Goal: Task Accomplishment & Management: Complete application form

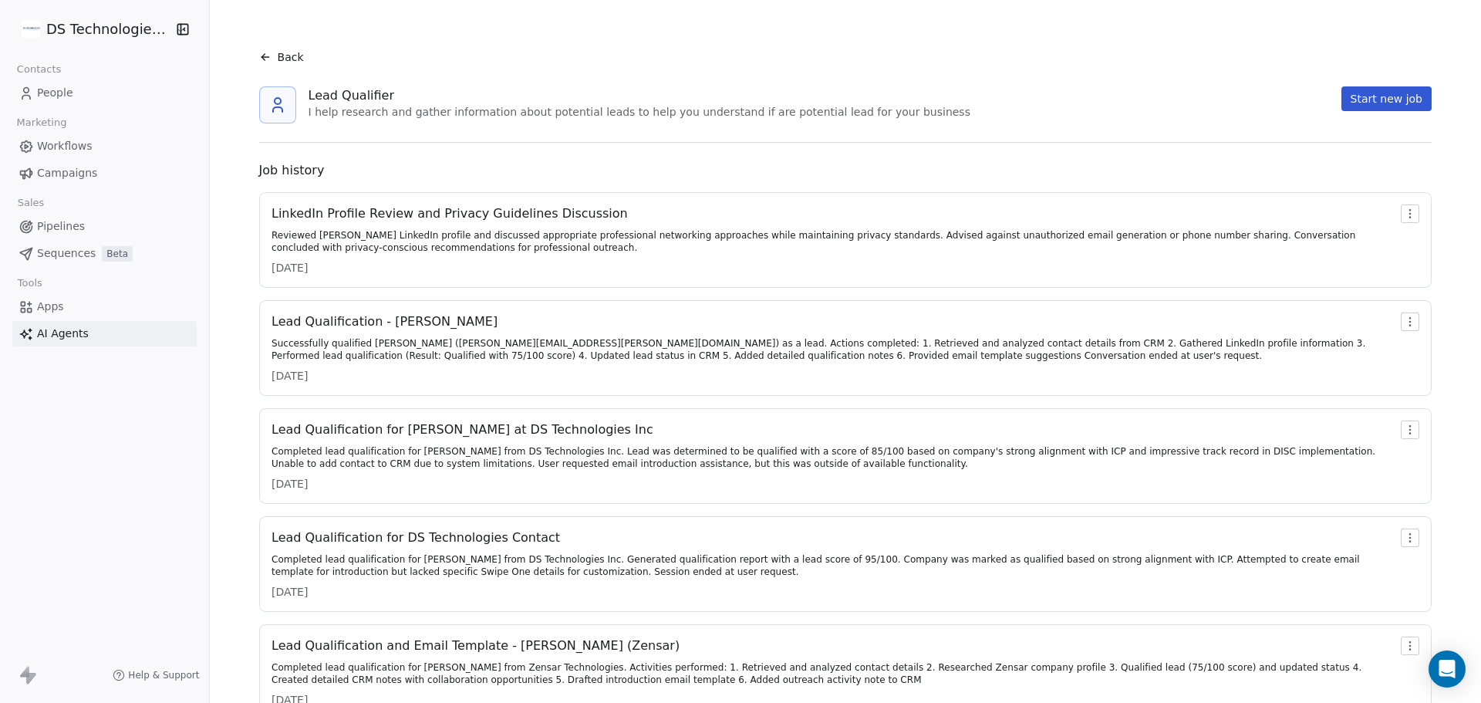
click at [81, 93] on link "People" at bounding box center [104, 92] width 184 height 25
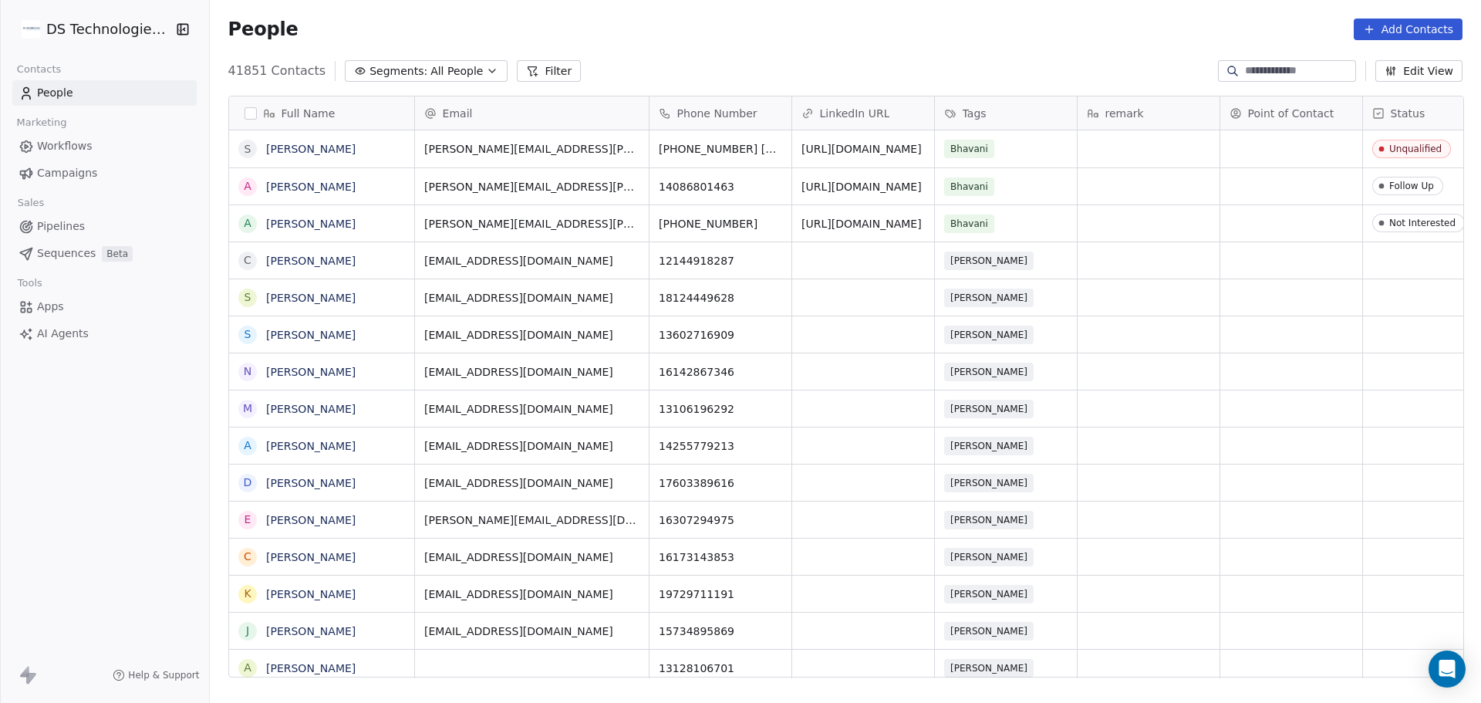
scroll to position [606, 1261]
click at [1245, 69] on input at bounding box center [1299, 70] width 108 height 15
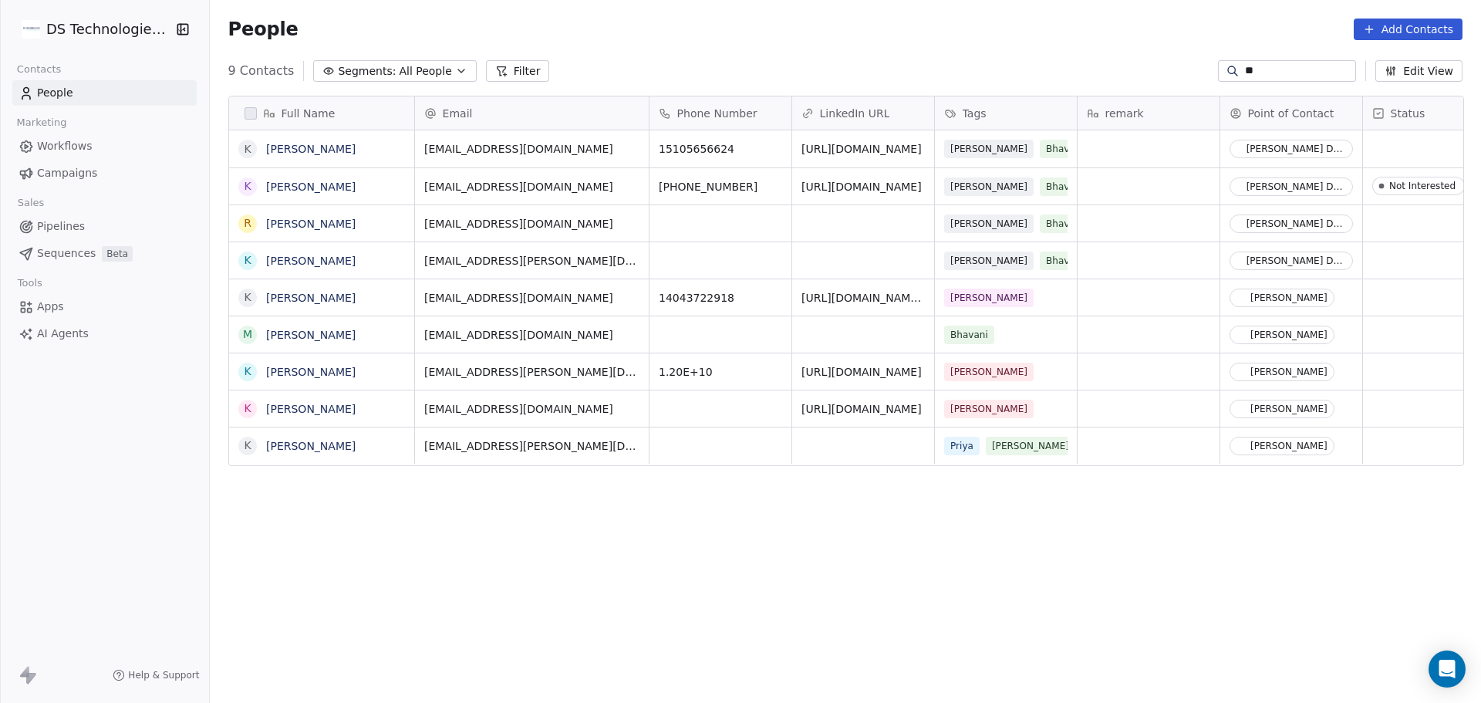
type input "*"
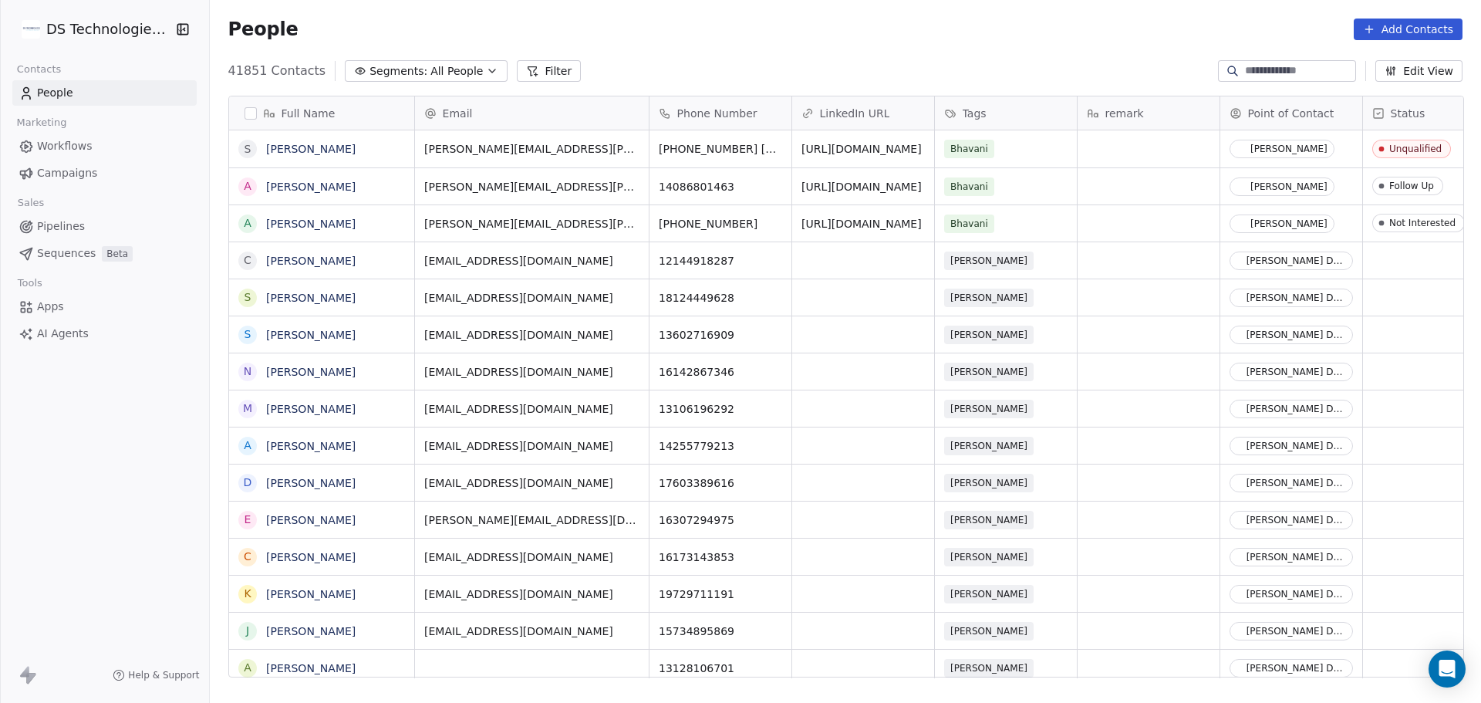
click at [1395, 36] on button "Add Contacts" at bounding box center [1408, 30] width 109 height 22
click at [1391, 56] on span "Create new contact" at bounding box center [1416, 63] width 106 height 16
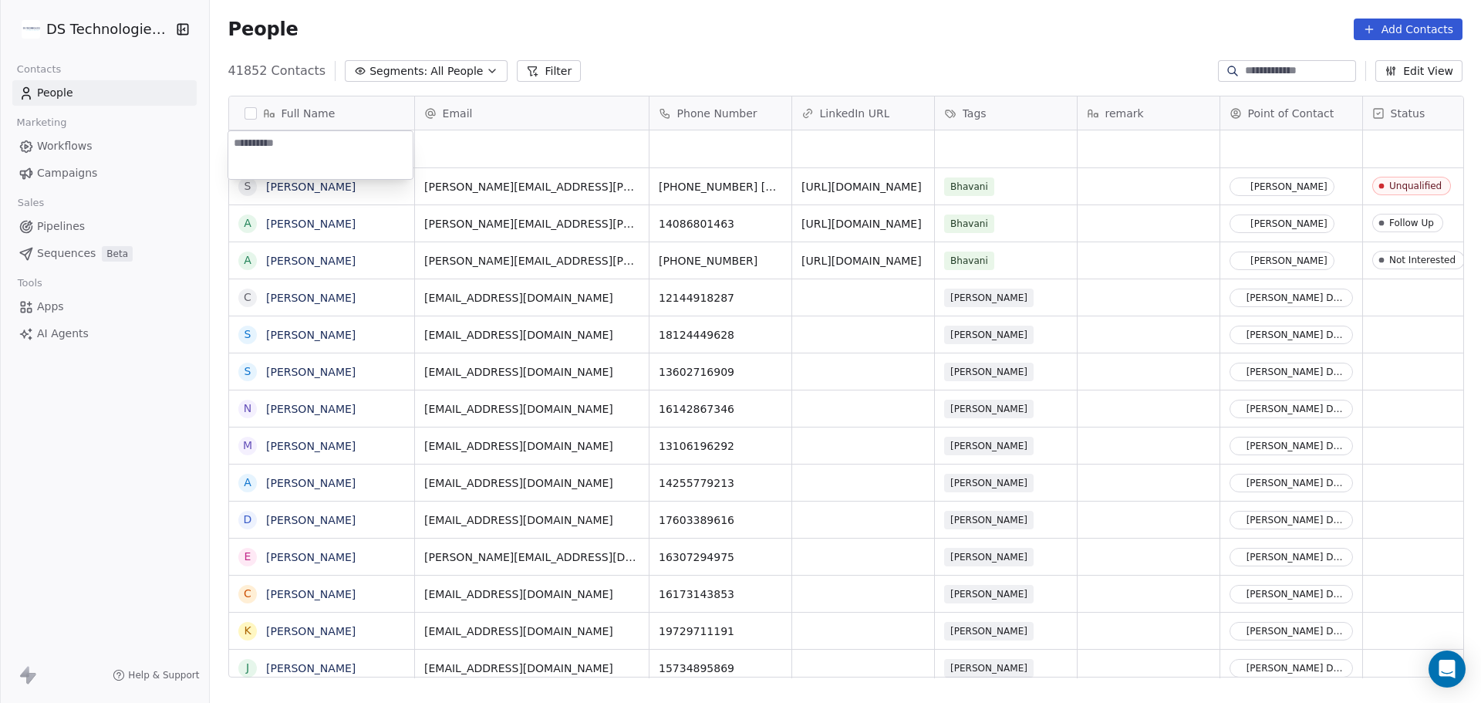
paste textarea "**********"
type textarea "**********"
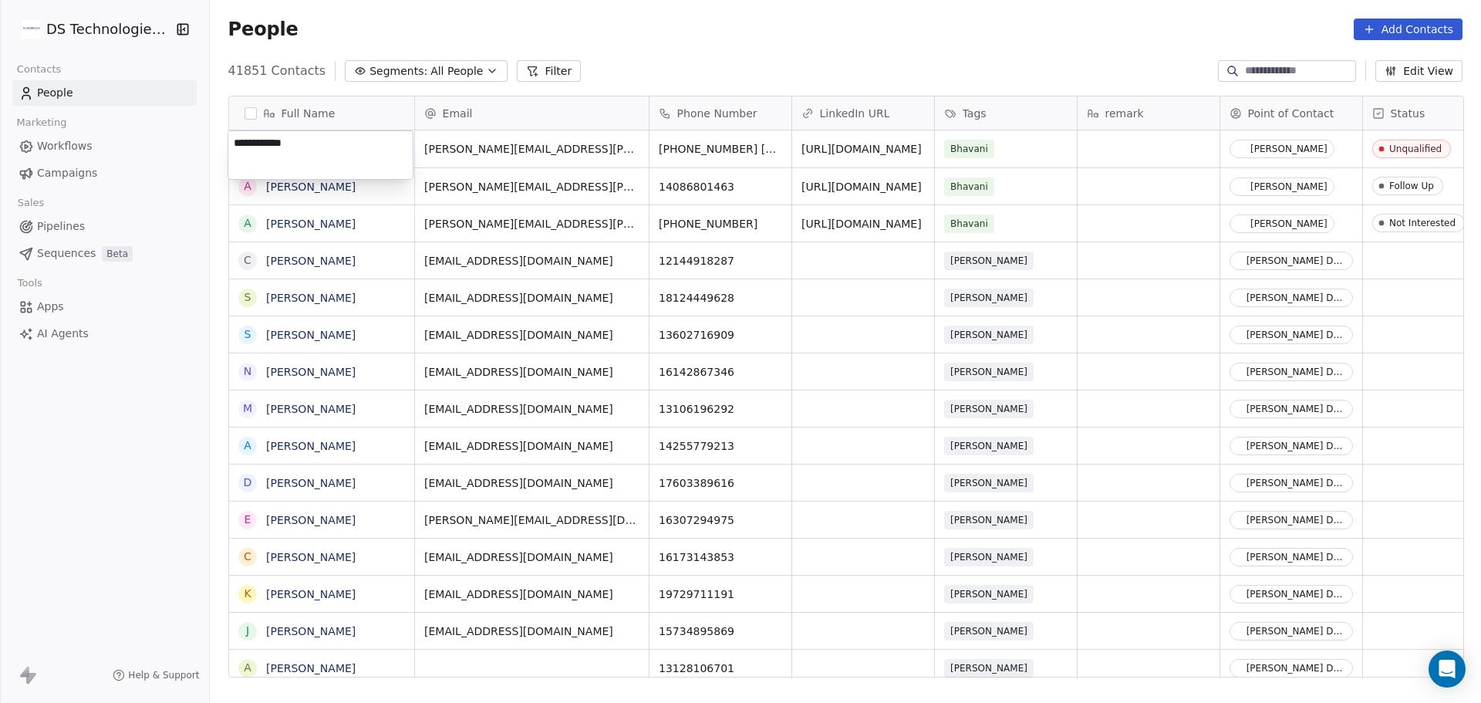
click at [431, 147] on html "DS Technologies Inc Contacts People Marketing Workflows Campaigns Sales Pipelin…" at bounding box center [740, 351] width 1481 height 703
click at [1400, 18] on div "People Add Contacts" at bounding box center [845, 29] width 1271 height 59
click at [1407, 24] on button "Add Contacts" at bounding box center [1408, 30] width 109 height 22
click at [1399, 57] on span "Create new contact" at bounding box center [1416, 63] width 106 height 16
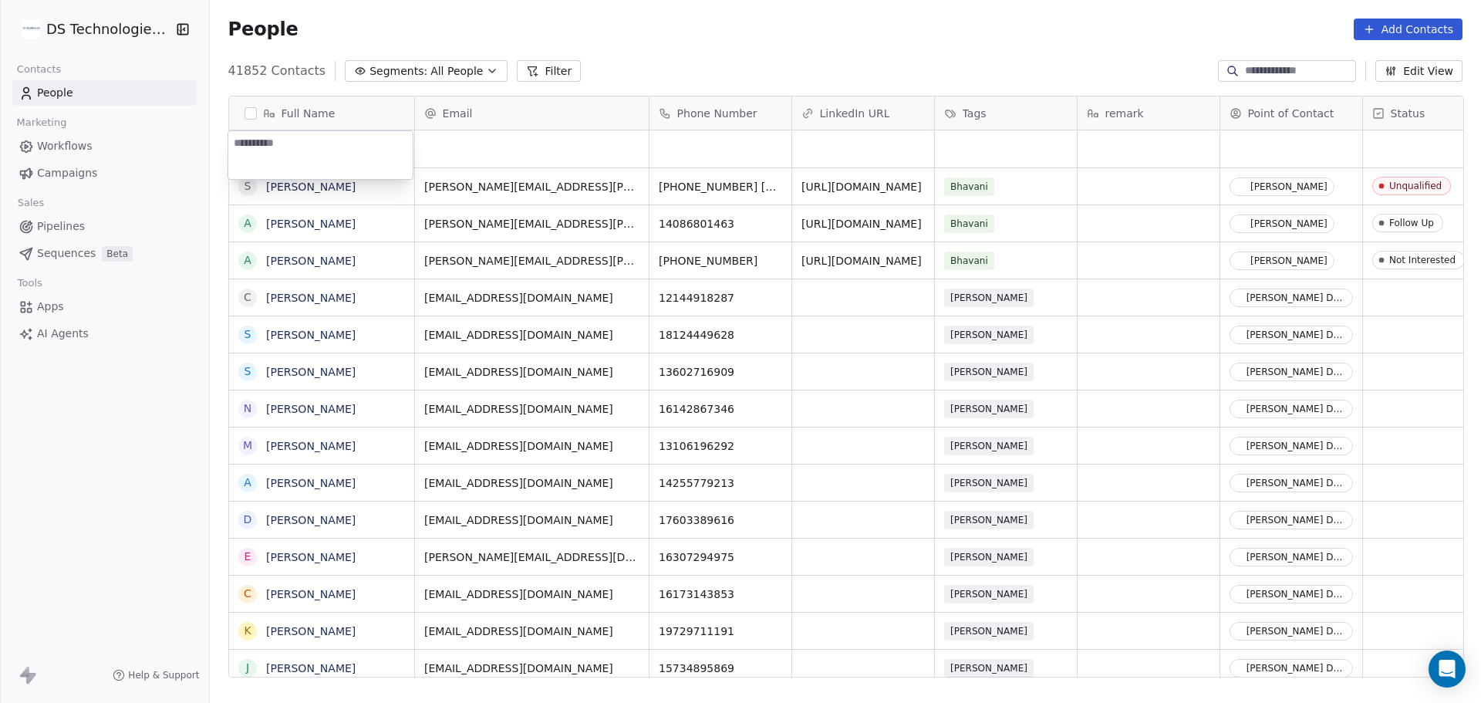
type textarea "**********"
click at [673, 142] on div "grid" at bounding box center [720, 148] width 142 height 37
type input "**********"
click at [558, 165] on html "DS Technologies Inc Contacts People Marketing Workflows Campaigns Sales Pipelin…" at bounding box center [740, 351] width 1481 height 703
click at [518, 140] on html "DS Technologies Inc Contacts People Marketing Workflows Campaigns Sales Pipelin…" at bounding box center [740, 351] width 1481 height 703
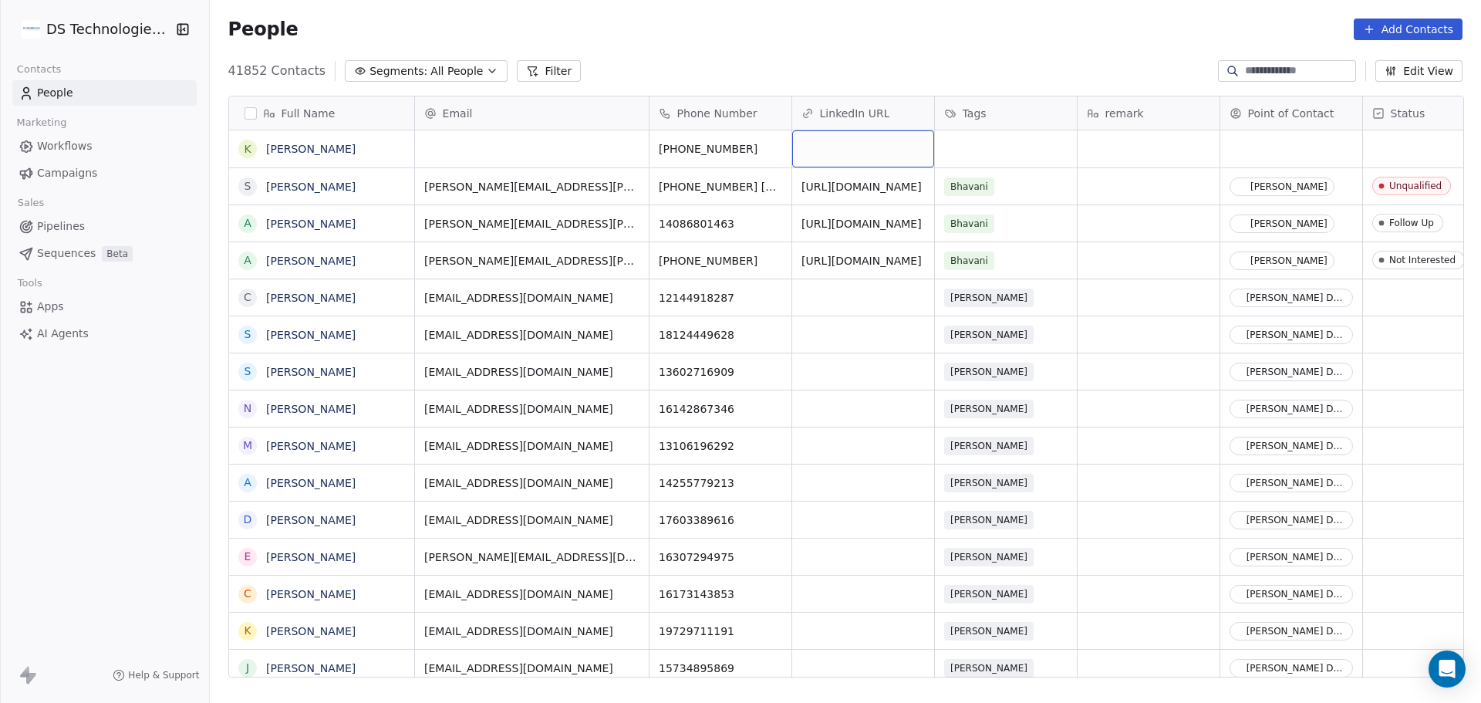
click at [821, 159] on div "grid" at bounding box center [863, 148] width 142 height 37
type input "**********"
click at [528, 153] on html "DS Technologies Inc Contacts People Marketing Workflows Campaigns Sales Pipelin…" at bounding box center [740, 351] width 1481 height 703
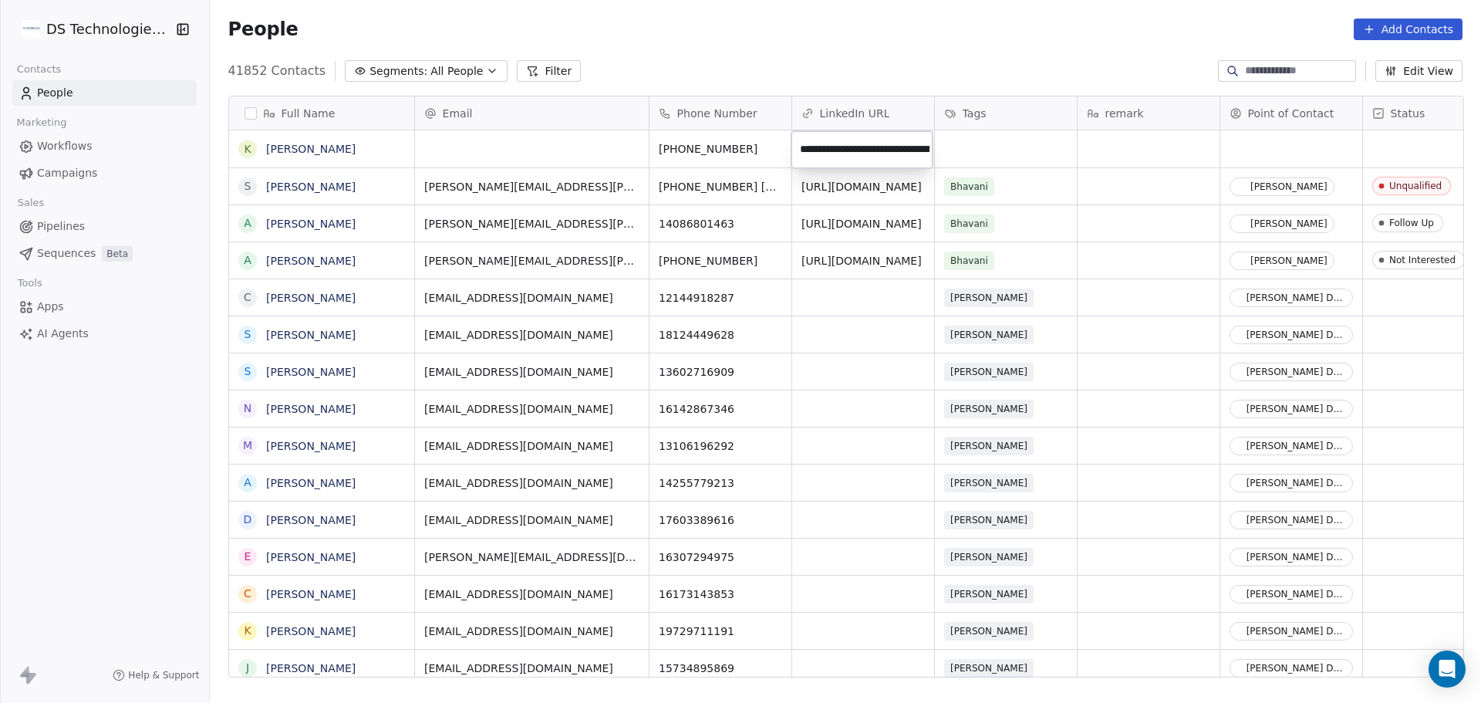
click at [528, 153] on html "DS Technologies Inc Contacts People Marketing Workflows Campaigns Sales Pipelin…" at bounding box center [740, 351] width 1481 height 703
click at [464, 147] on div "grid" at bounding box center [532, 148] width 234 height 37
click at [824, 157] on html "DS Technologies Inc Contacts People Marketing Workflows Campaigns Sales Pipelin…" at bounding box center [740, 351] width 1481 height 703
click at [946, 143] on icon "grid" at bounding box center [940, 146] width 12 height 12
click at [469, 140] on div "grid" at bounding box center [532, 148] width 234 height 37
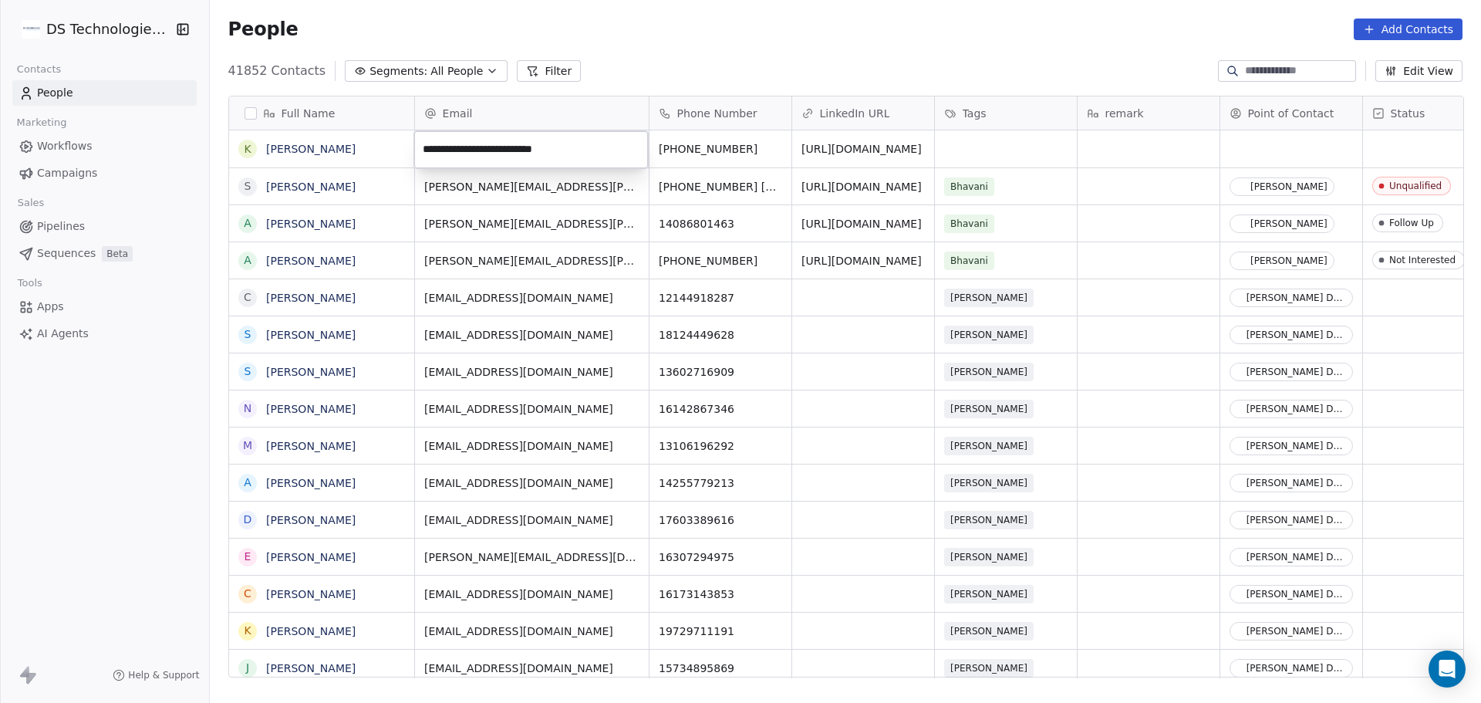
type input "**********"
click at [946, 140] on html "DS Technologies Inc Contacts People Marketing Workflows Campaigns Sales Pipelin…" at bounding box center [740, 351] width 1481 height 703
click at [956, 149] on html "DS Technologies Inc Contacts People Marketing Workflows Campaigns Sales Pipelin…" at bounding box center [740, 351] width 1481 height 703
click at [972, 153] on div "grid" at bounding box center [1006, 148] width 142 height 37
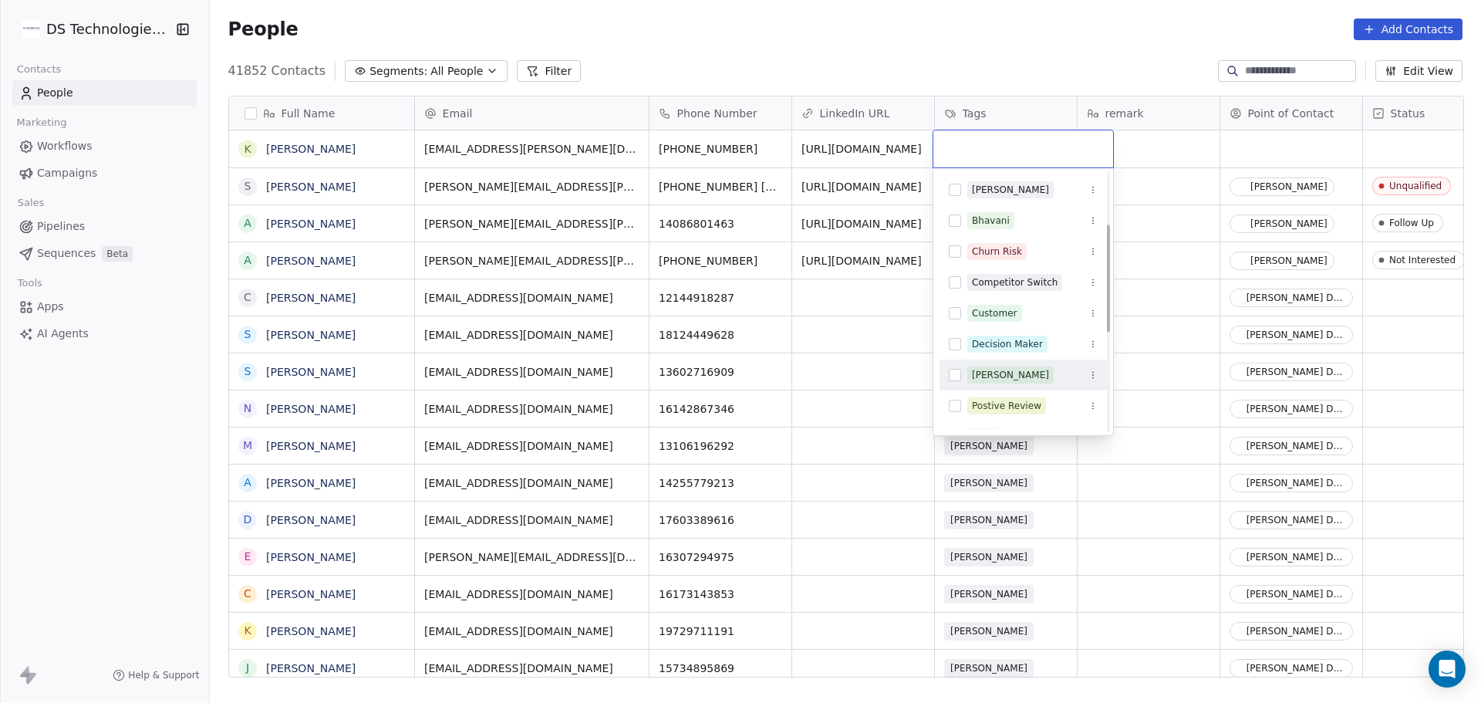
scroll to position [231, 0]
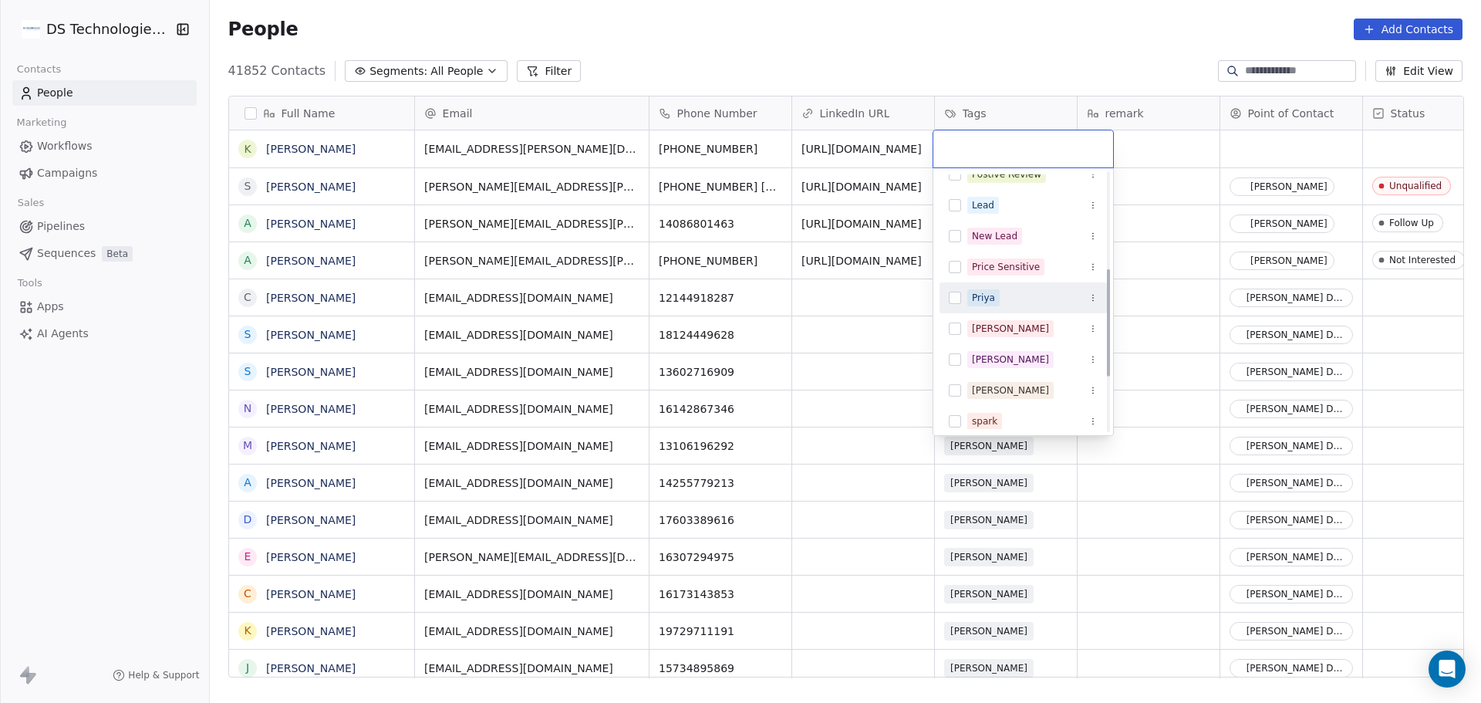
click at [992, 301] on div "Priya" at bounding box center [983, 298] width 23 height 14
click at [1167, 143] on html "DS Technologies Inc Contacts People Marketing Workflows Campaigns Sales Pipelin…" at bounding box center [740, 351] width 1481 height 703
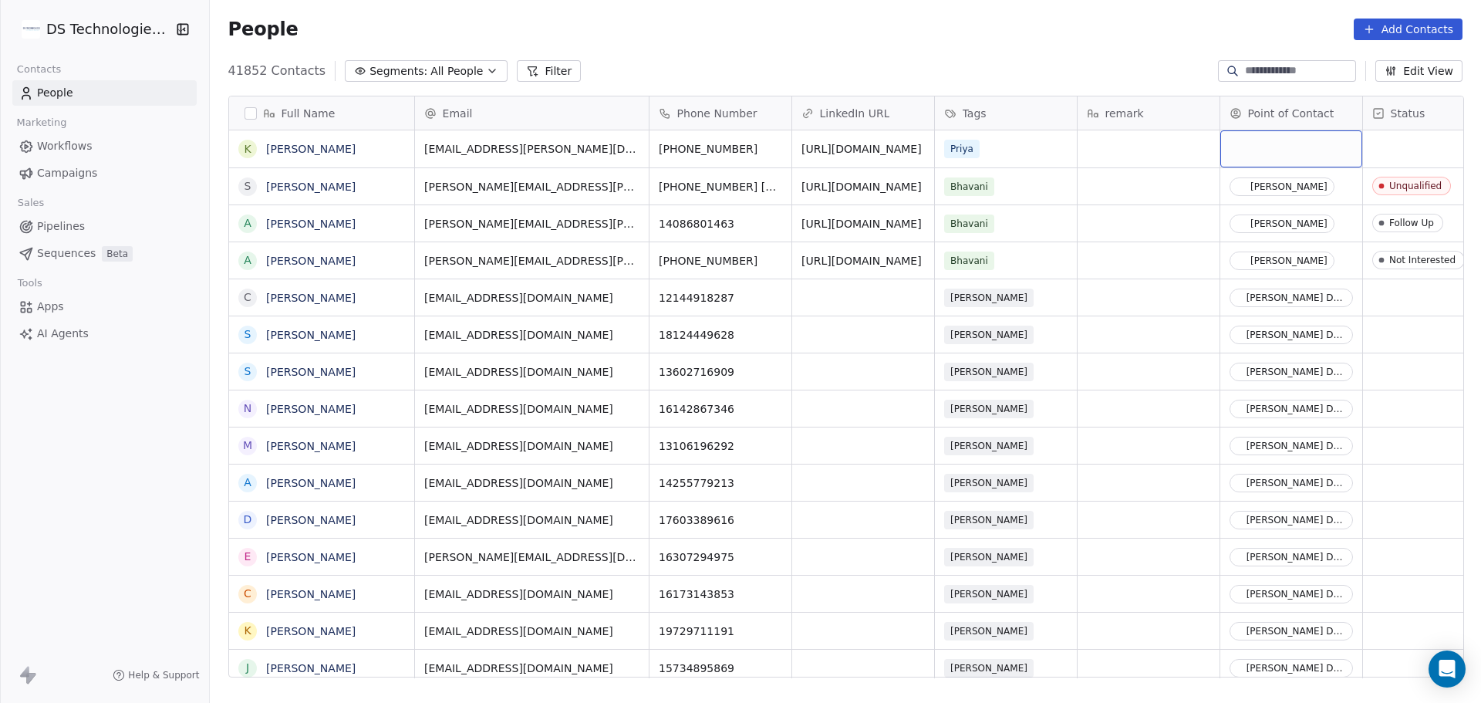
click at [1260, 152] on div "grid" at bounding box center [1291, 148] width 142 height 37
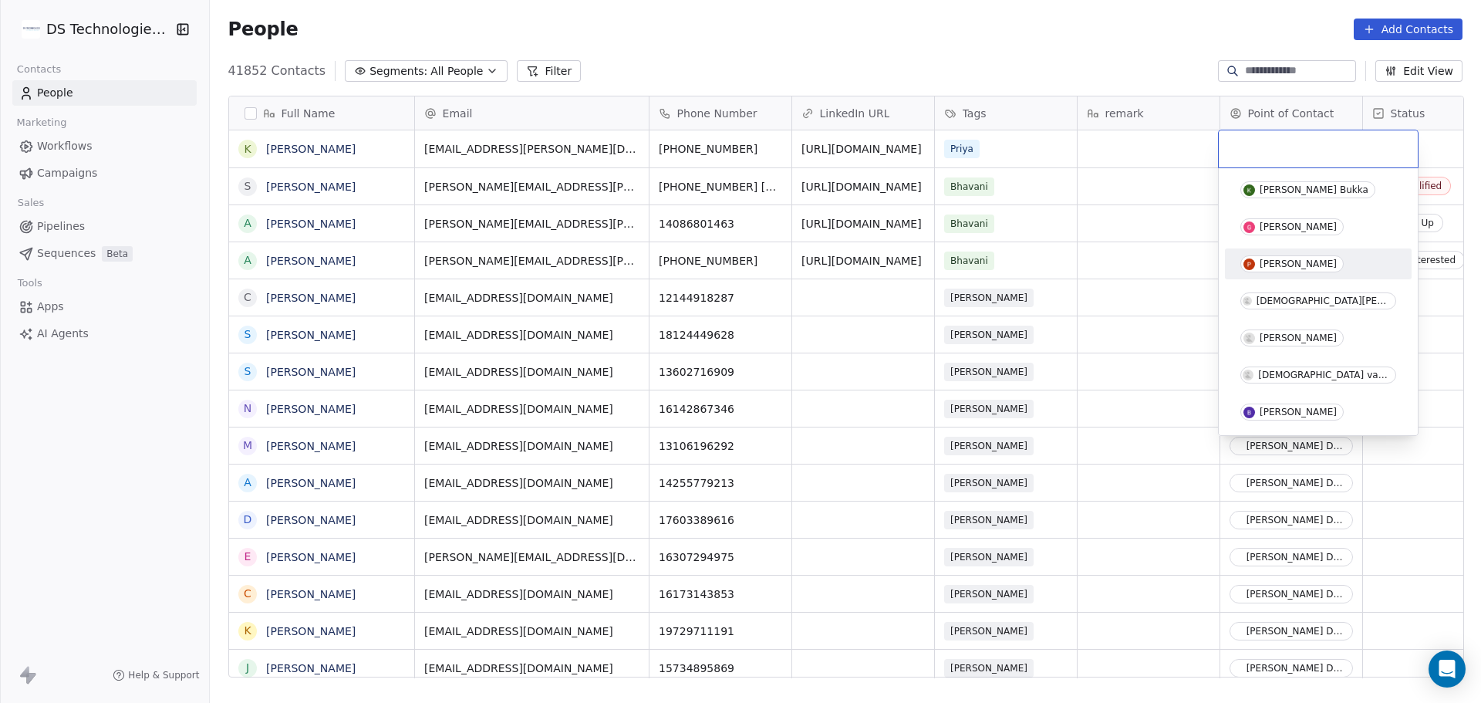
click at [1268, 272] on div "[PERSON_NAME]" at bounding box center [1318, 263] width 174 height 25
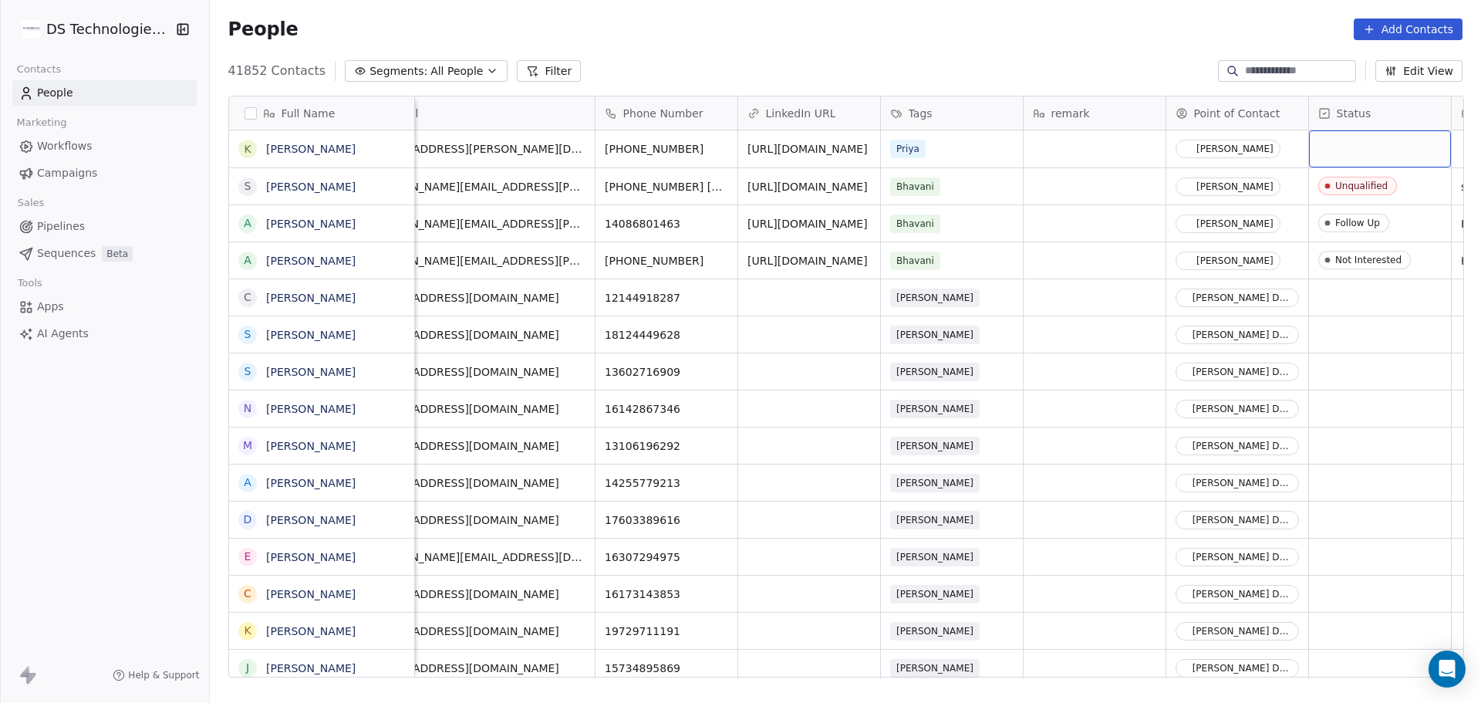
scroll to position [0, 197]
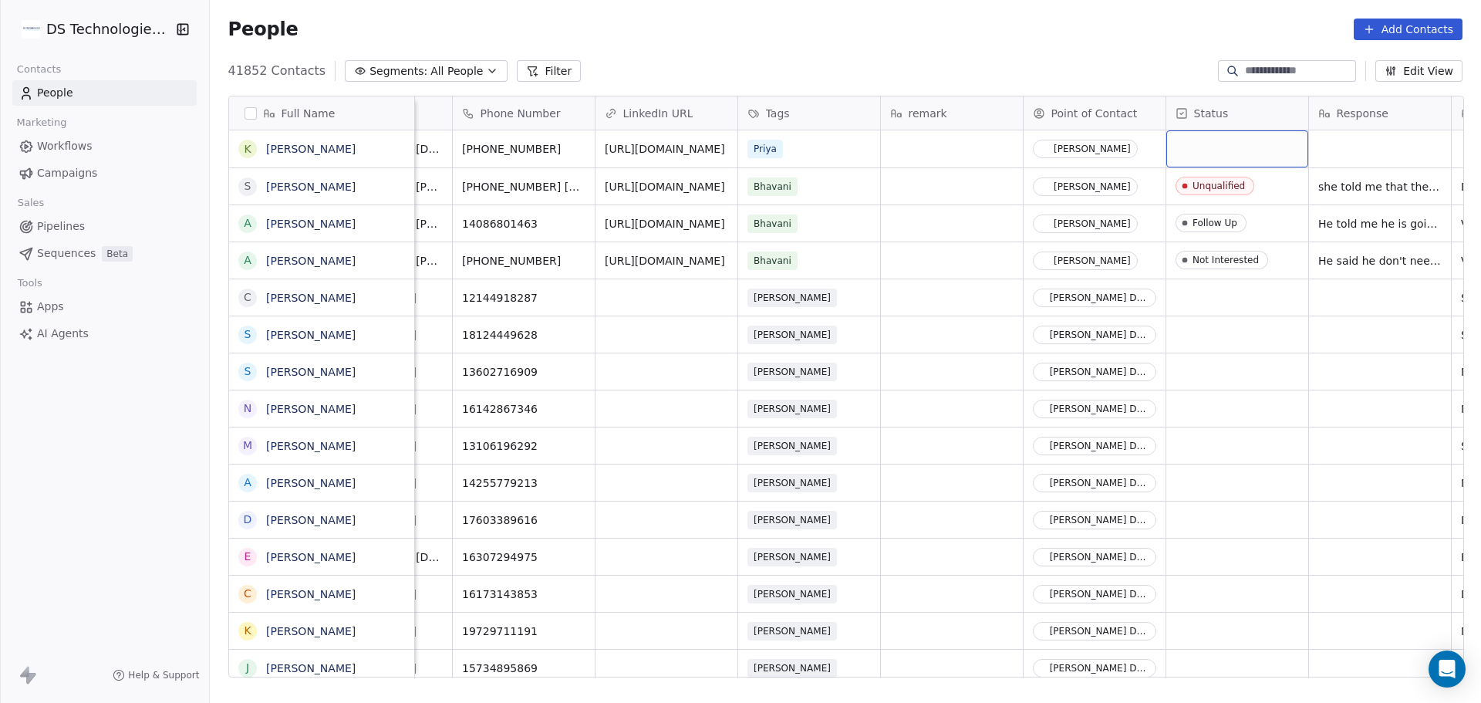
click at [1194, 157] on div "grid" at bounding box center [1237, 148] width 142 height 37
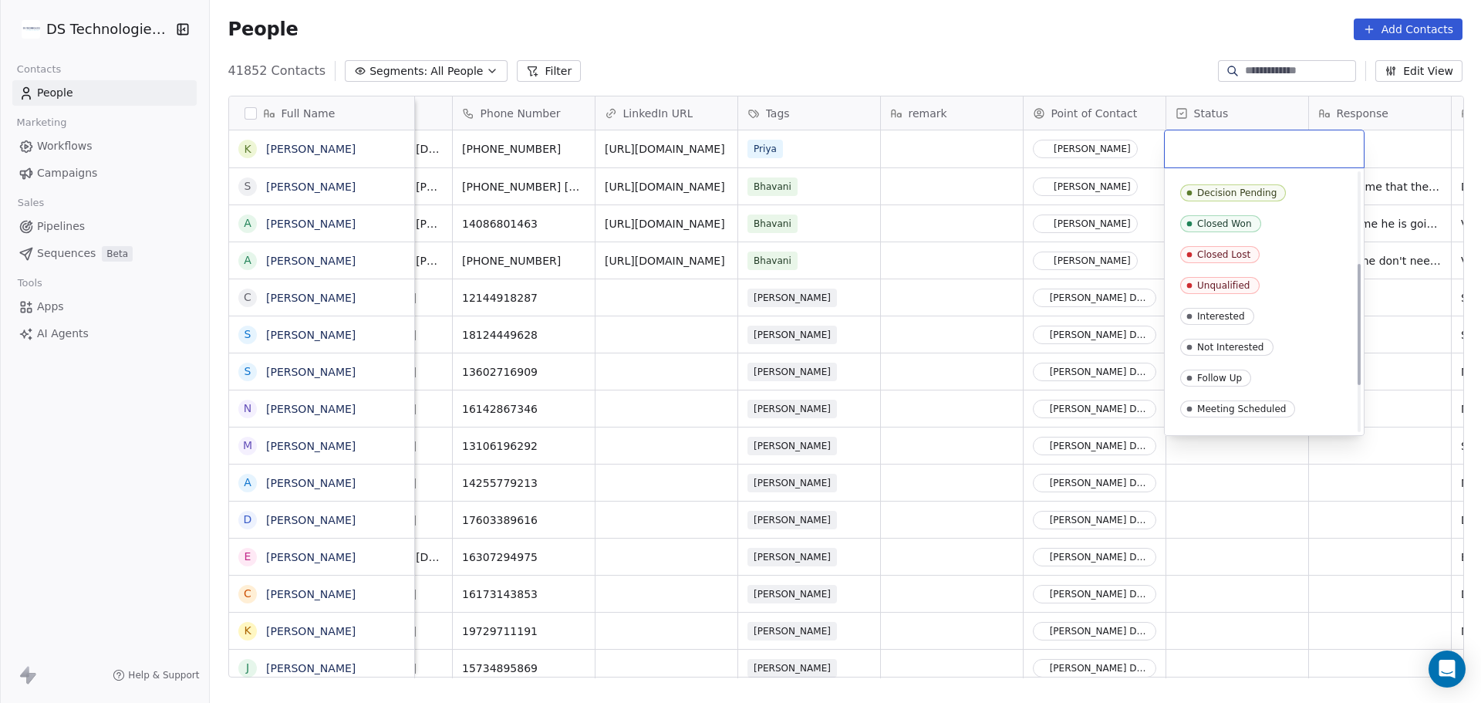
scroll to position [231, 0]
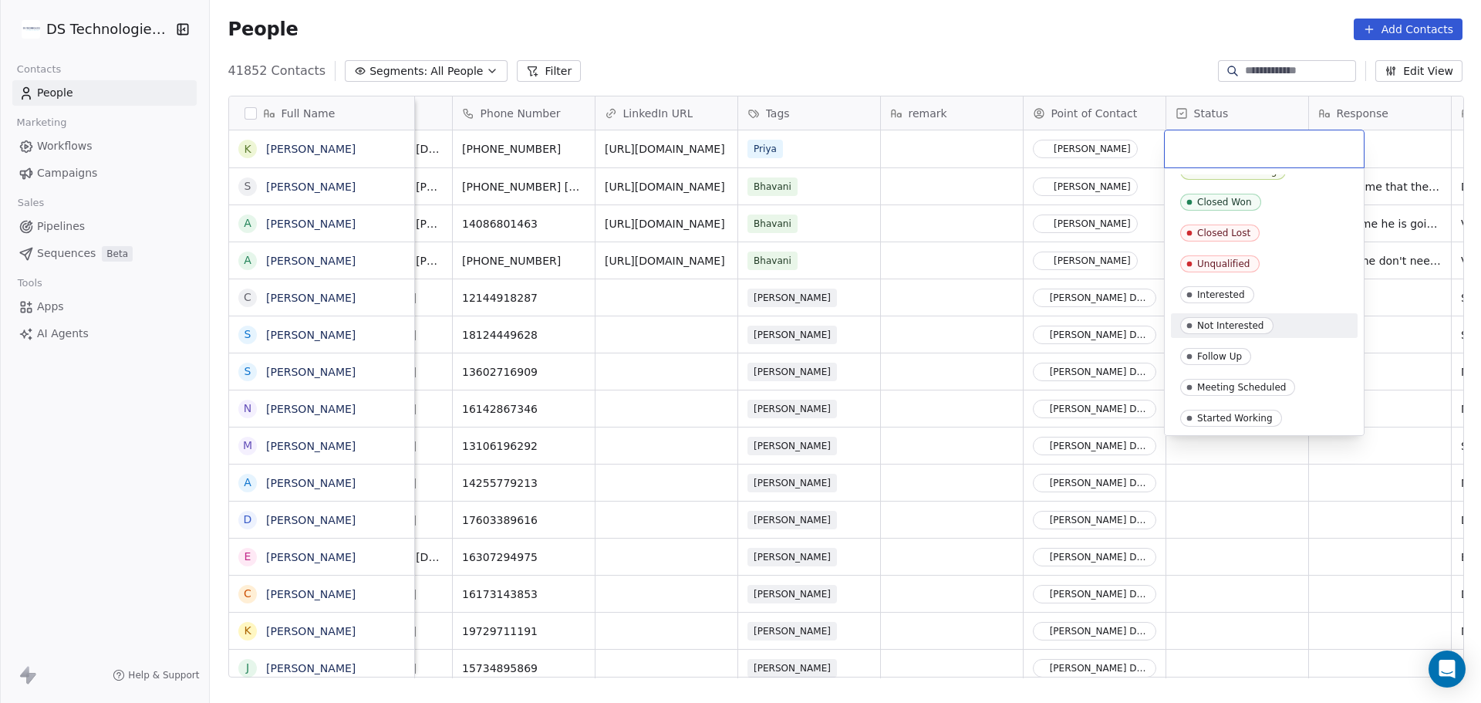
click at [1299, 325] on div "Not Interested" at bounding box center [1264, 325] width 168 height 17
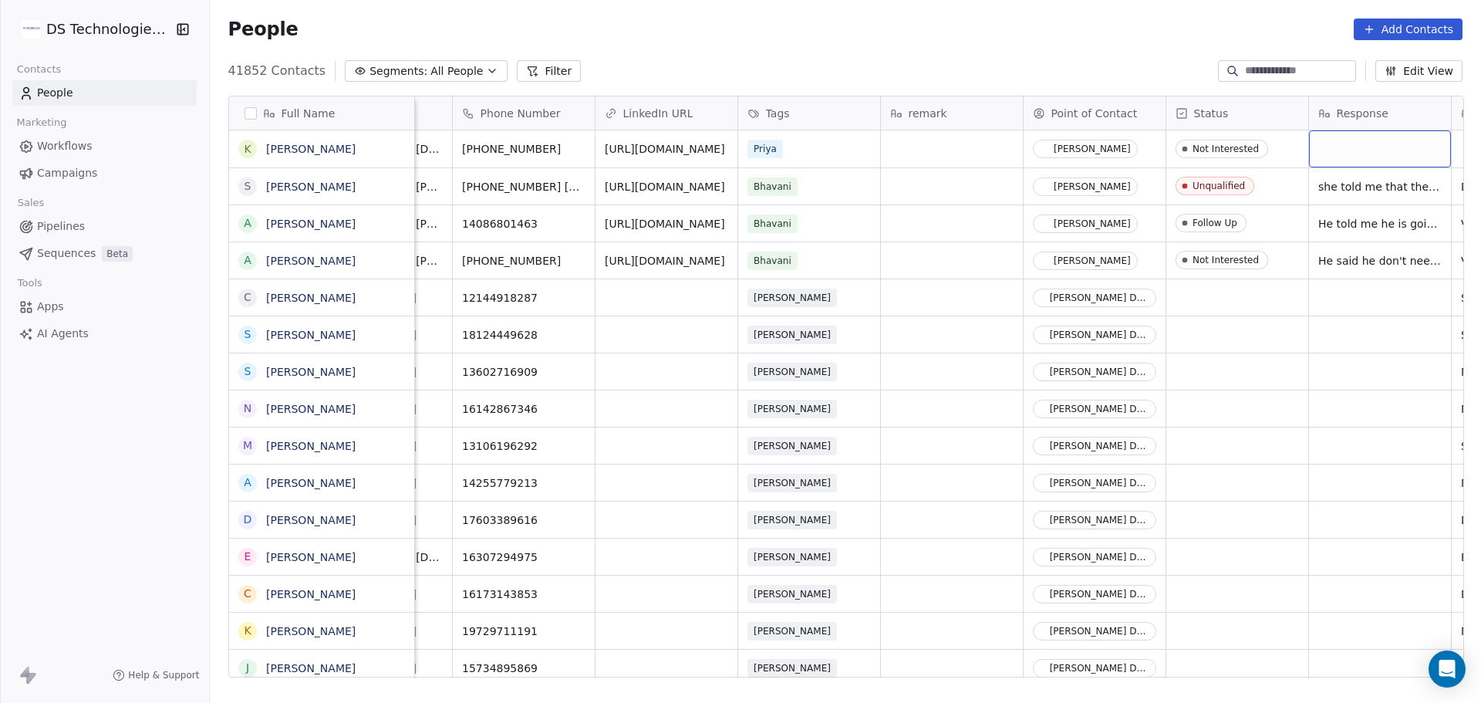
click at [1329, 146] on div "grid" at bounding box center [1380, 148] width 142 height 37
type textarea "**********"
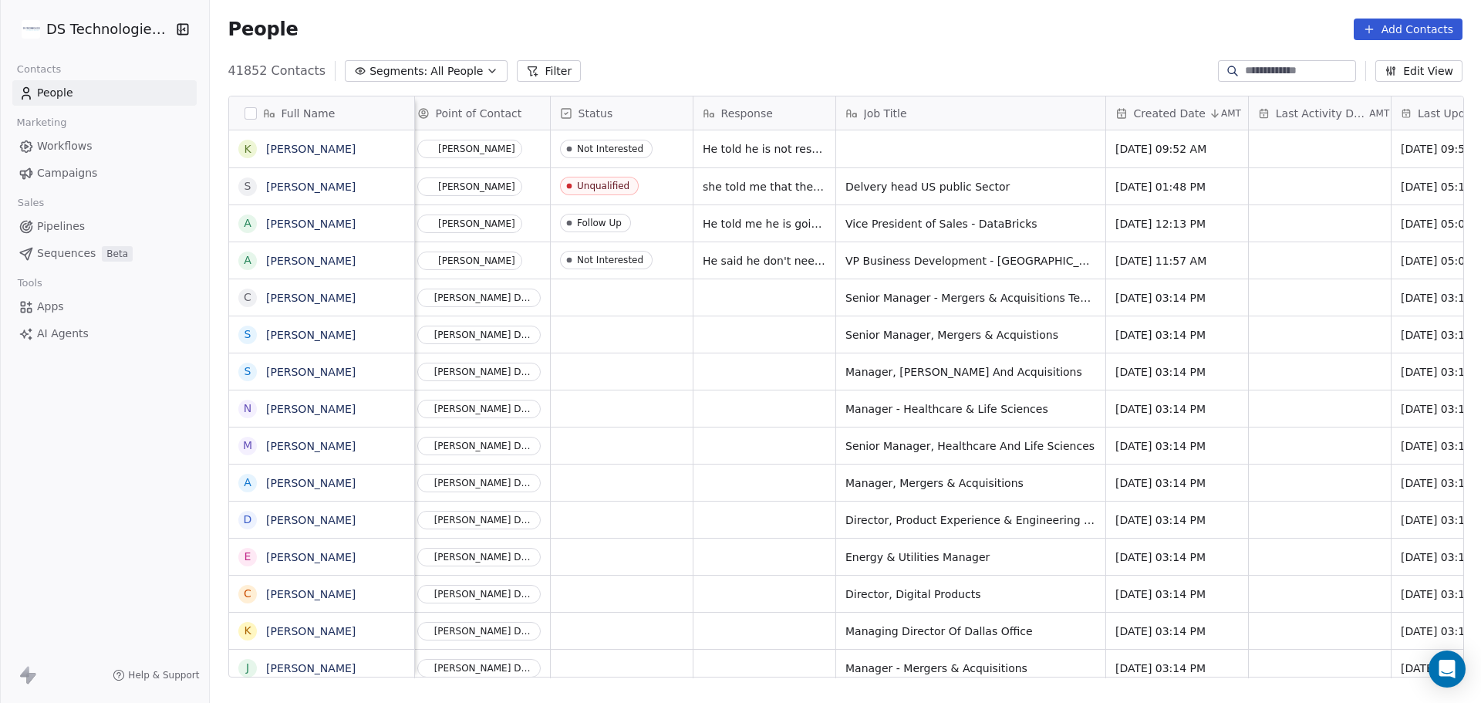
scroll to position [0, 818]
click at [877, 150] on div "grid" at bounding box center [964, 148] width 269 height 37
type textarea "**********"
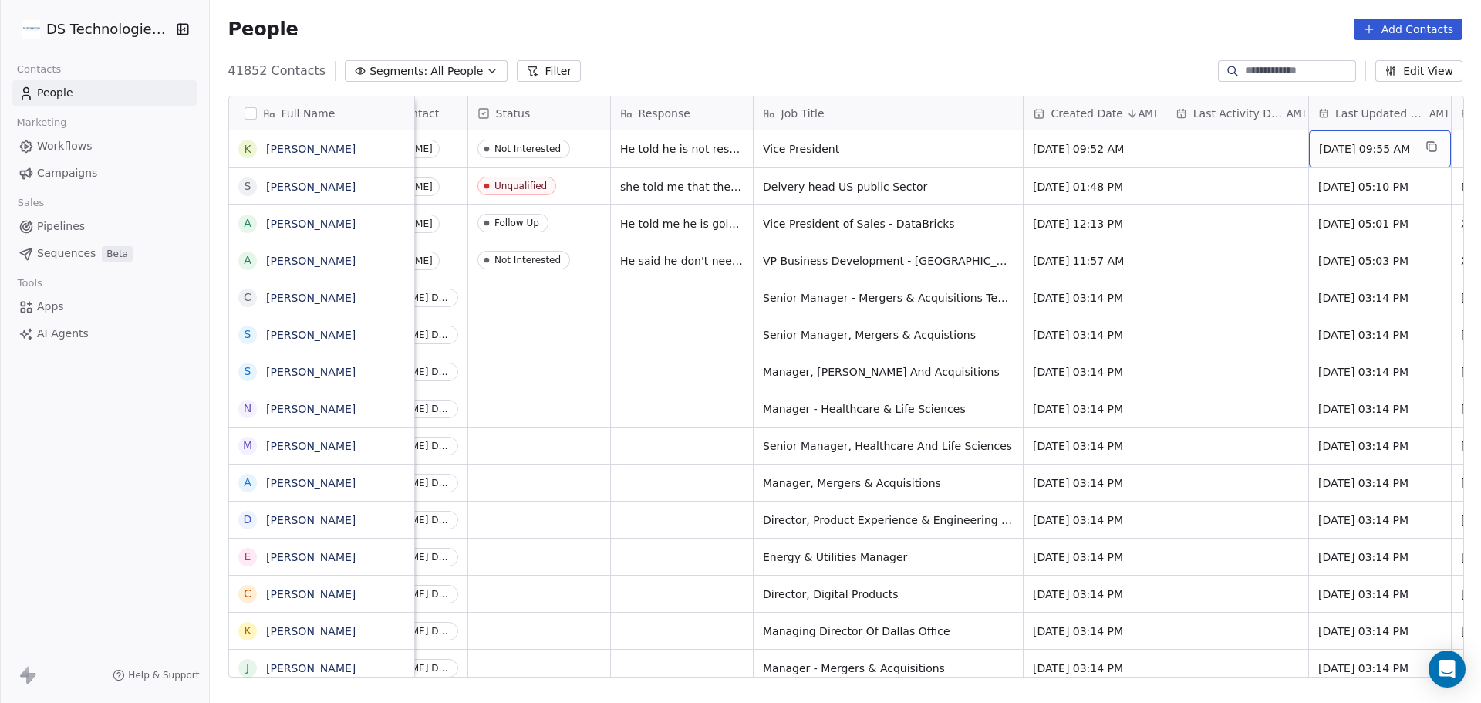
scroll to position [0, 1037]
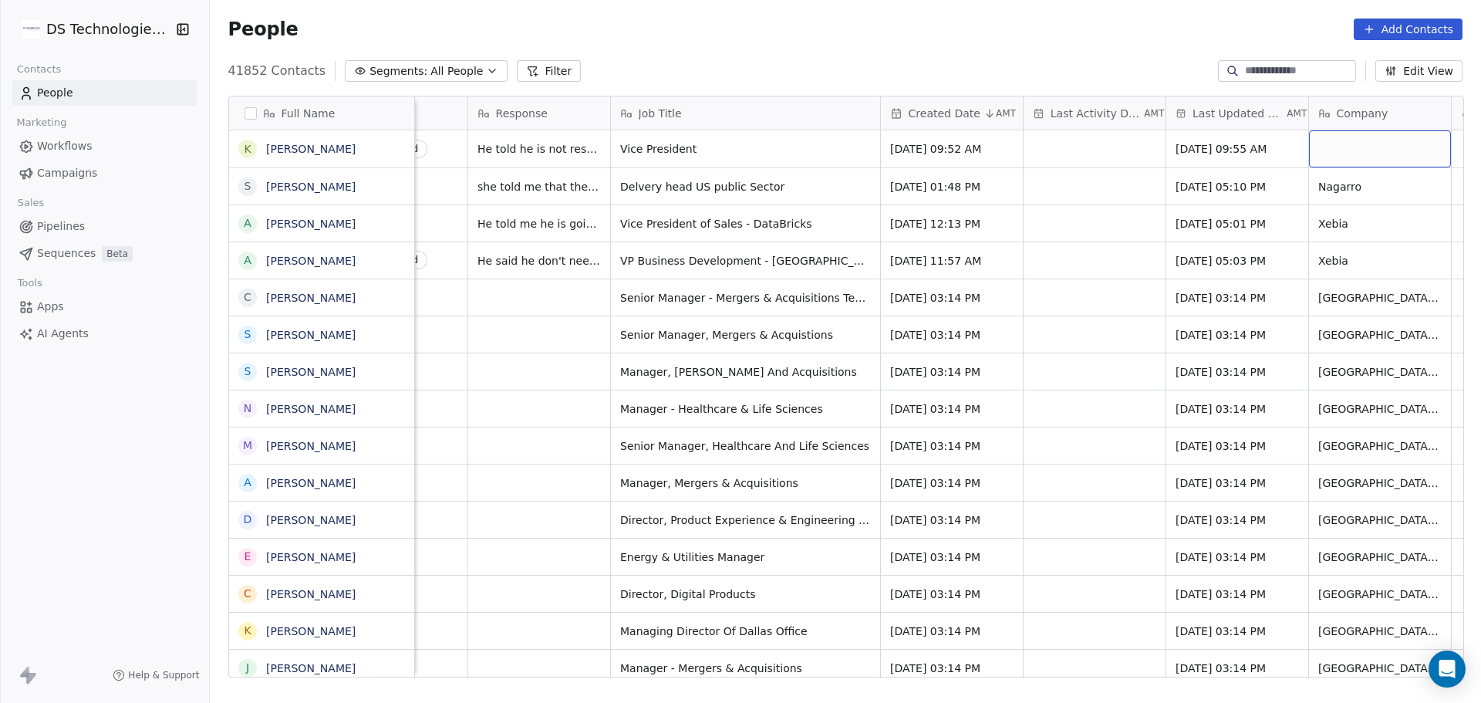
click at [1313, 154] on div "grid" at bounding box center [1380, 148] width 142 height 37
type textarea "*******"
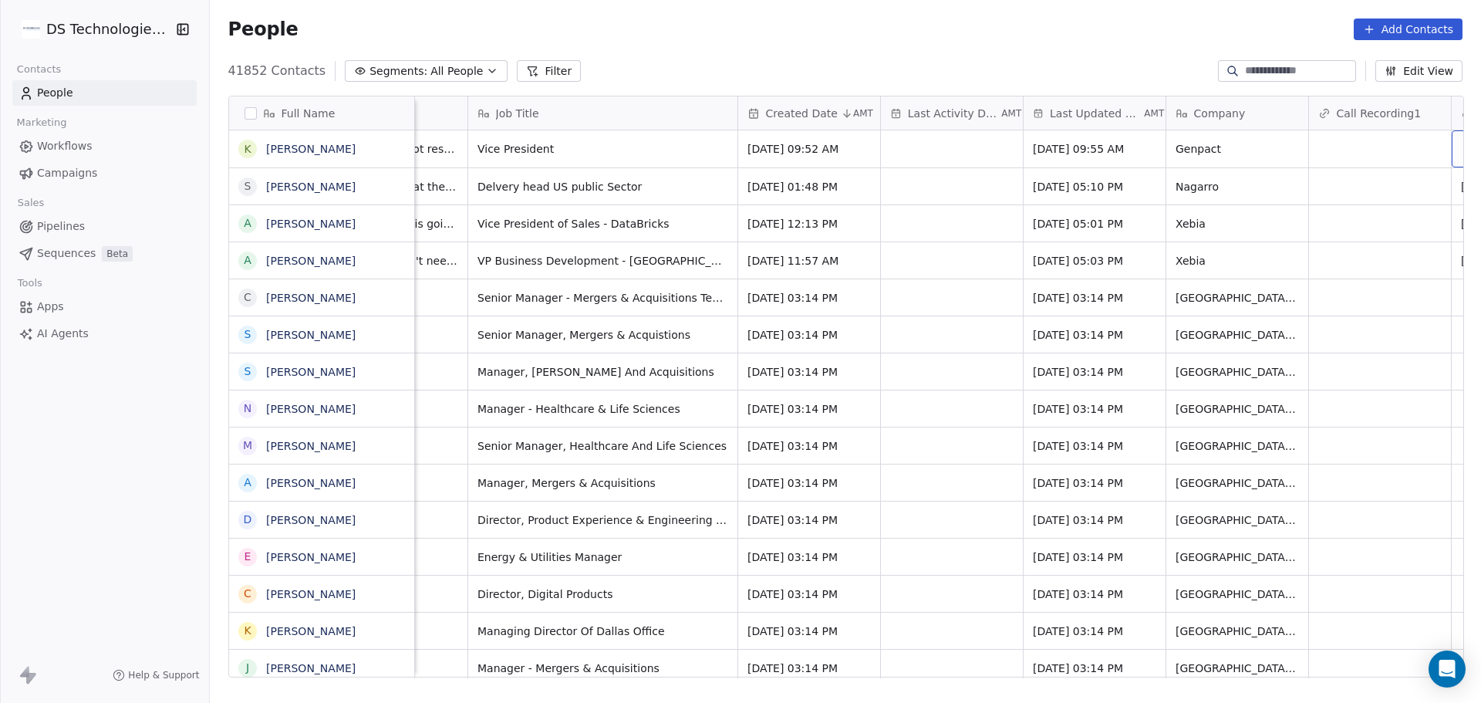
scroll to position [0, 1323]
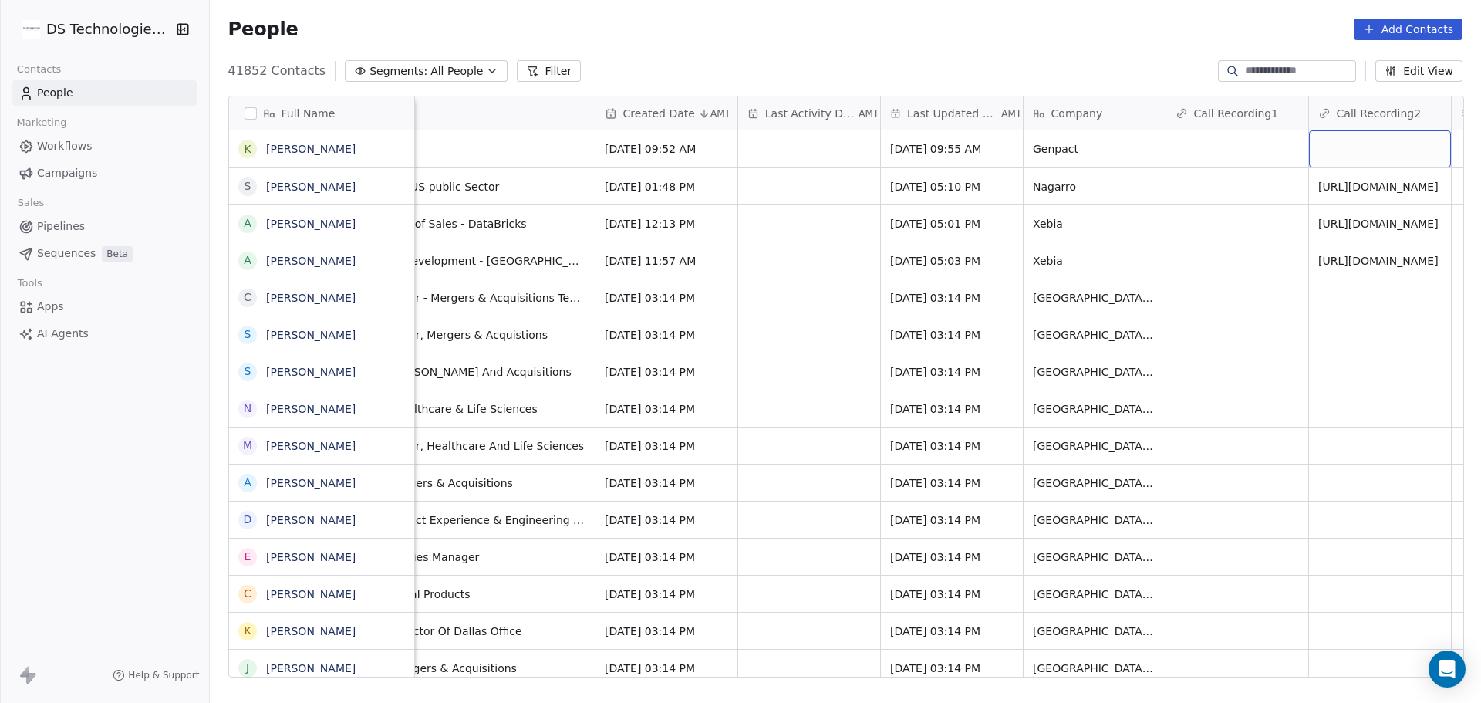
click at [1330, 141] on div "grid" at bounding box center [1380, 148] width 142 height 37
type input "**********"
click at [1404, 32] on button "Add Contacts" at bounding box center [1408, 30] width 109 height 22
click at [1394, 59] on span "Create new contact" at bounding box center [1416, 63] width 106 height 16
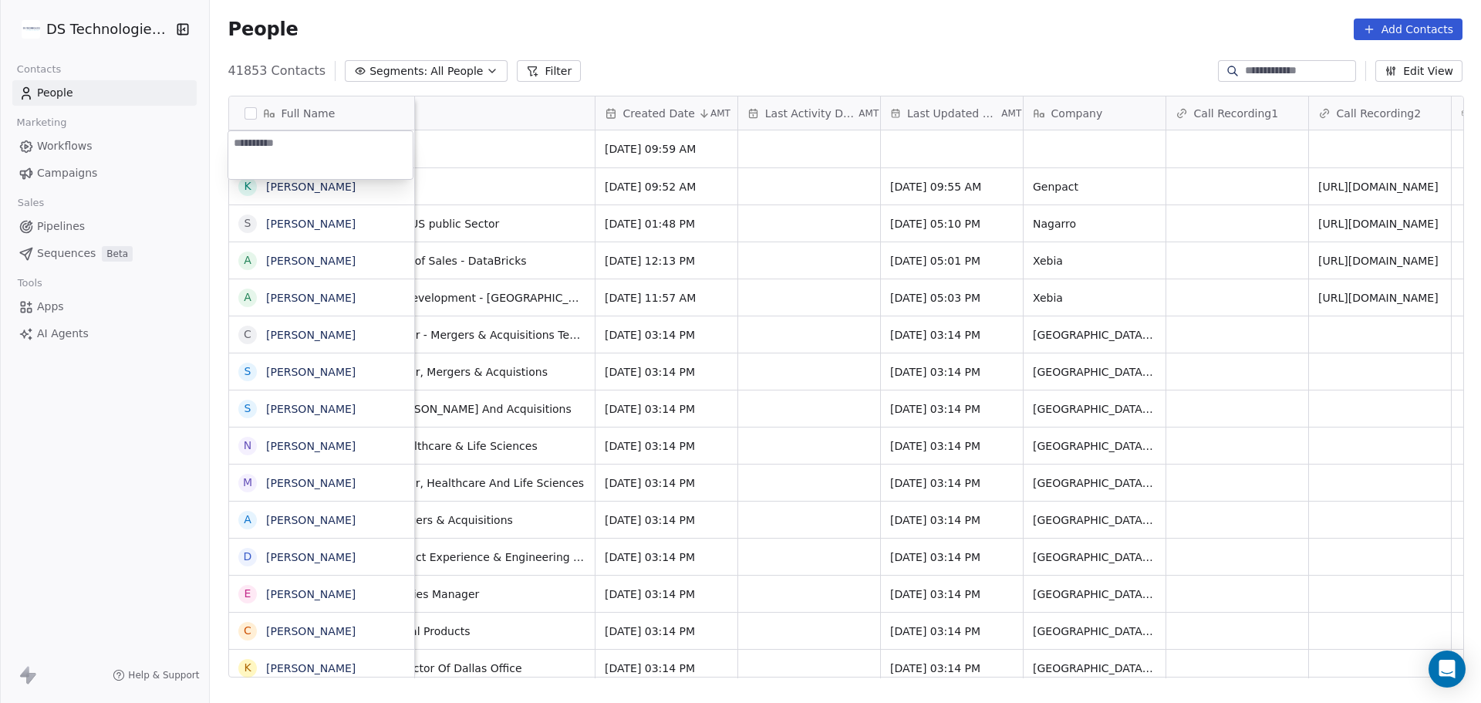
type textarea "**********"
click at [497, 153] on html "DS Technologies Inc Contacts People Marketing Workflows Campaigns Sales Pipelin…" at bounding box center [740, 351] width 1481 height 703
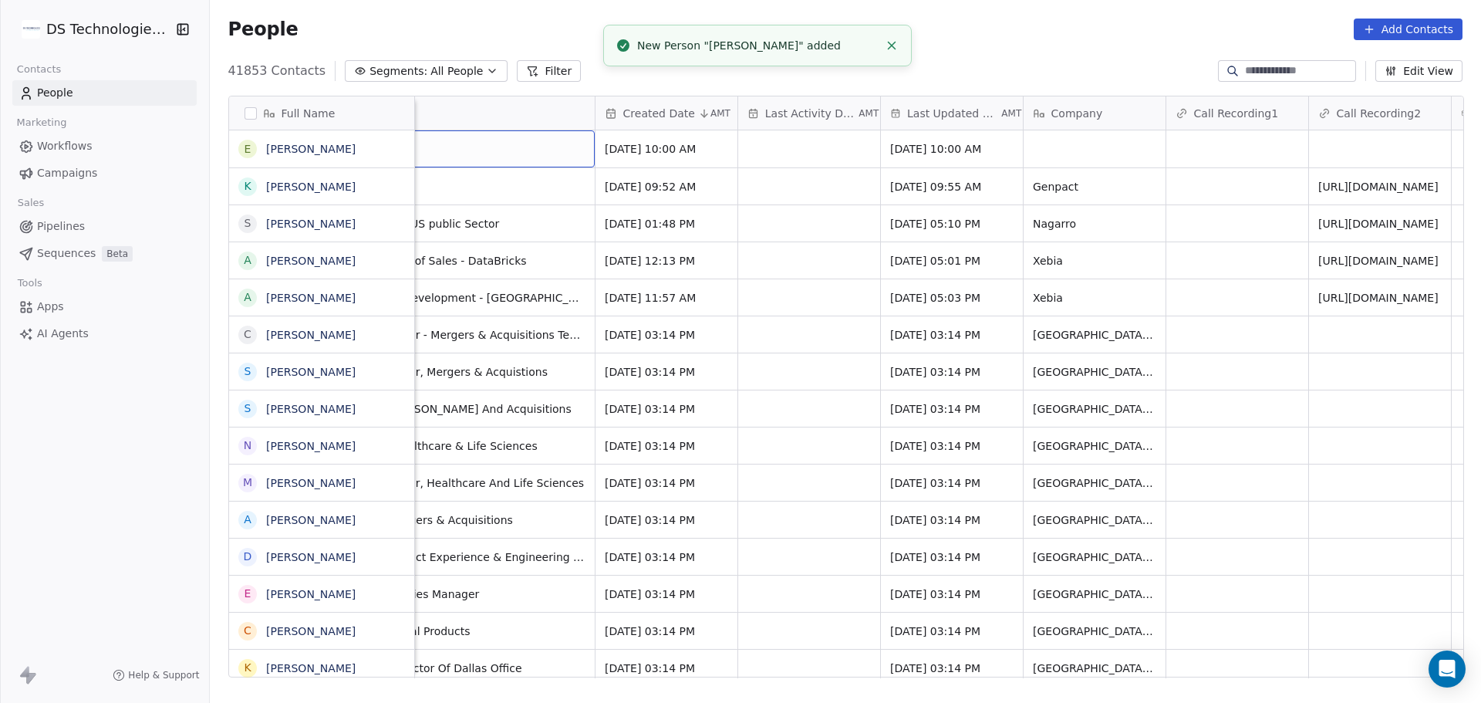
scroll to position [0, 1233]
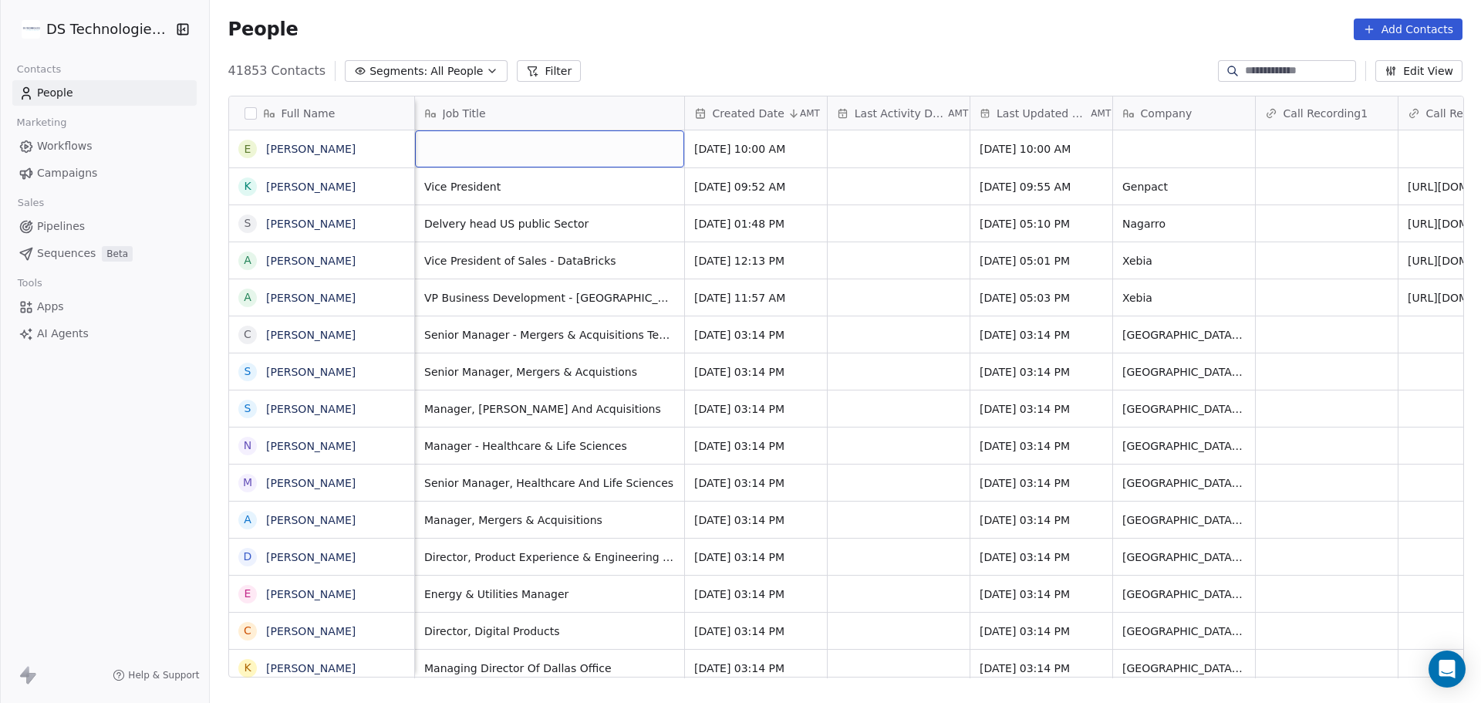
click at [512, 153] on div "grid" at bounding box center [549, 148] width 269 height 37
click at [392, 137] on html "DS Technologies Inc Contacts People Marketing Workflows Campaigns Sales Pipelin…" at bounding box center [740, 351] width 1481 height 703
type textarea "**********"
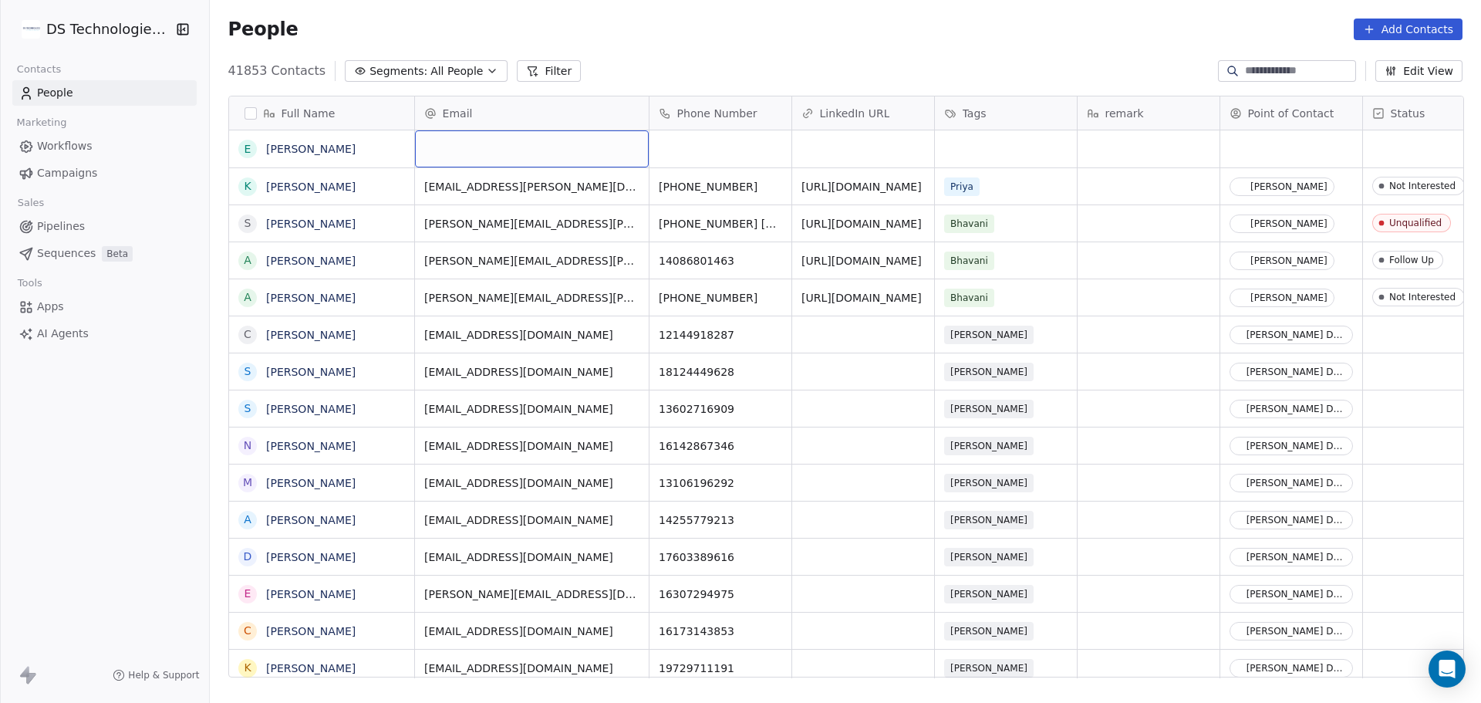
click at [493, 150] on div "grid" at bounding box center [532, 148] width 234 height 37
type input "**********"
click at [683, 166] on html "DS Technologies Inc Contacts People Marketing Workflows Campaigns Sales Pipelin…" at bounding box center [740, 351] width 1481 height 703
click at [705, 153] on div "grid" at bounding box center [720, 148] width 142 height 37
type input "**********"
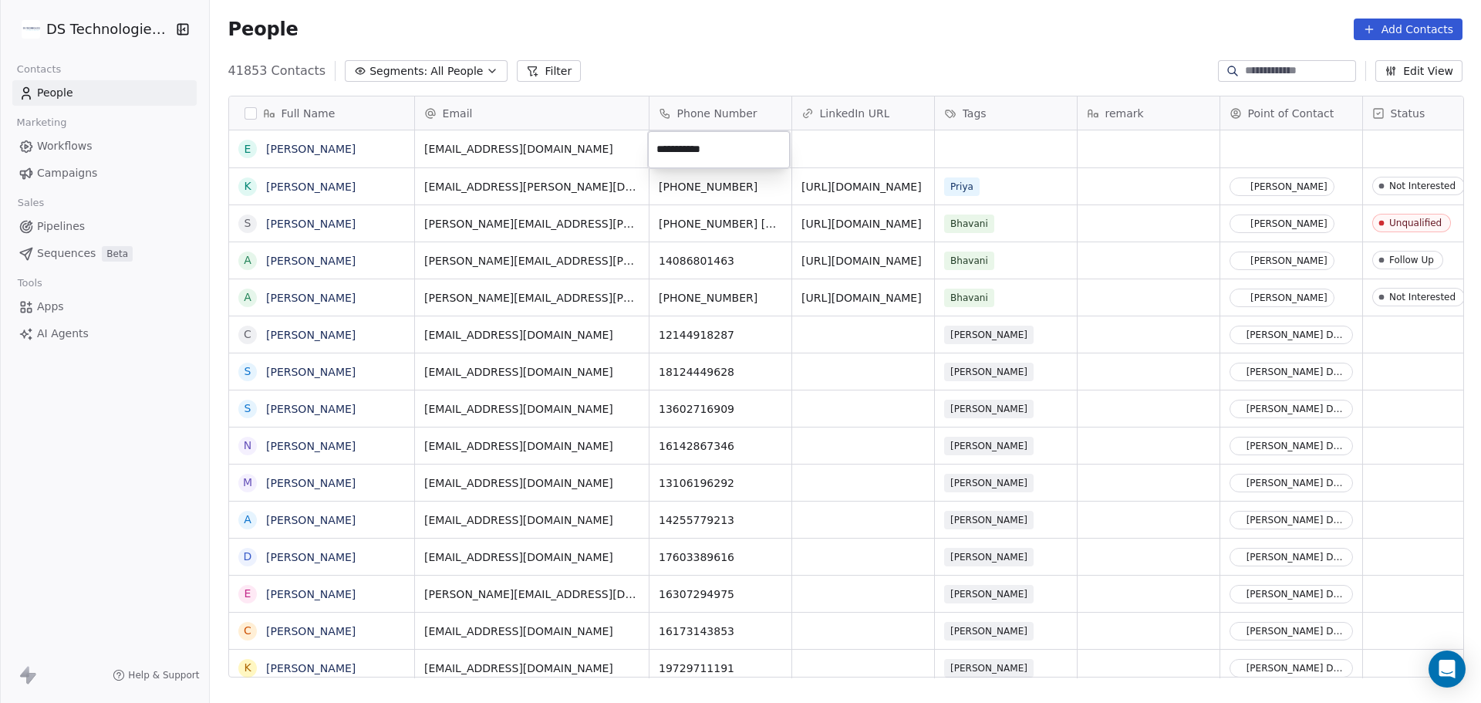
click at [813, 148] on html "DS Technologies Inc Contacts People Marketing Workflows Campaigns Sales Pipelin…" at bounding box center [740, 351] width 1481 height 703
click at [858, 146] on div "grid" at bounding box center [863, 148] width 142 height 37
type input "**********"
click at [984, 157] on html "DS Technologies Inc Contacts People Marketing Workflows Campaigns Sales Pipelin…" at bounding box center [740, 351] width 1481 height 703
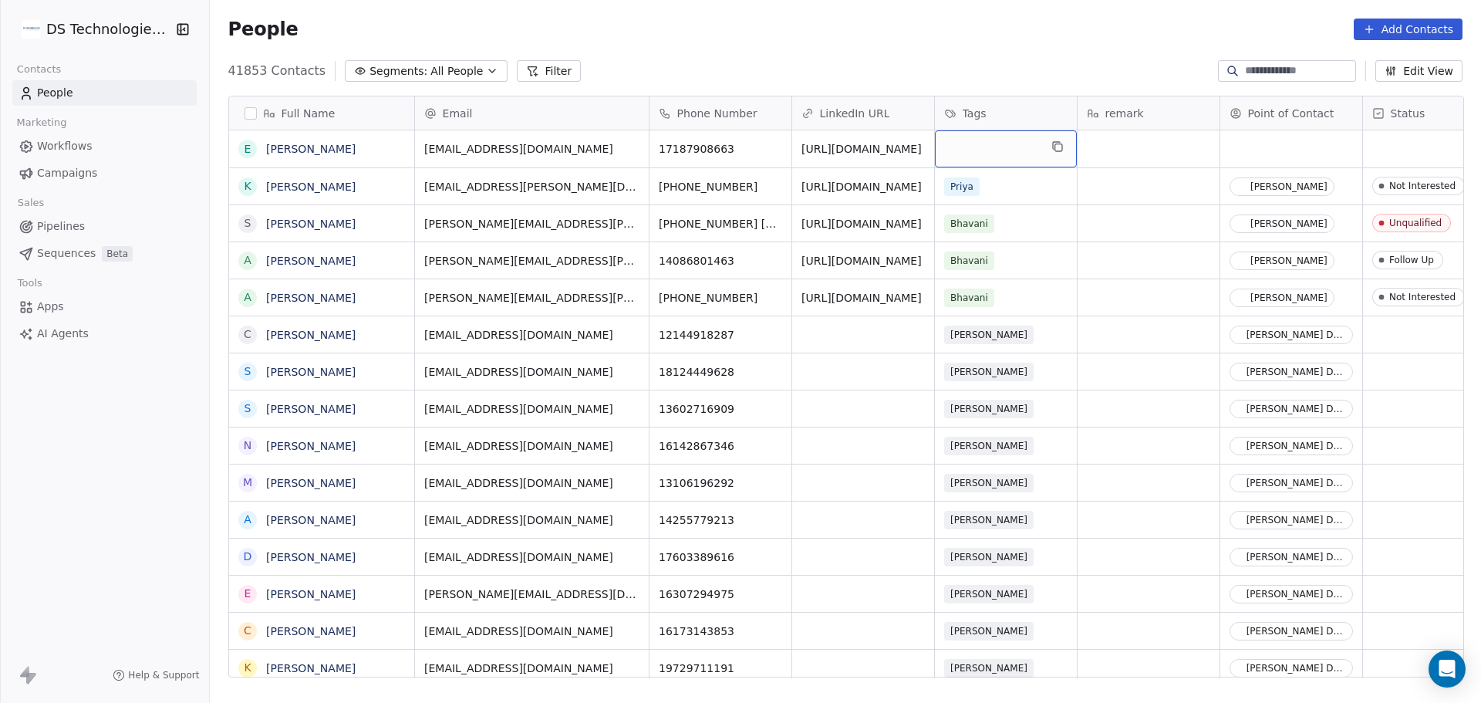
click at [989, 159] on div "grid" at bounding box center [1006, 148] width 142 height 37
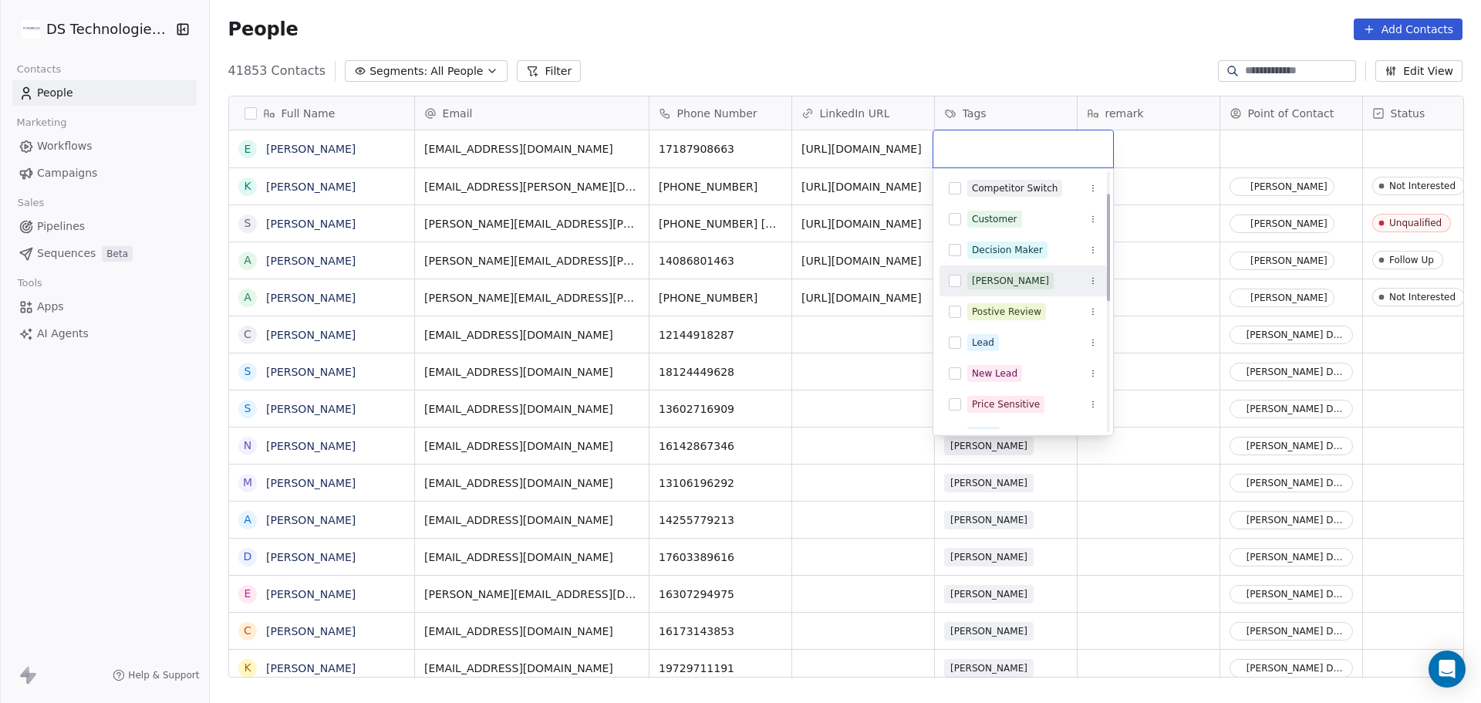
scroll to position [154, 0]
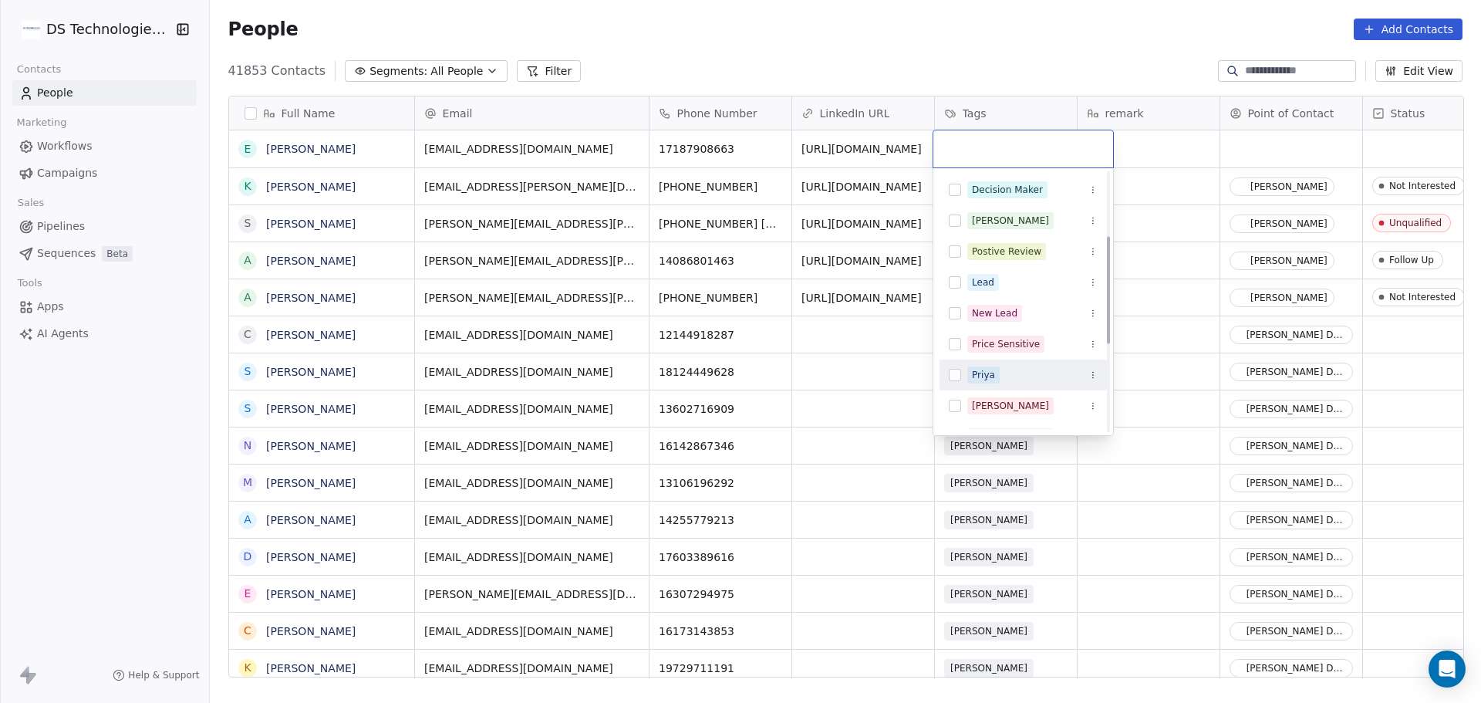
click at [994, 389] on div "Priya" at bounding box center [1022, 374] width 167 height 31
click at [1124, 151] on html "DS Technologies Inc Contacts People Marketing Workflows Campaigns Sales Pipelin…" at bounding box center [740, 351] width 1481 height 703
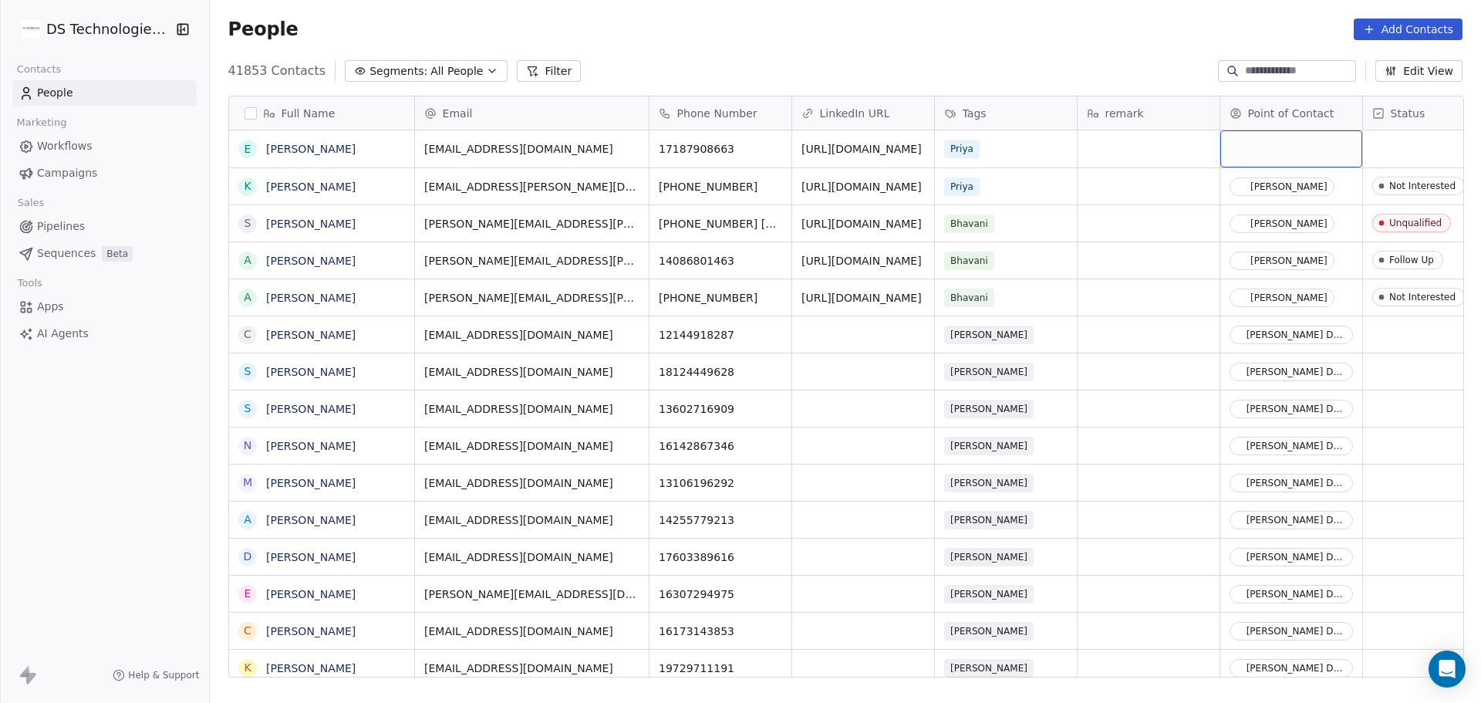
click at [1242, 160] on div "grid" at bounding box center [1291, 148] width 142 height 37
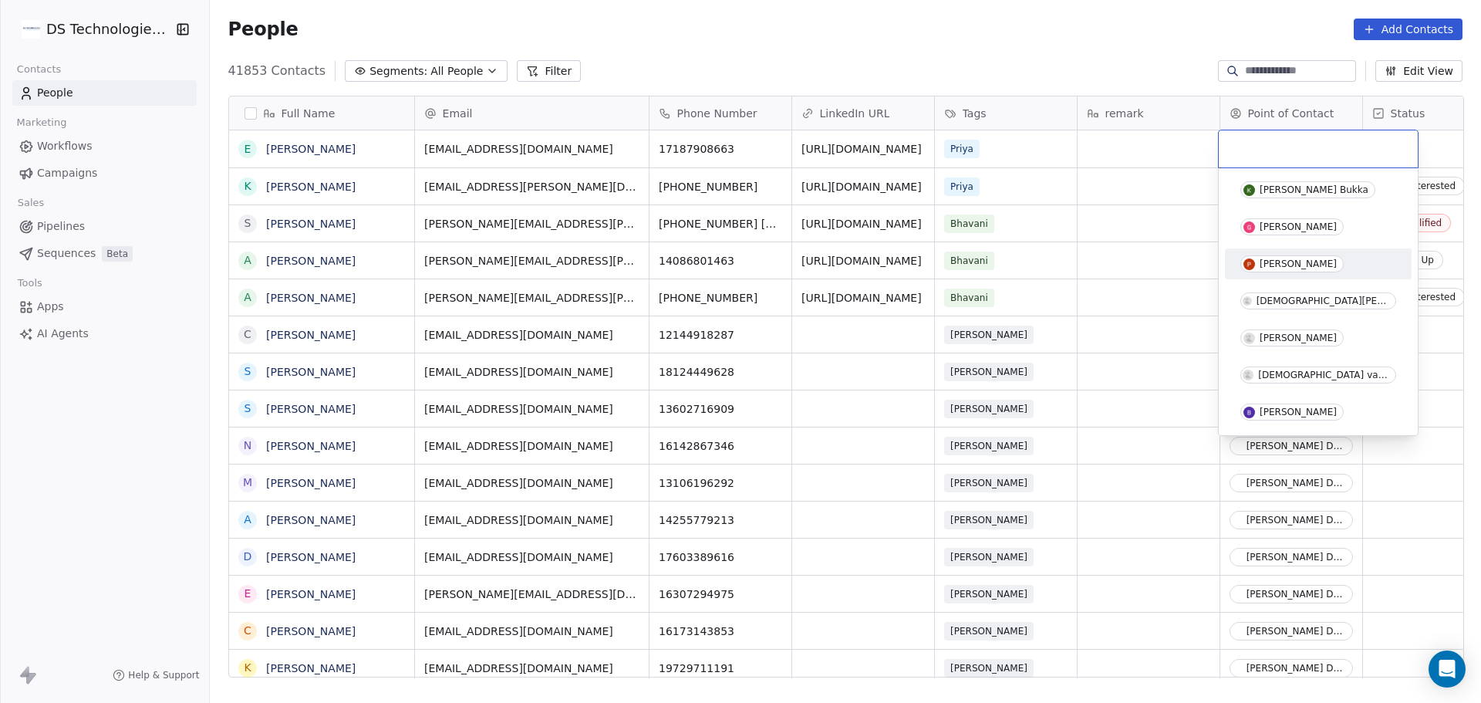
click at [1256, 278] on div "[PERSON_NAME]" at bounding box center [1318, 263] width 187 height 31
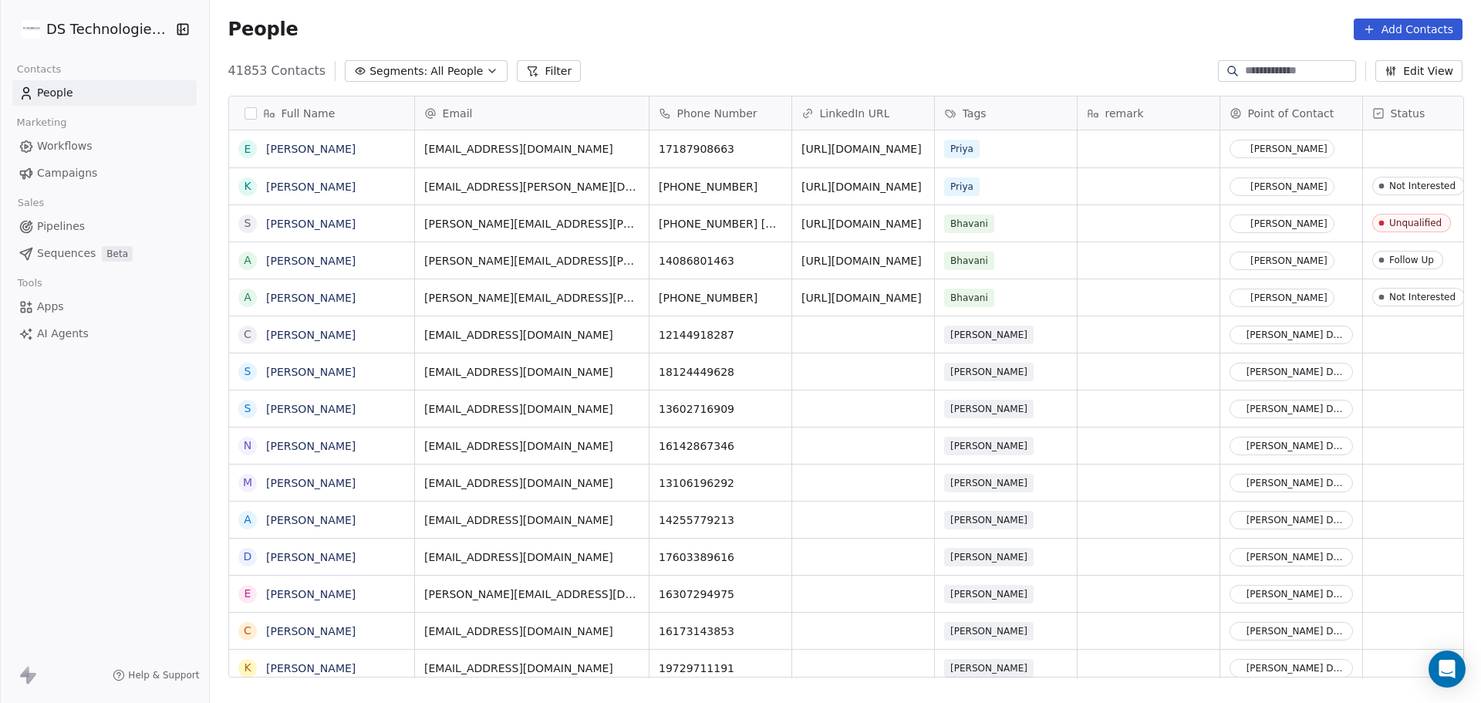
scroll to position [0, 54]
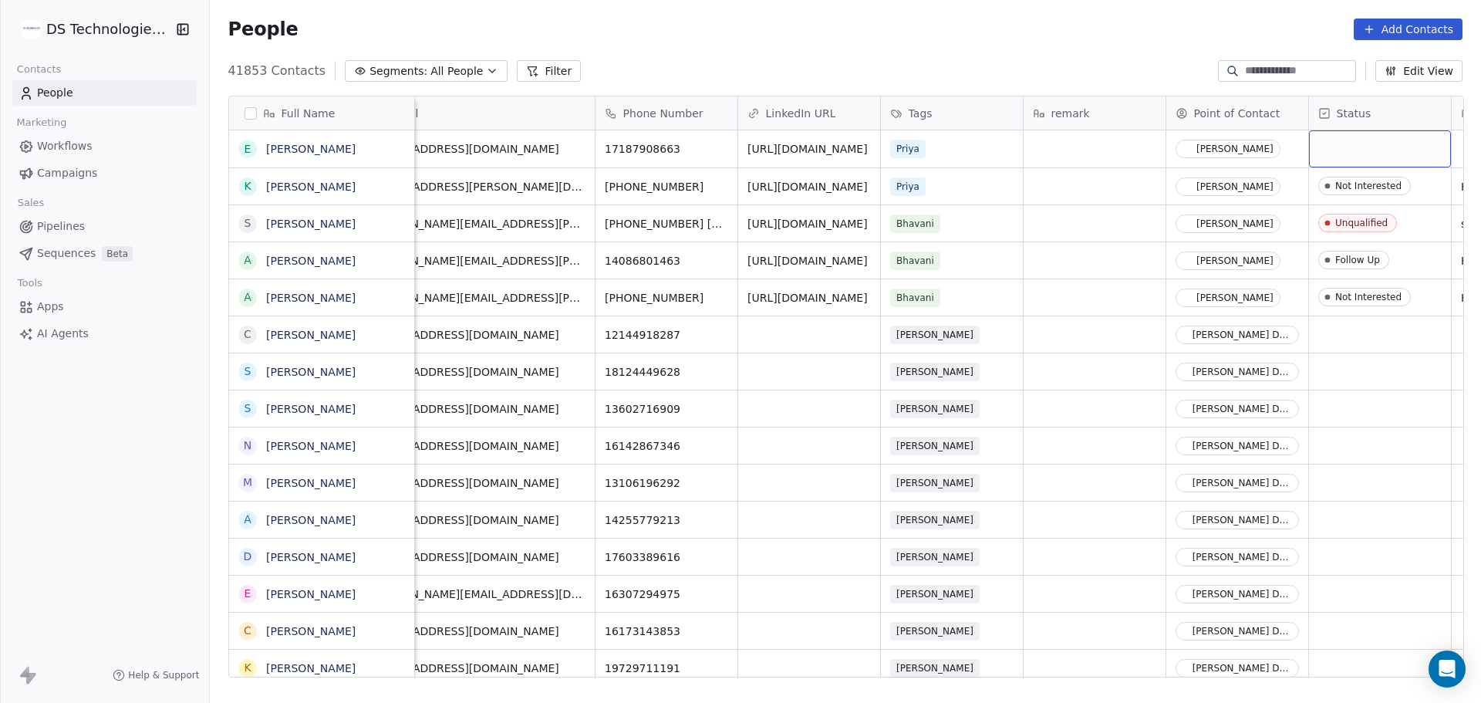
click at [1388, 150] on div "grid" at bounding box center [1380, 148] width 142 height 37
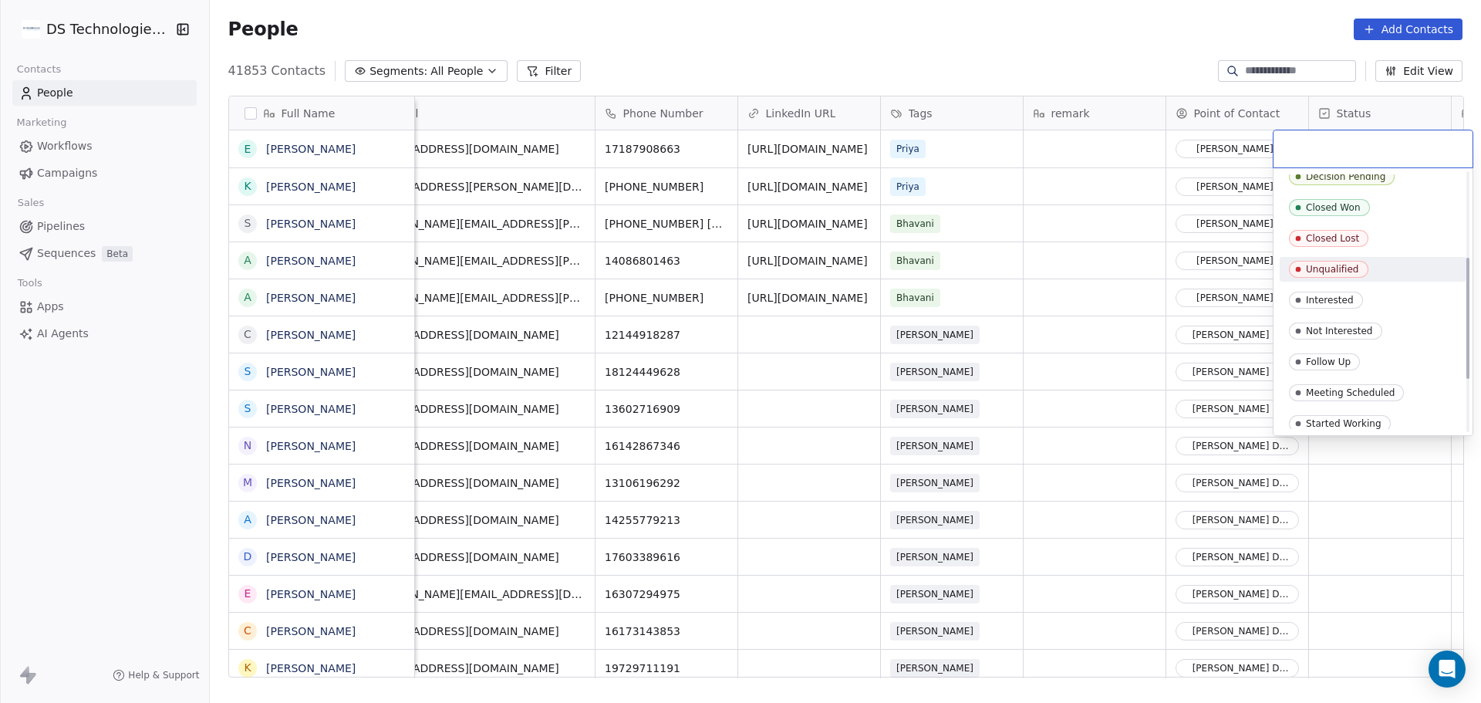
scroll to position [231, 0]
click at [1401, 285] on div "Interested" at bounding box center [1372, 294] width 187 height 25
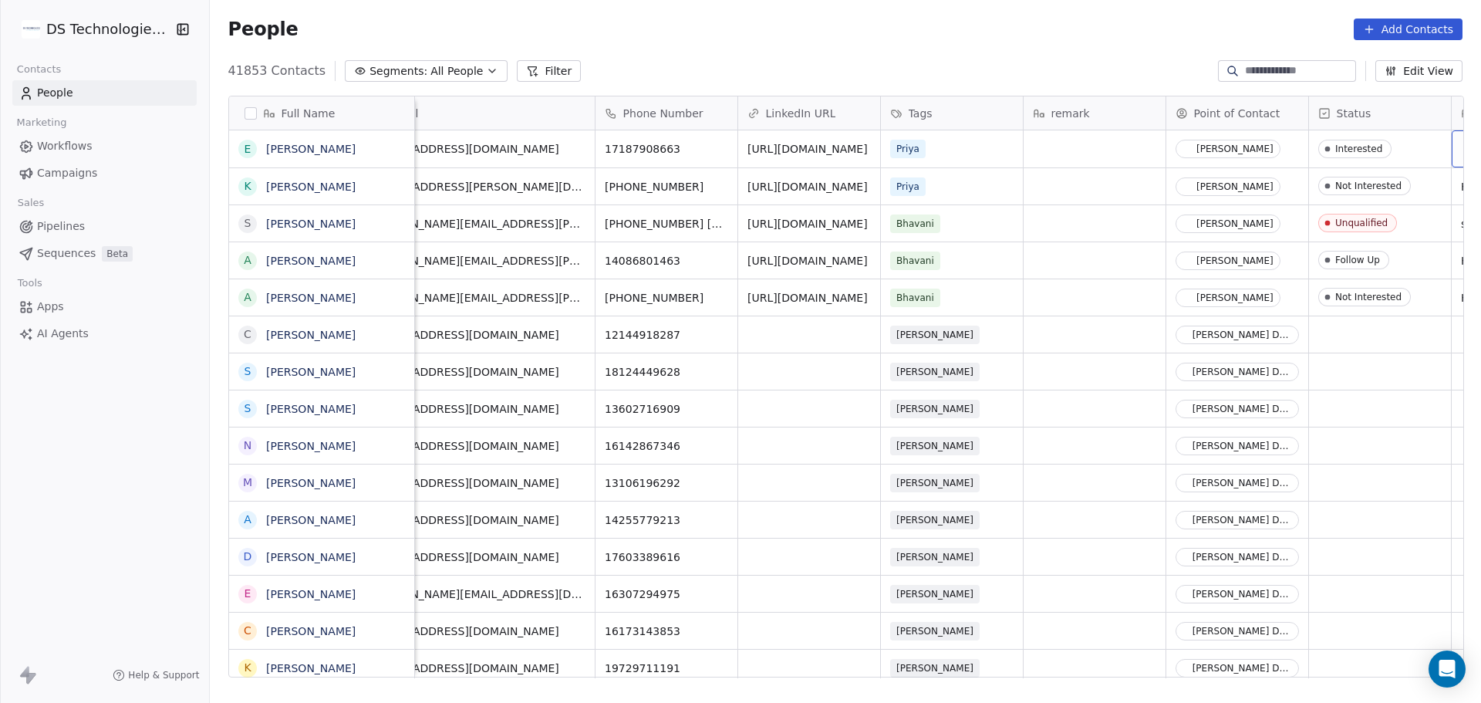
scroll to position [0, 197]
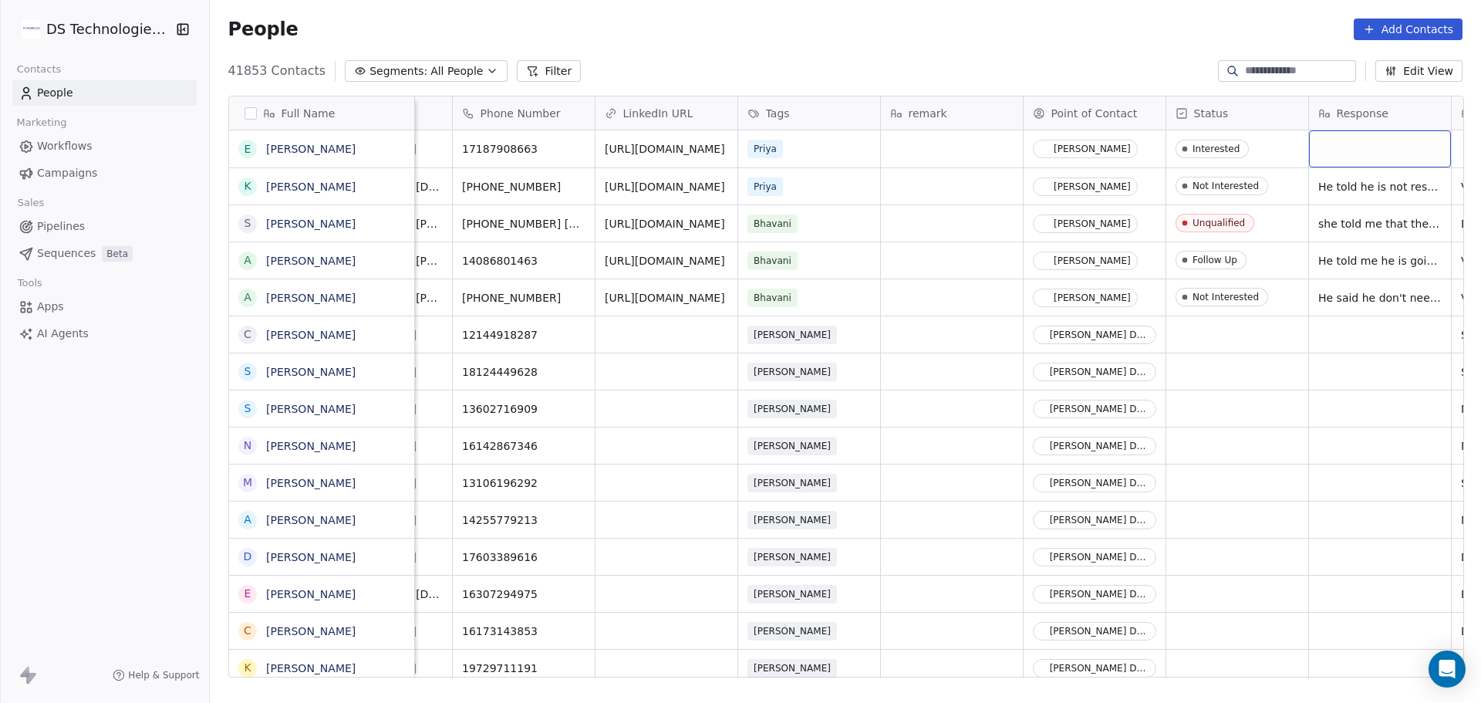
click at [1321, 147] on div "grid" at bounding box center [1380, 148] width 142 height 37
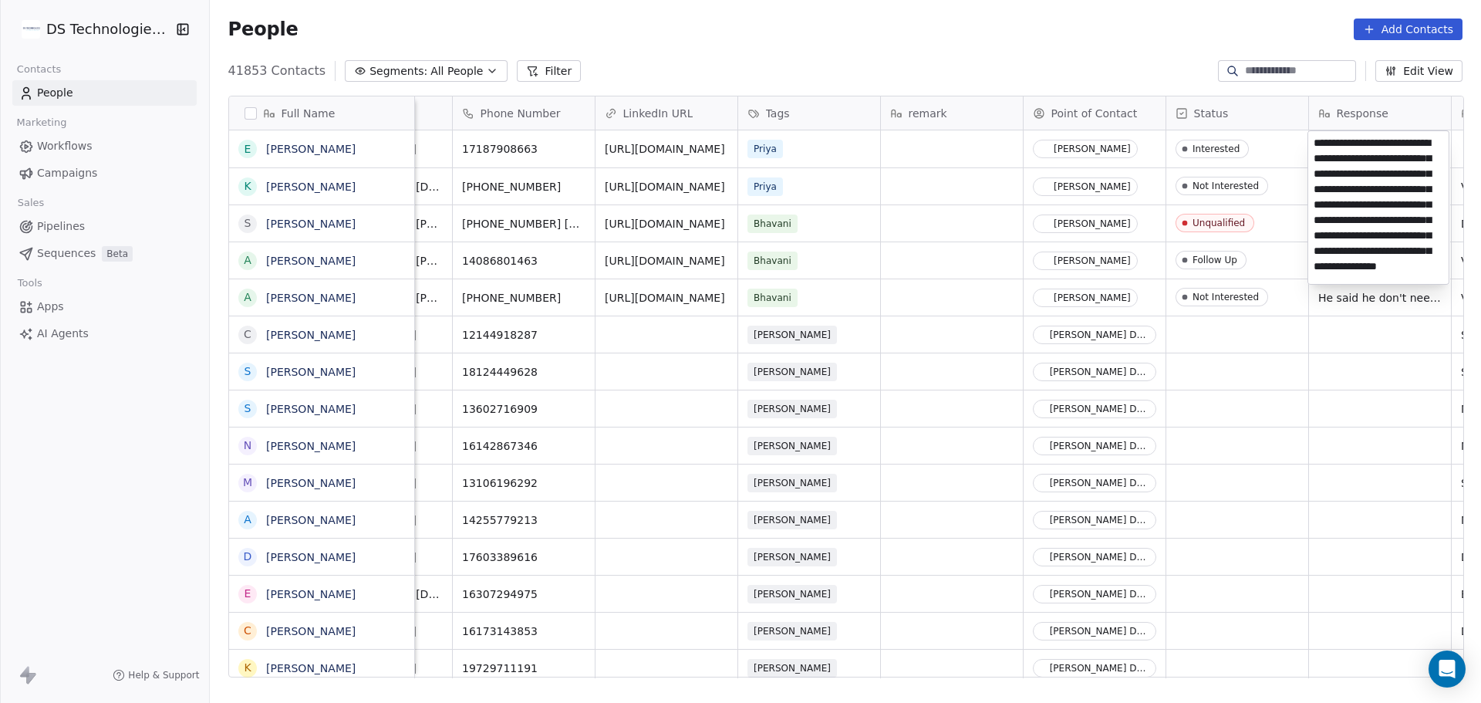
scroll to position [36, 0]
type textarea "**********"
click at [1267, 158] on html "DS Technologies Inc Contacts People Marketing Workflows Campaigns Sales Pipelin…" at bounding box center [740, 351] width 1481 height 703
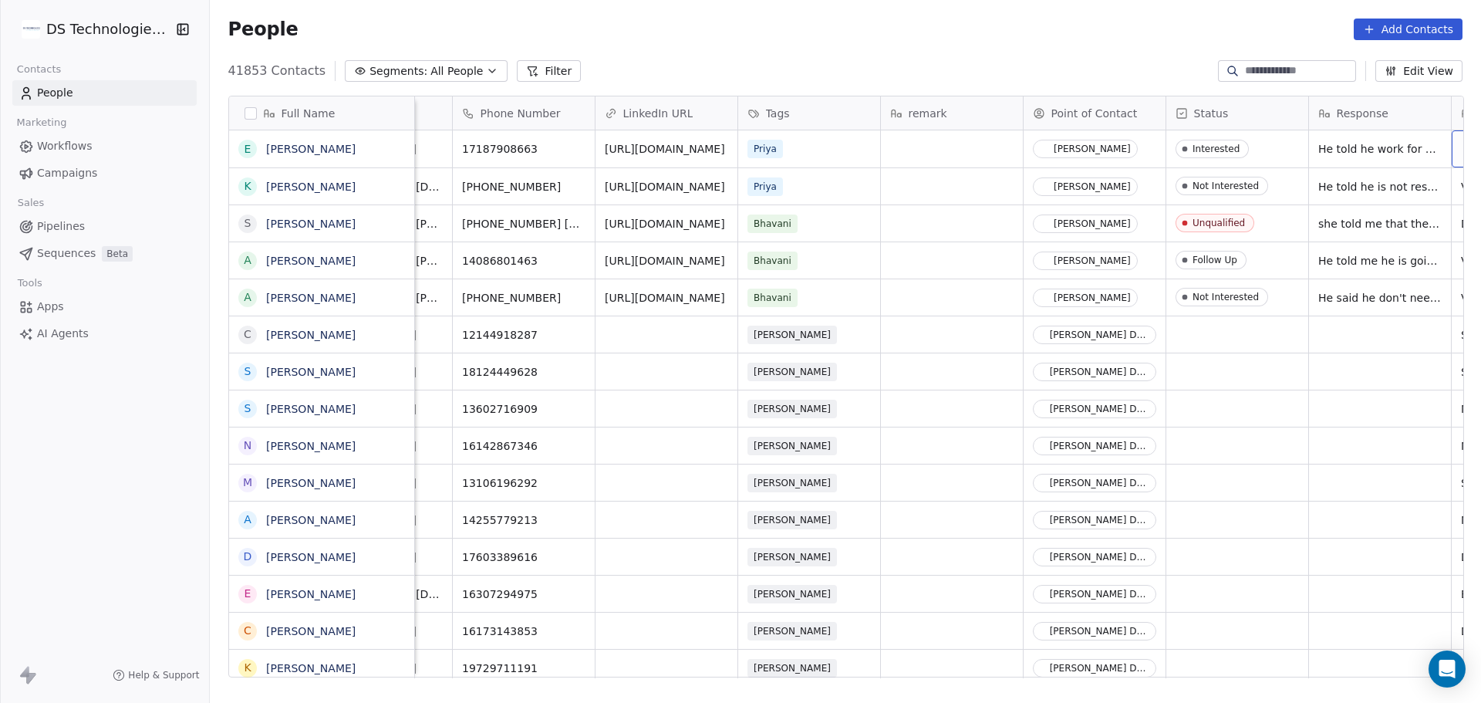
scroll to position [0, 467]
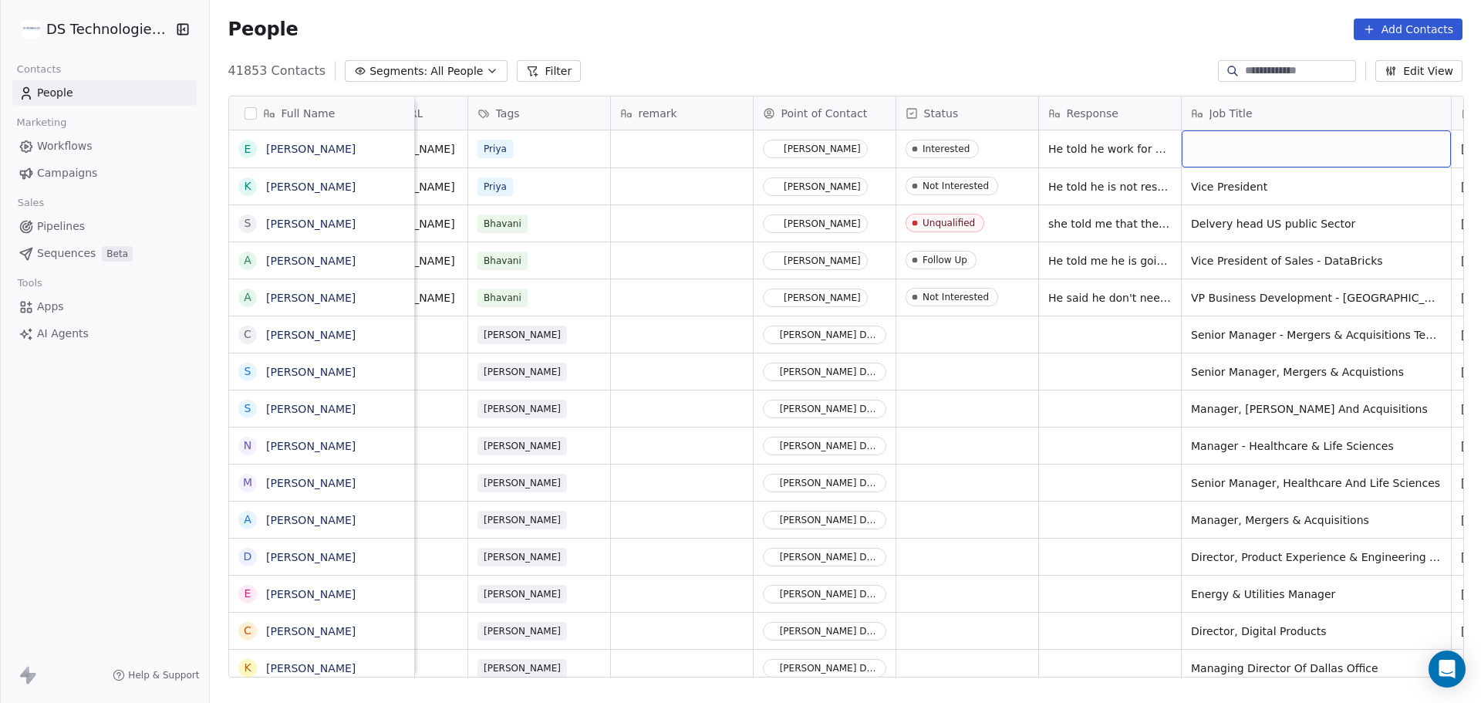
click at [1202, 145] on div "grid" at bounding box center [1316, 148] width 269 height 37
type textarea "**********"
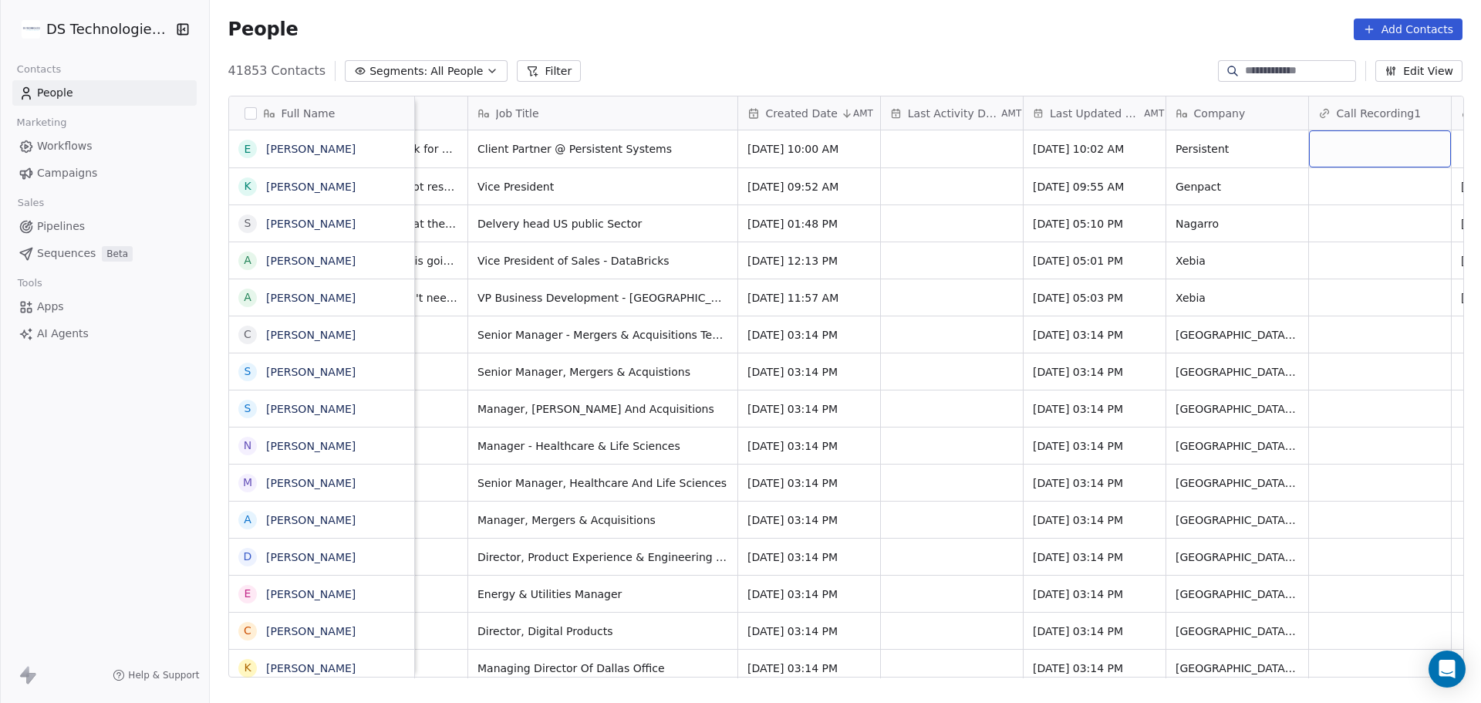
scroll to position [0, 1323]
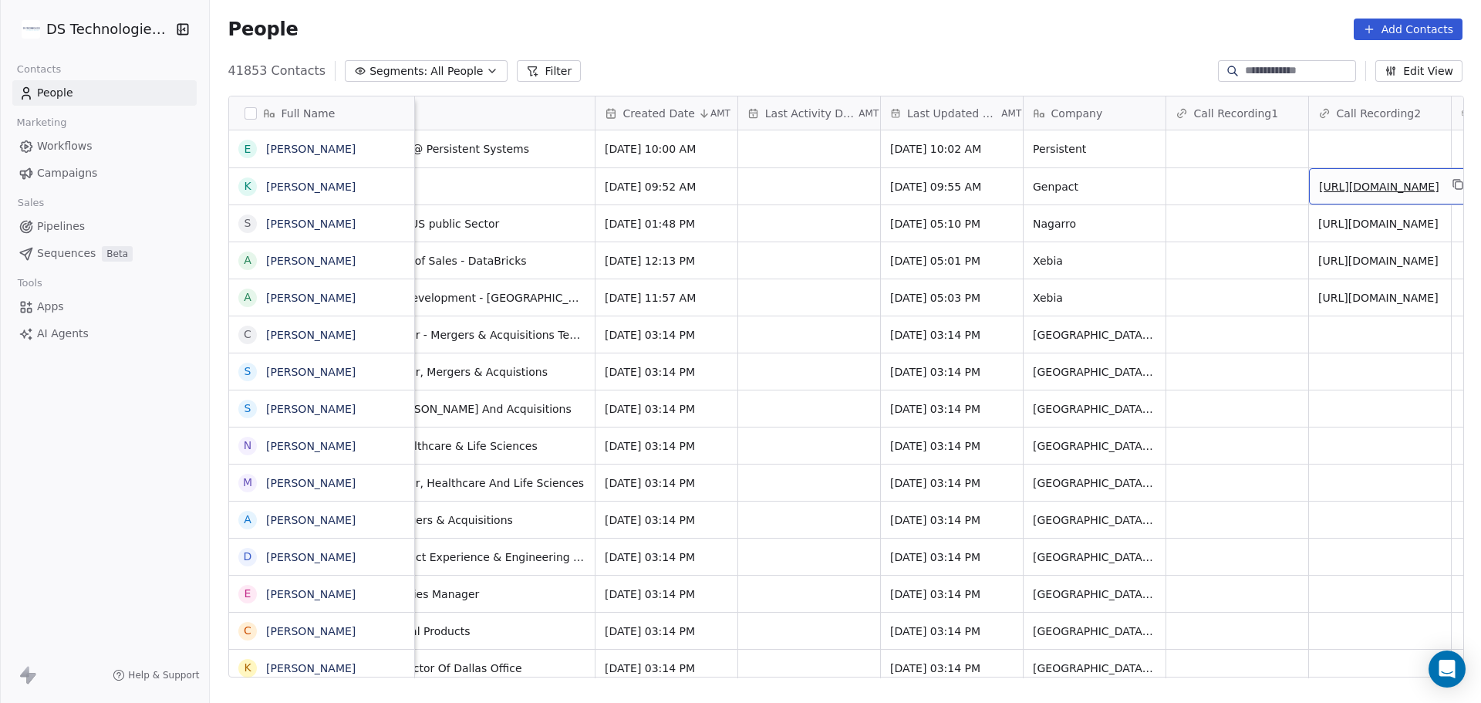
click at [1374, 193] on link "[URL][DOMAIN_NAME]" at bounding box center [1379, 186] width 120 height 12
click at [1264, 147] on html "DS Technologies Inc Contacts People Marketing Workflows Campaigns Sales Pipelin…" at bounding box center [740, 351] width 1481 height 703
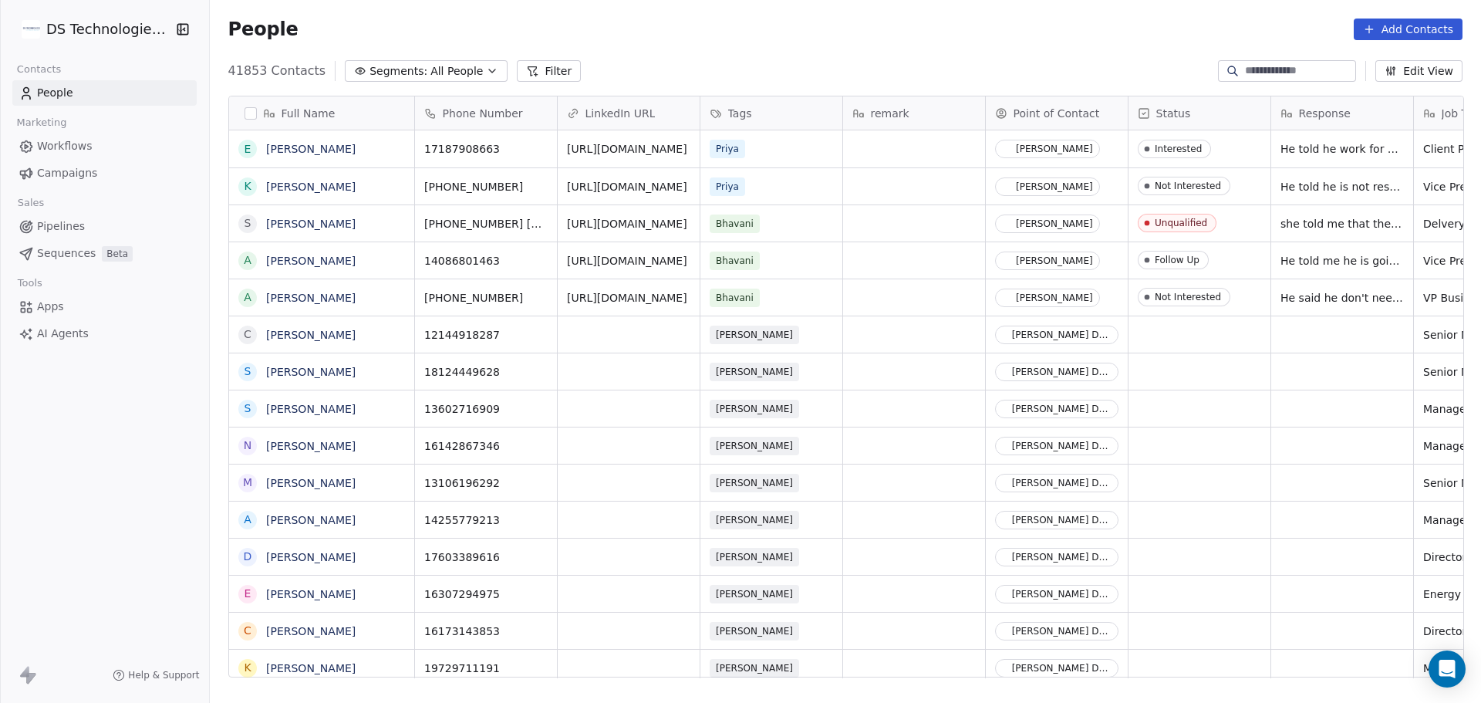
scroll to position [0, 0]
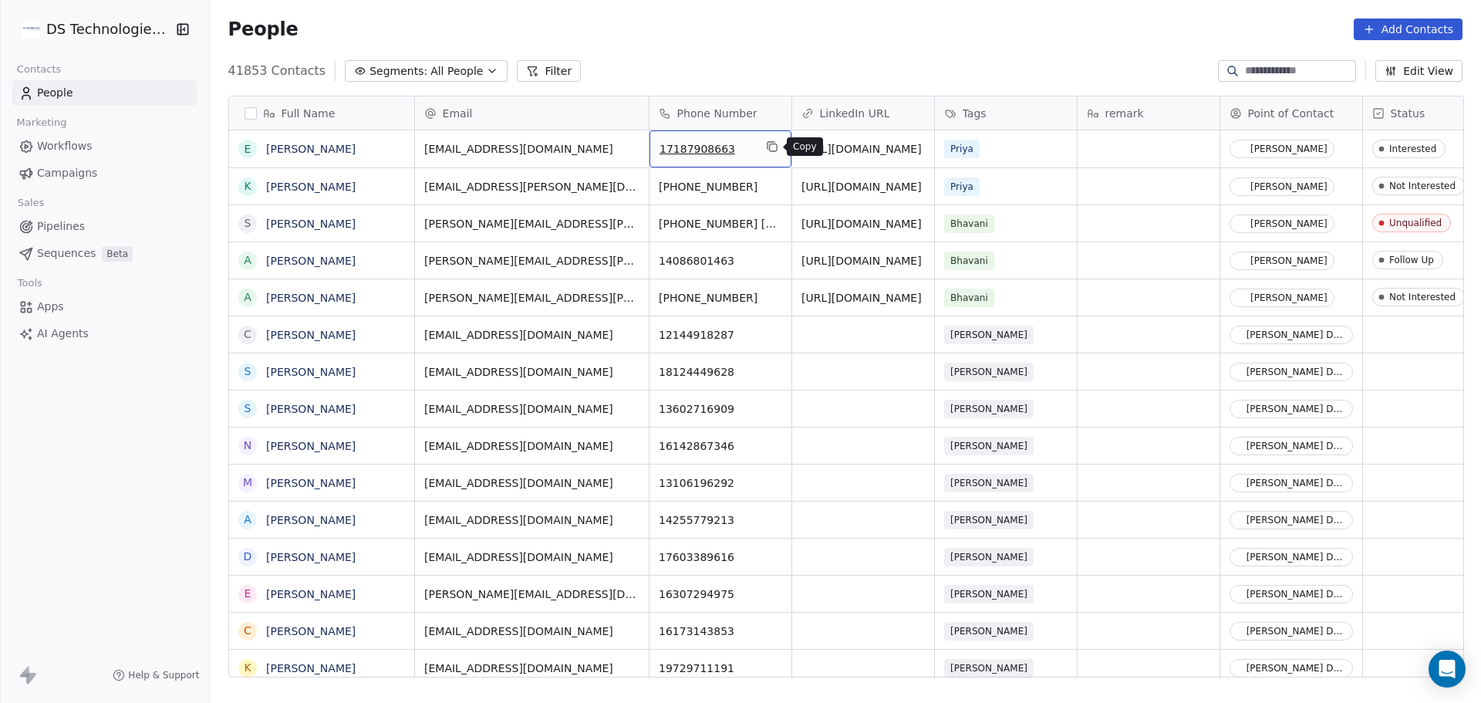
click at [770, 146] on icon "grid" at bounding box center [772, 146] width 12 height 12
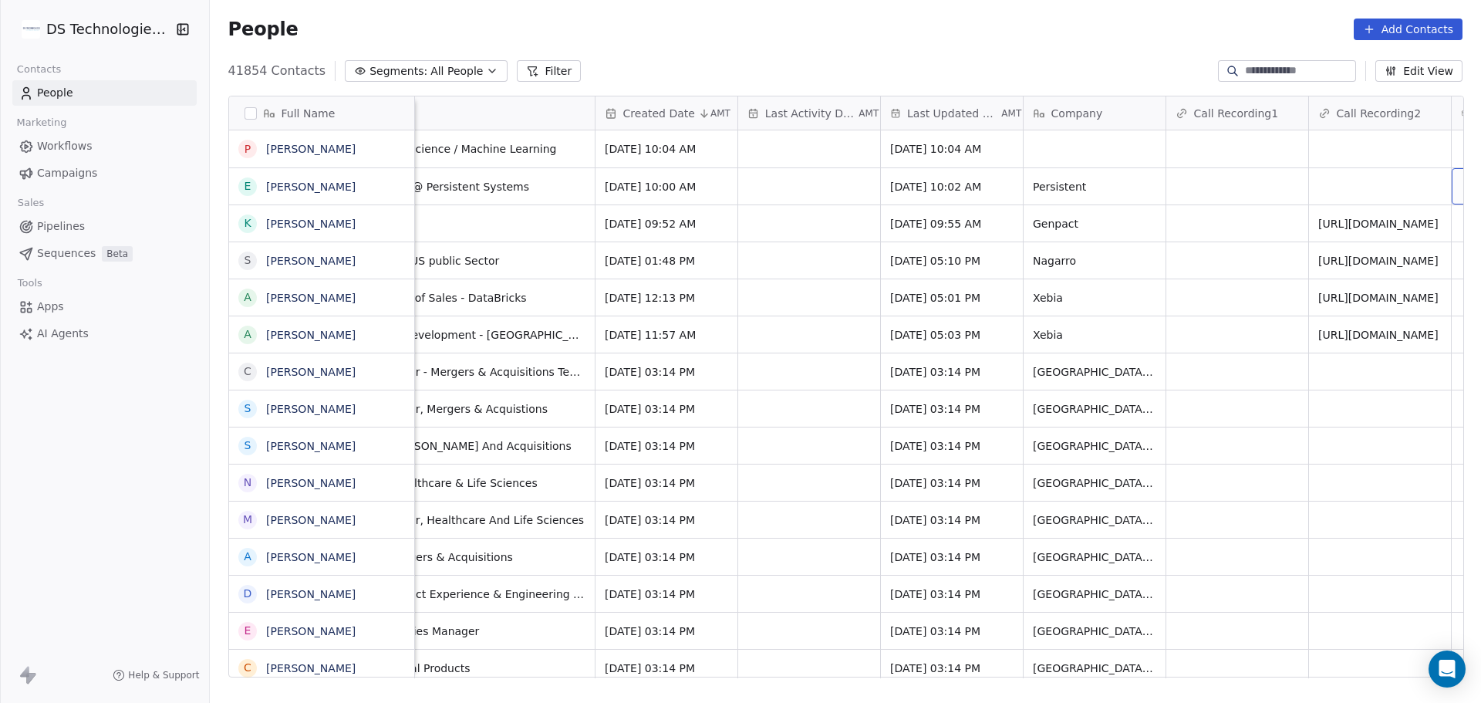
scroll to position [0, 1465]
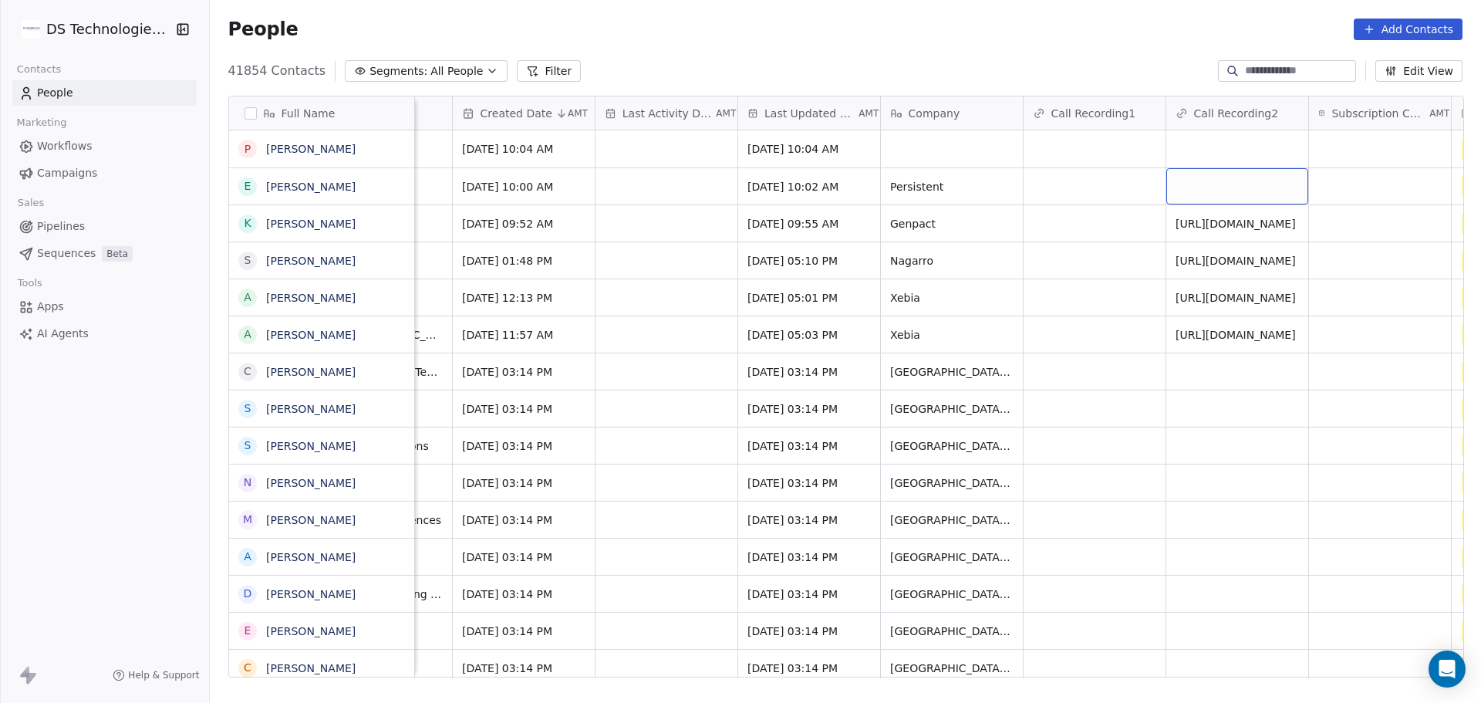
click at [1213, 197] on div "grid" at bounding box center [1237, 186] width 142 height 36
type input "**********"
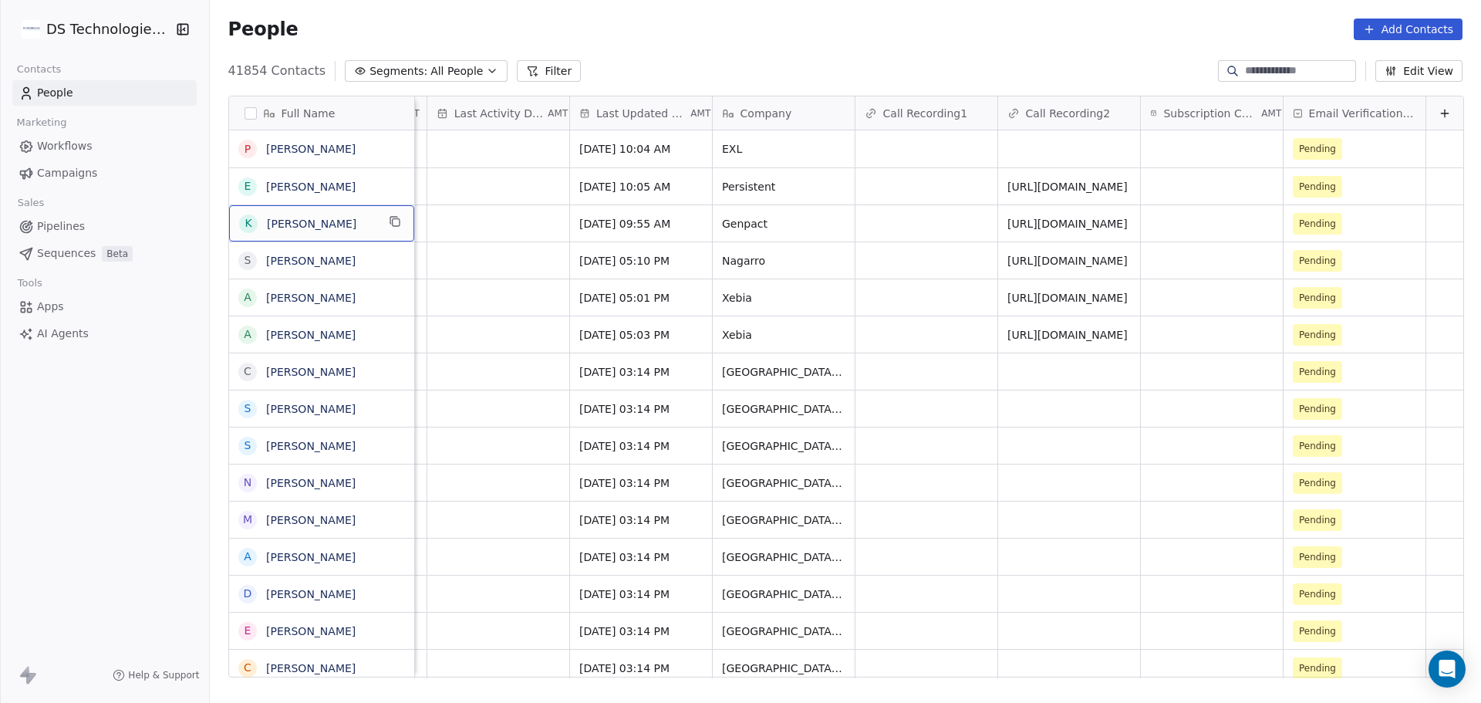
scroll to position [0, 0]
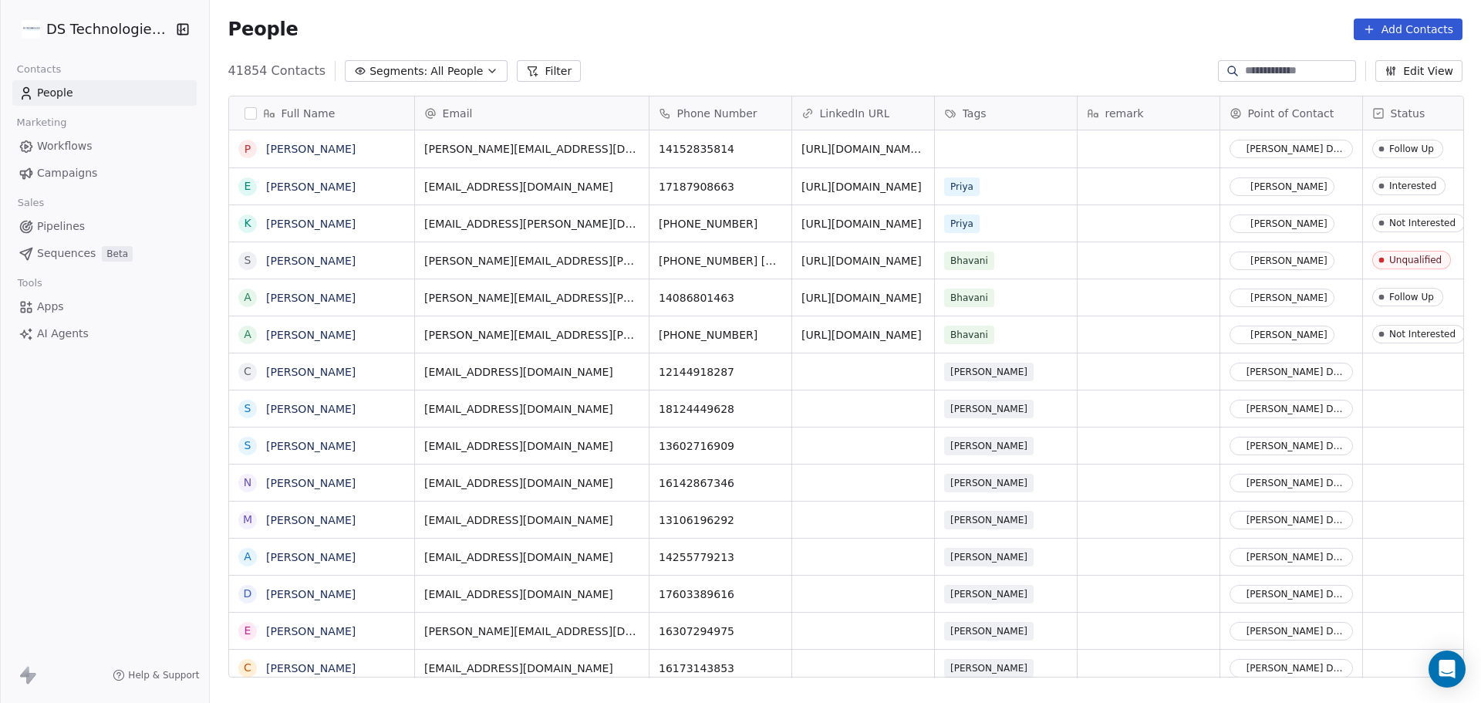
click at [1245, 71] on input at bounding box center [1299, 70] width 108 height 15
paste input "**********"
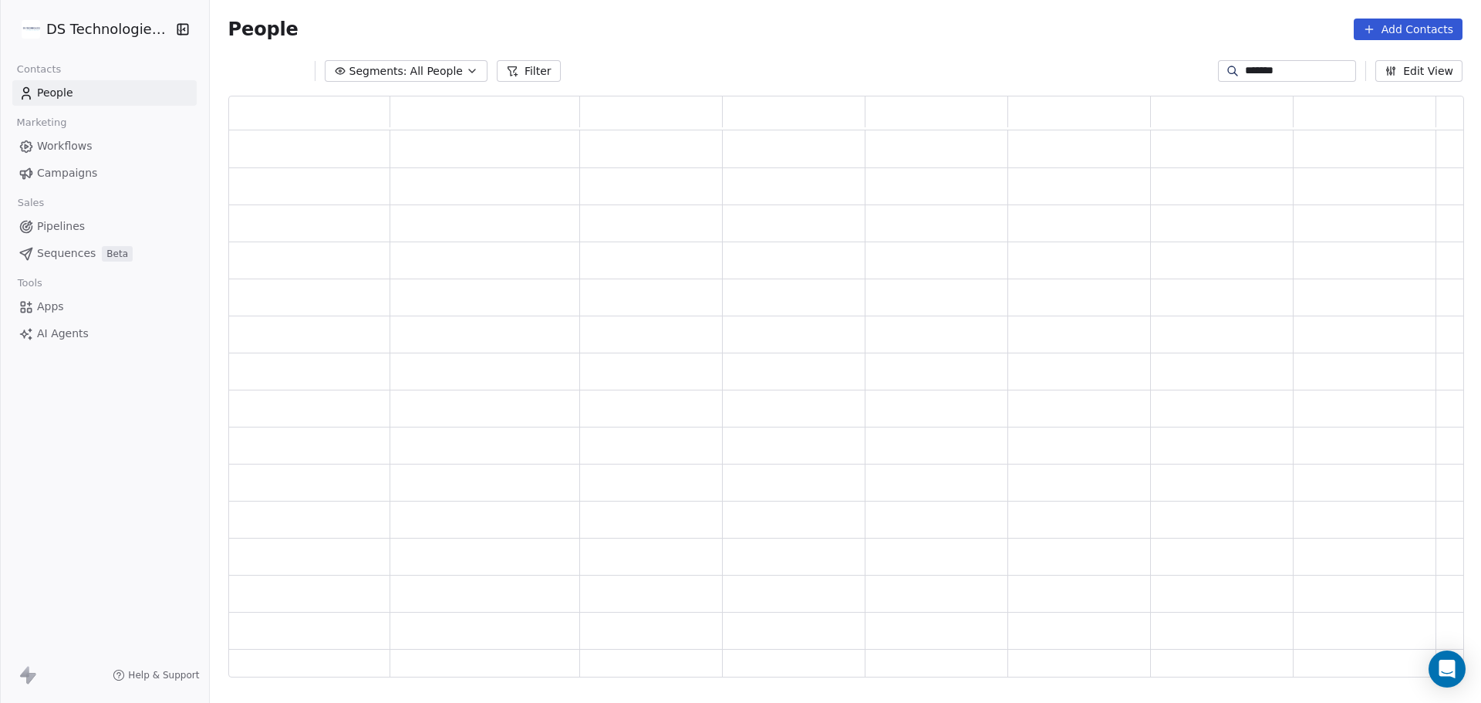
scroll to position [569, 1224]
type input "*"
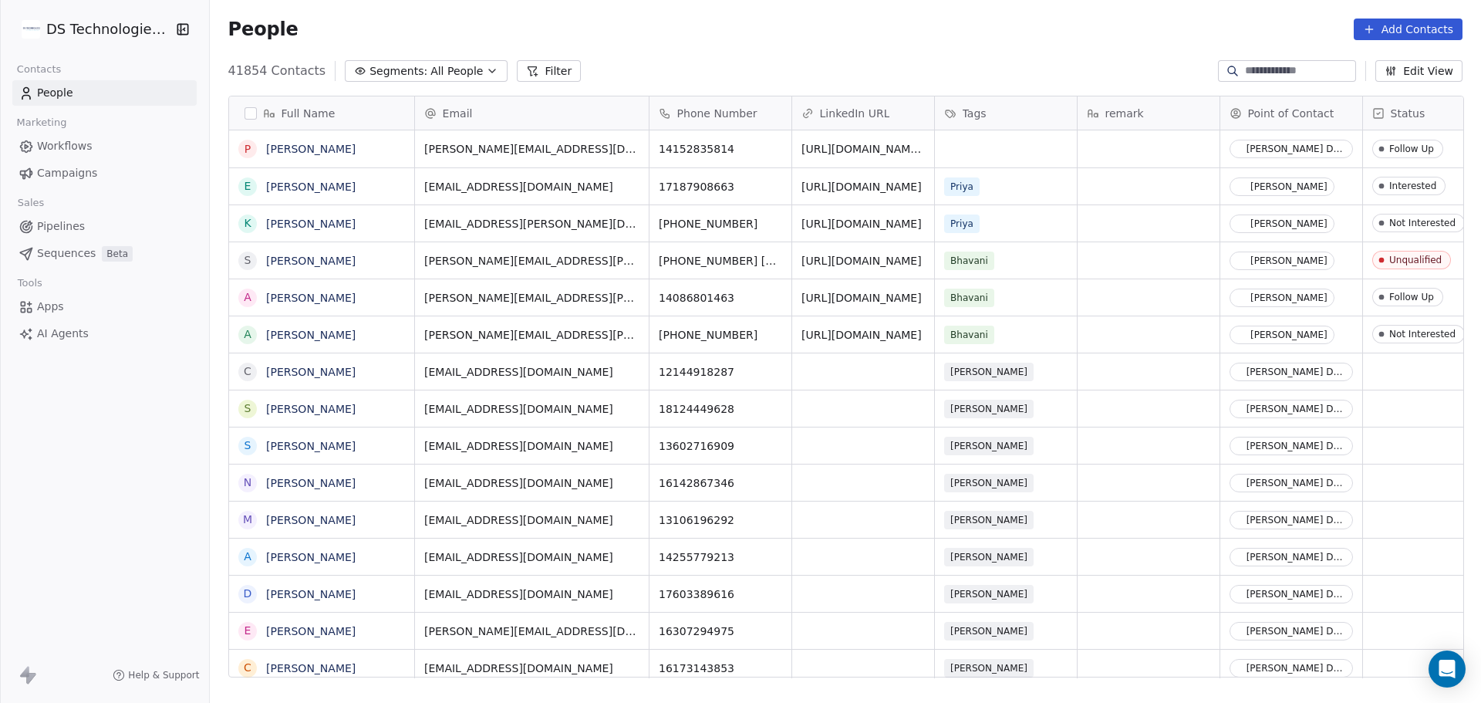
scroll to position [606, 1261]
click at [1394, 29] on button "Add Contacts" at bounding box center [1408, 30] width 109 height 22
click at [1401, 57] on span "Create new contact" at bounding box center [1416, 63] width 106 height 16
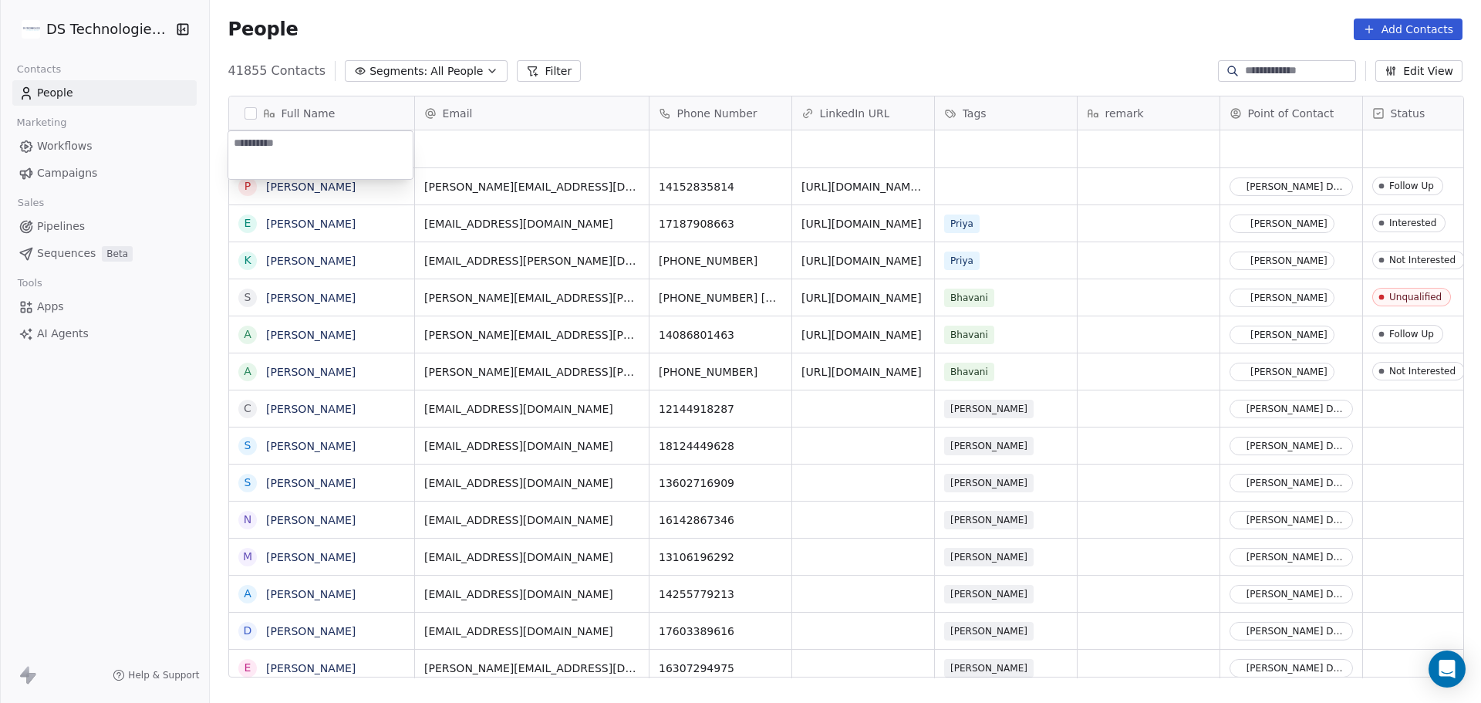
type textarea "**********"
click at [514, 156] on html "DS Technologies Inc Contacts People Marketing Workflows Campaigns Sales Pipelin…" at bounding box center [740, 351] width 1481 height 703
click at [827, 144] on div "grid" at bounding box center [863, 148] width 142 height 37
type input "**********"
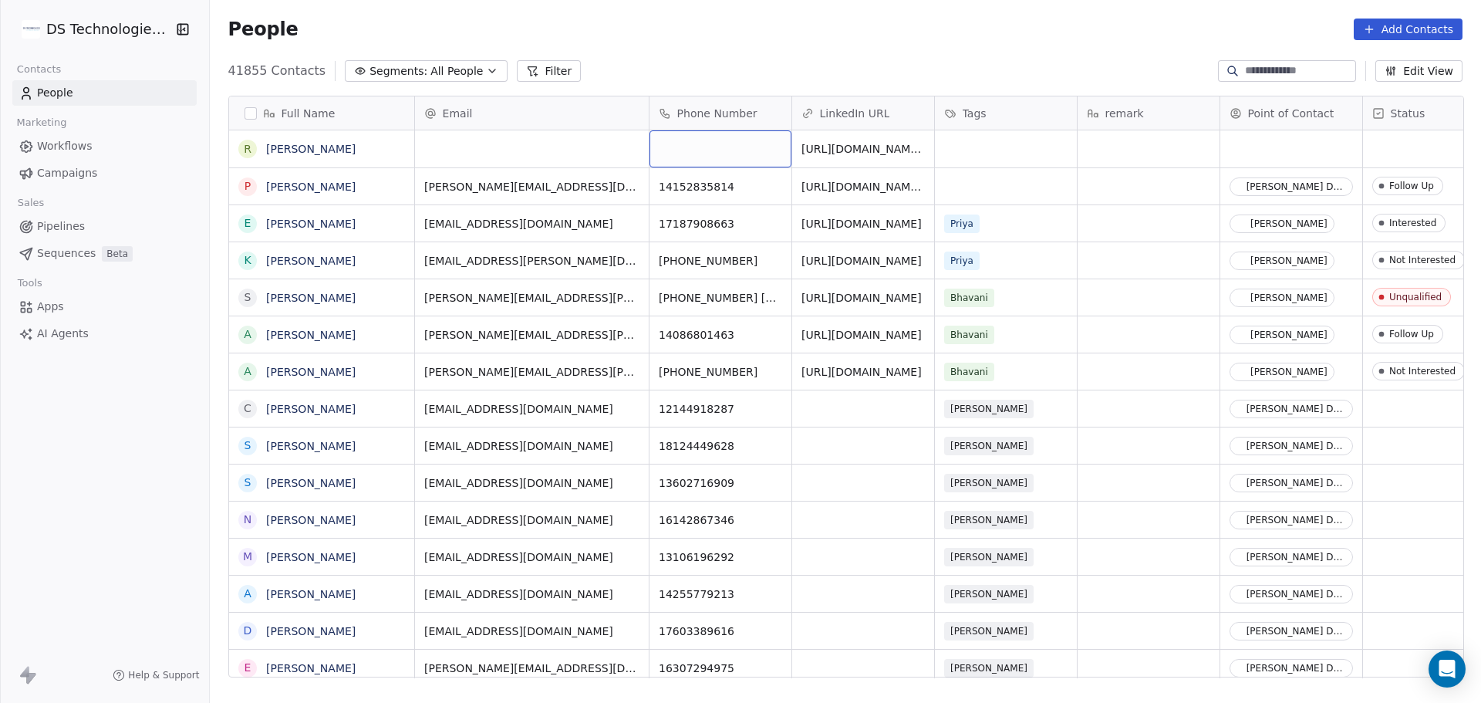
click at [708, 155] on div "grid" at bounding box center [720, 148] width 142 height 37
type input "**********"
click at [983, 143] on html "DS Technologies Inc Contacts People Marketing Workflows Campaigns Sales Pipelin…" at bounding box center [740, 351] width 1481 height 703
click at [968, 157] on div "grid" at bounding box center [1006, 148] width 142 height 37
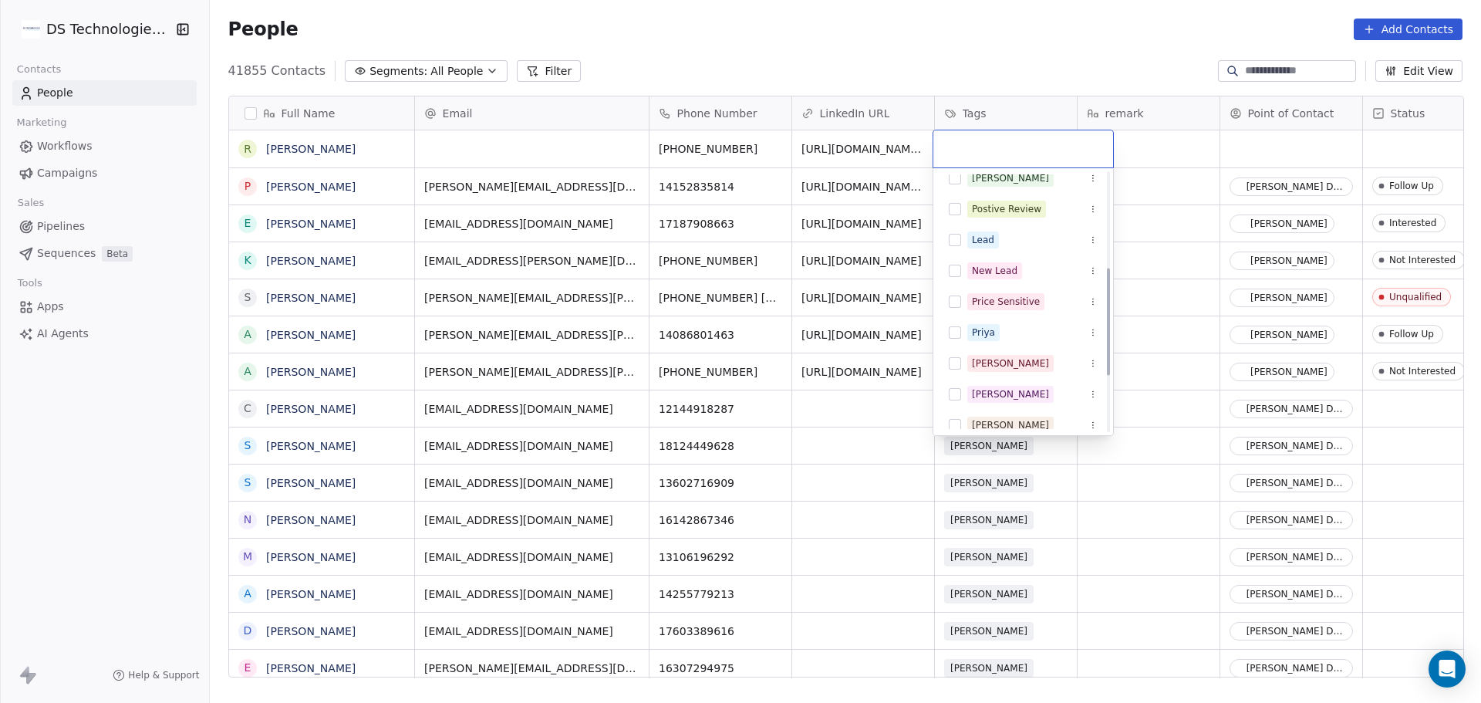
scroll to position [231, 0]
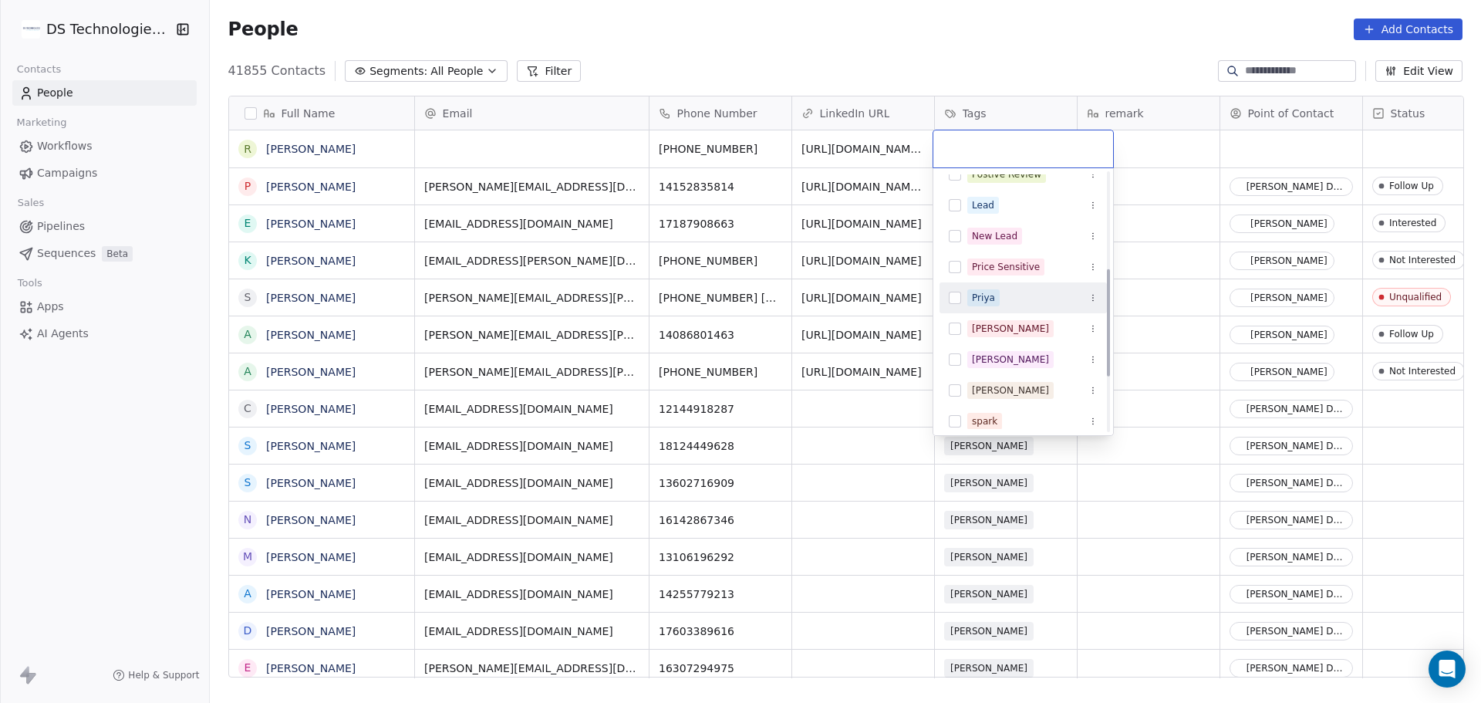
click at [1011, 300] on div "Priya" at bounding box center [1032, 297] width 130 height 17
click at [487, 157] on html "DS Technologies Inc Contacts People Marketing Workflows Campaigns Sales Pipelin…" at bounding box center [740, 351] width 1481 height 703
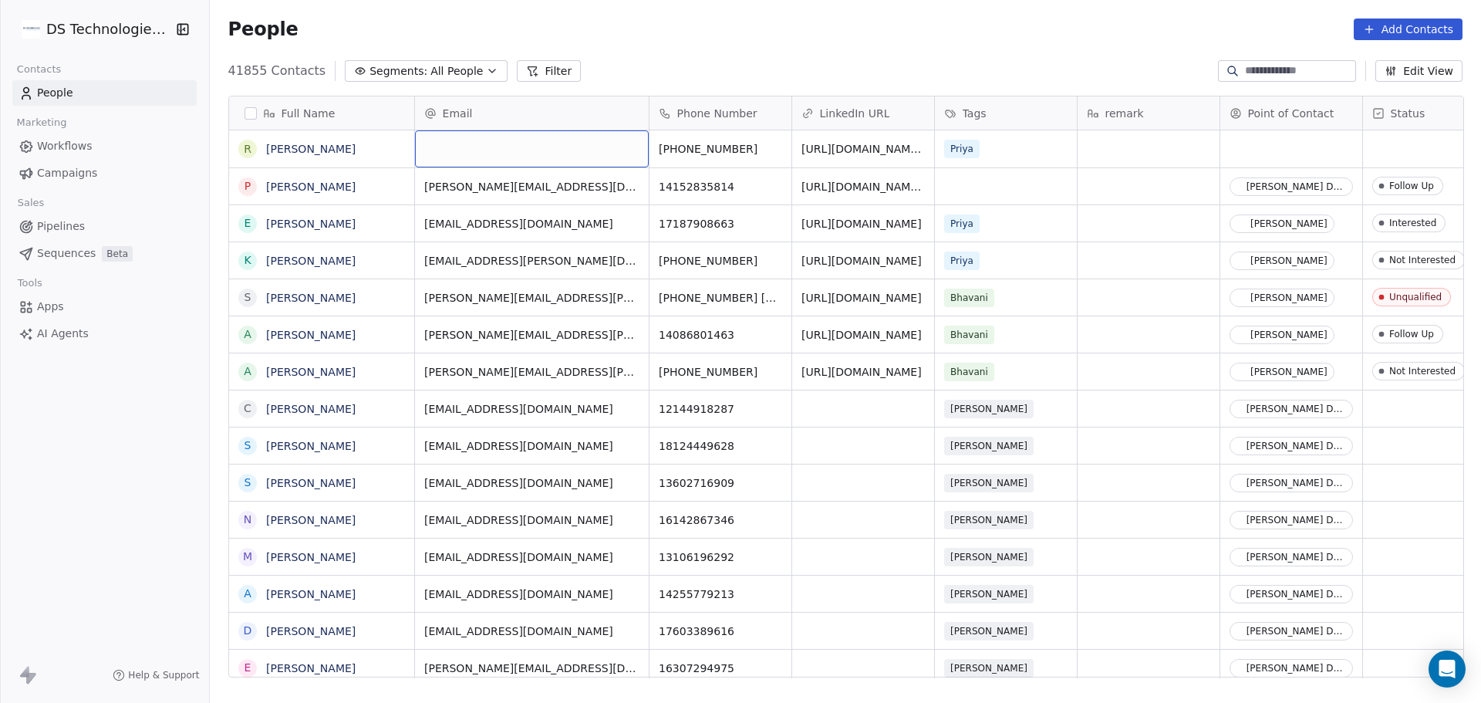
click at [555, 148] on div "grid" at bounding box center [532, 148] width 234 height 37
type input "**********"
click at [1094, 150] on html "DS Technologies Inc Contacts People Marketing Workflows Campaigns Sales Pipelin…" at bounding box center [740, 351] width 1481 height 703
click at [1259, 153] on div "grid" at bounding box center [1291, 148] width 142 height 37
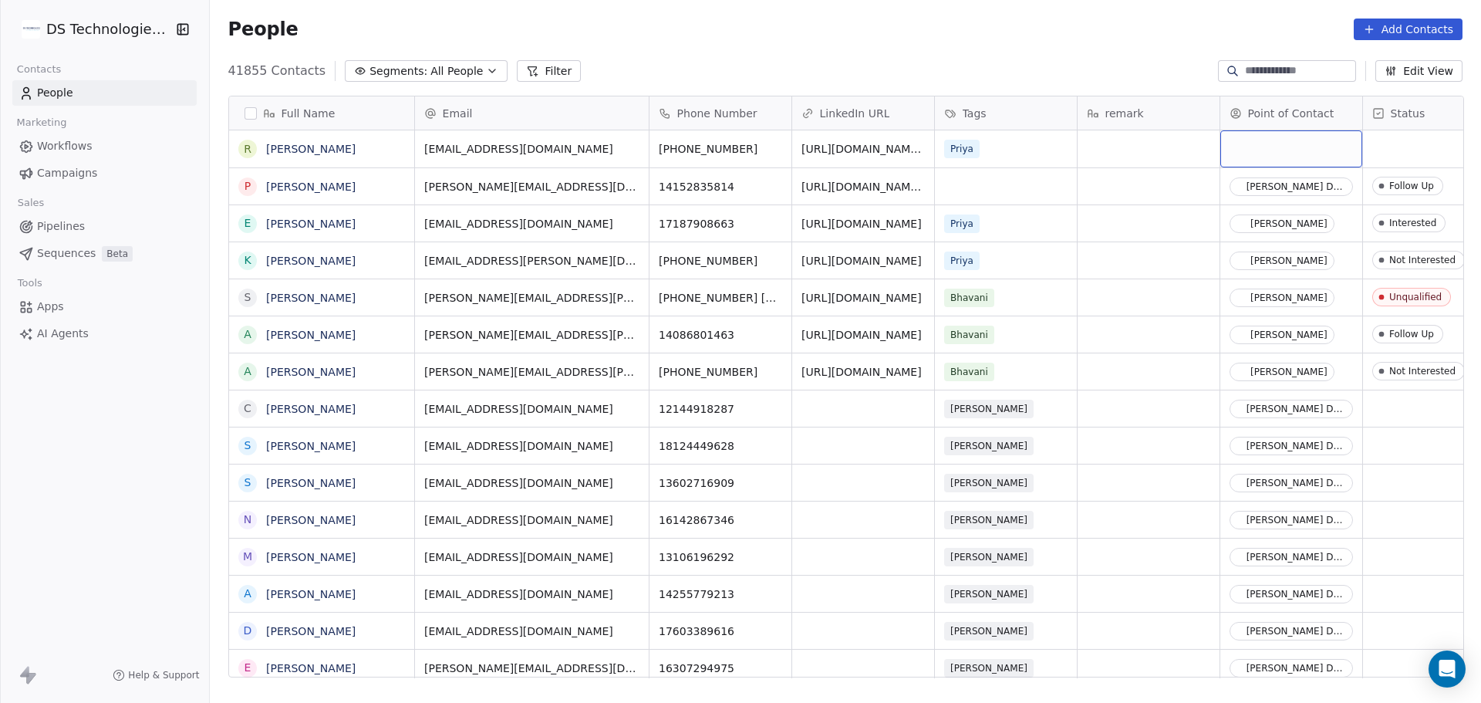
click at [1259, 153] on div "grid" at bounding box center [1291, 148] width 142 height 37
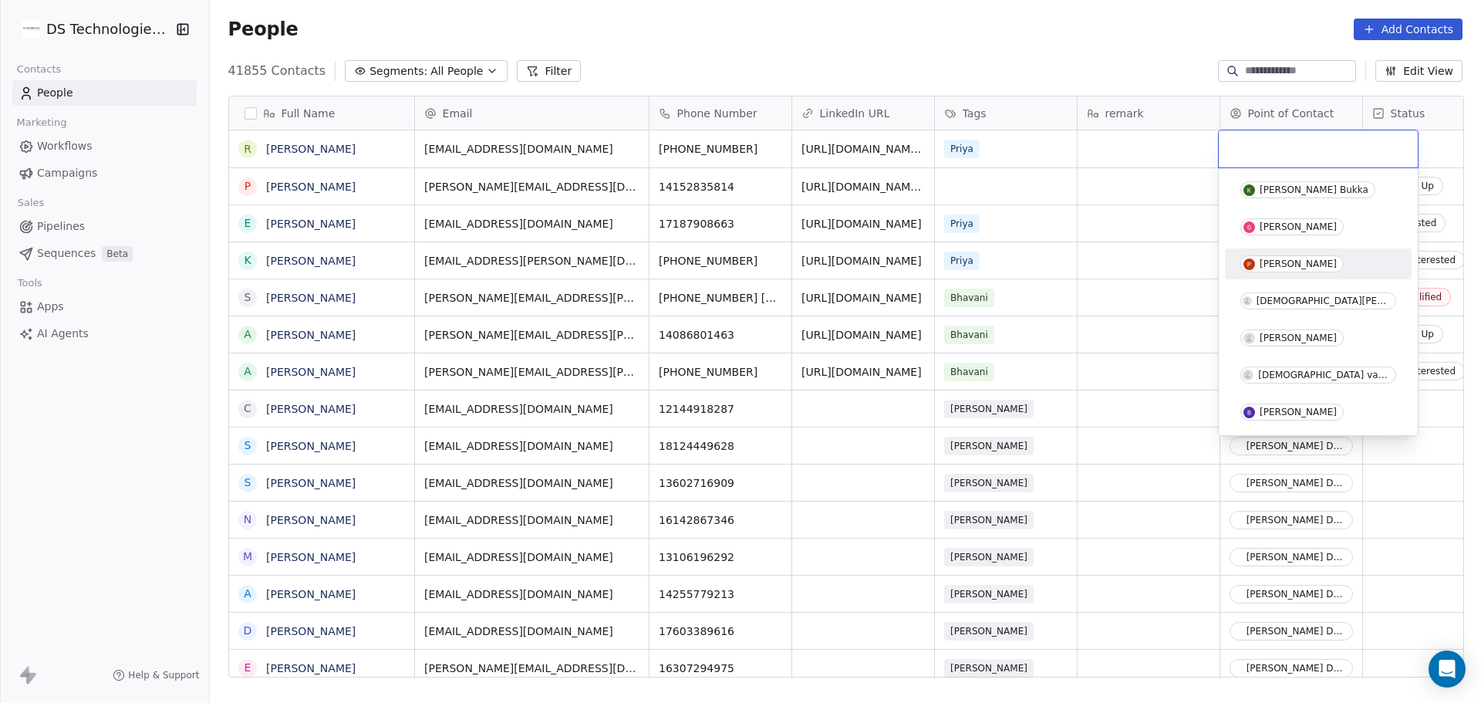
click at [1355, 245] on div "[PERSON_NAME] Bukka [PERSON_NAME] Priya Kanver [PERSON_NAME] Yajusha Eldurthi […" at bounding box center [1318, 448] width 187 height 549
click at [1356, 258] on div "[PERSON_NAME]" at bounding box center [1318, 263] width 156 height 17
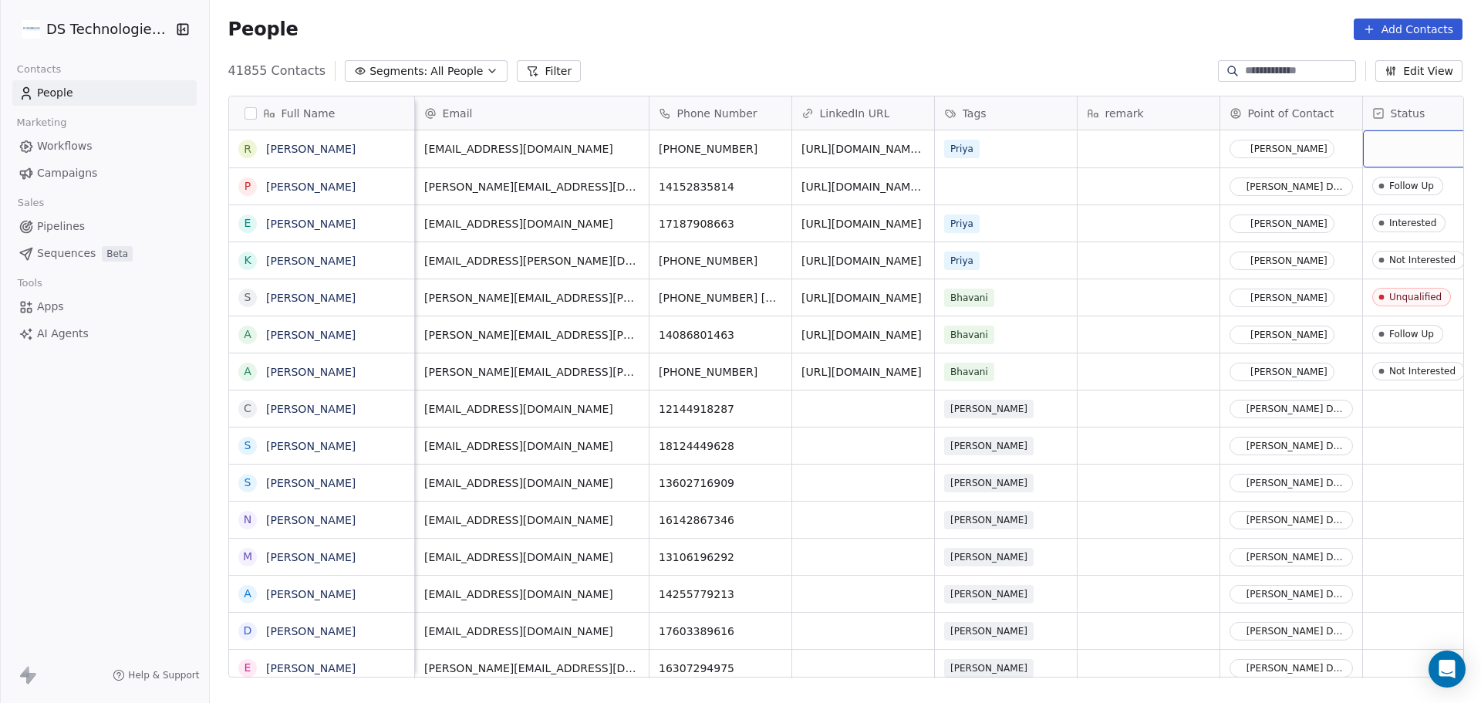
scroll to position [0, 54]
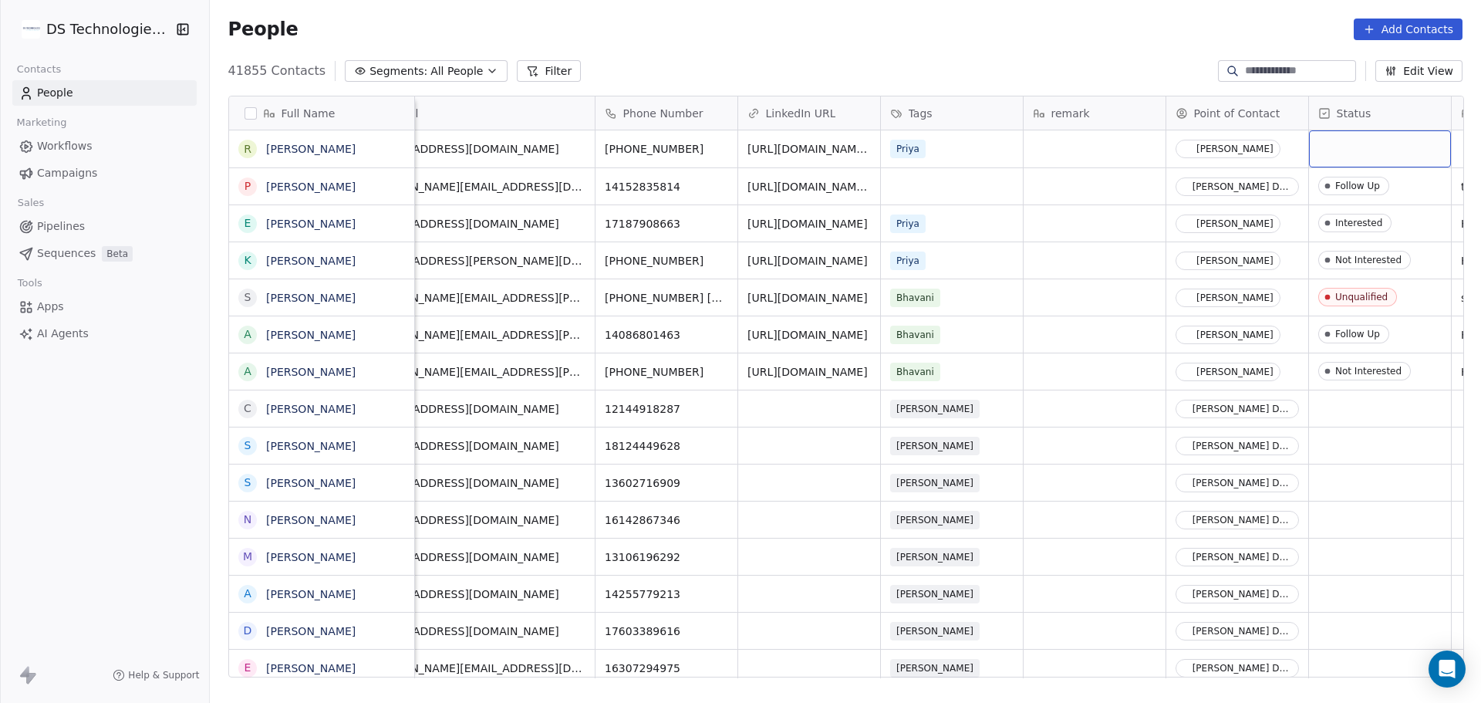
click at [1404, 150] on div "grid" at bounding box center [1380, 148] width 142 height 37
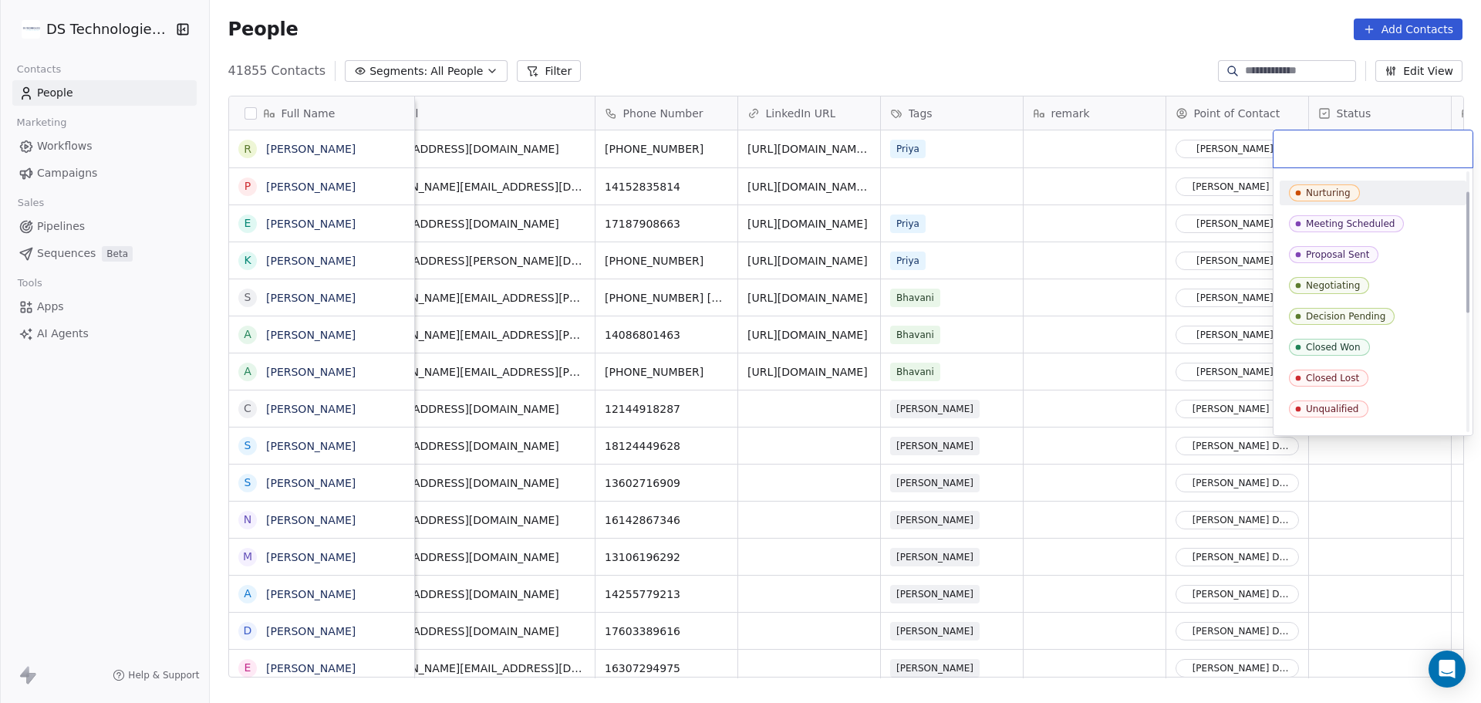
scroll to position [154, 0]
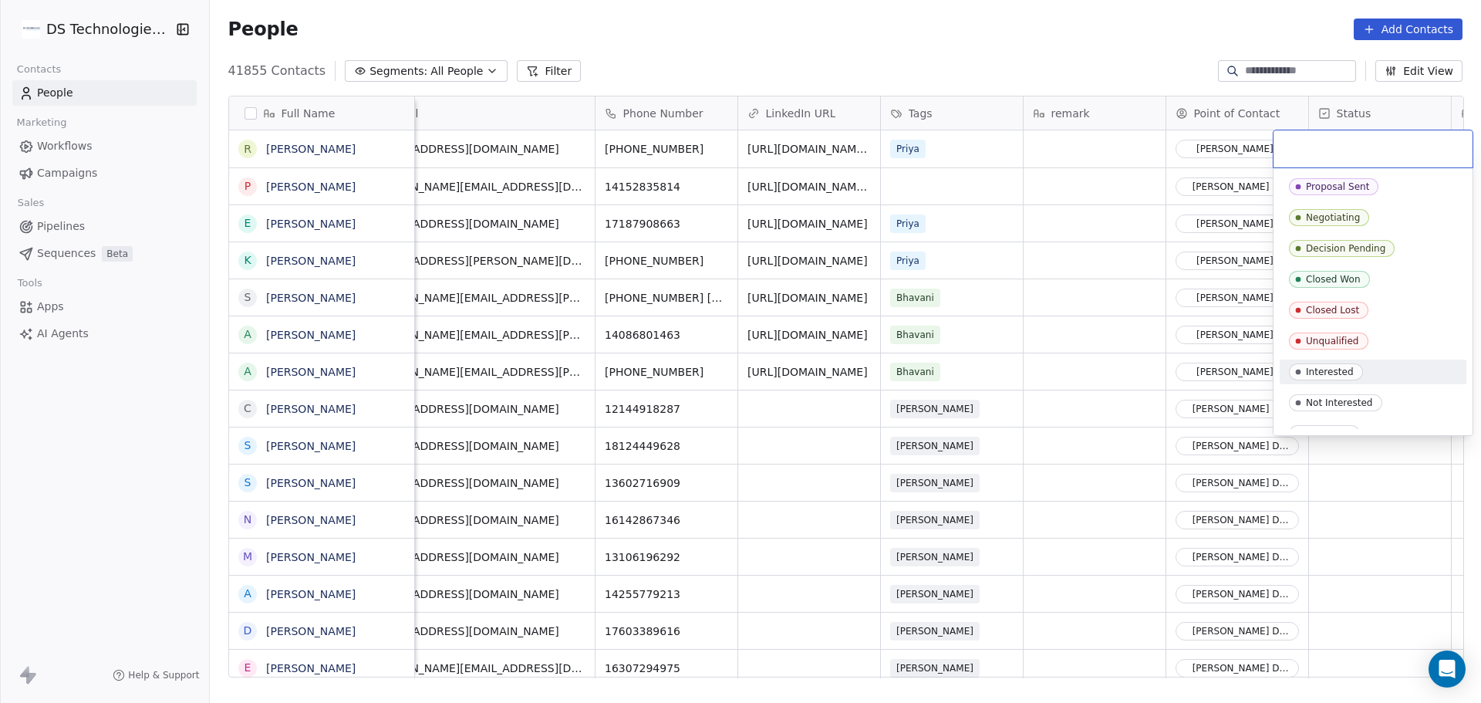
click at [1384, 379] on div "Interested" at bounding box center [1373, 371] width 168 height 17
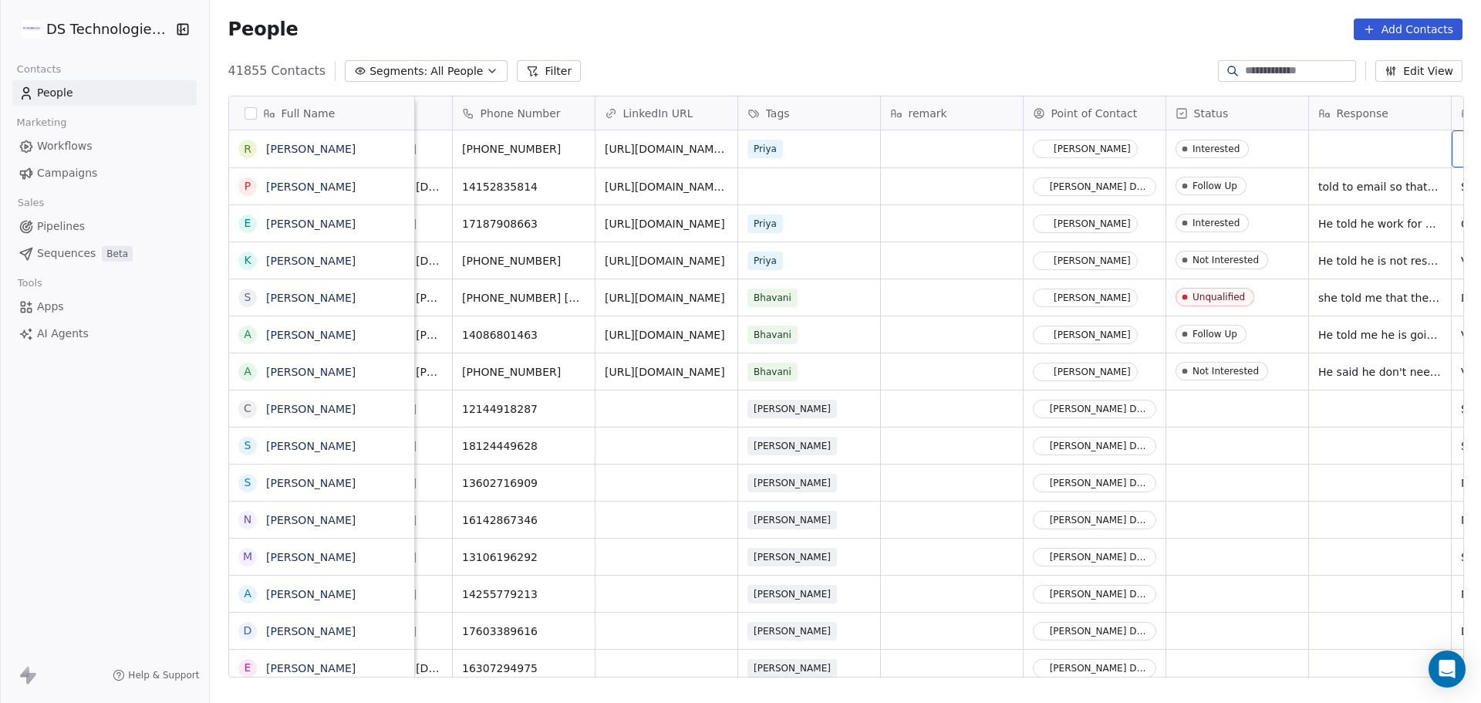
scroll to position [0, 467]
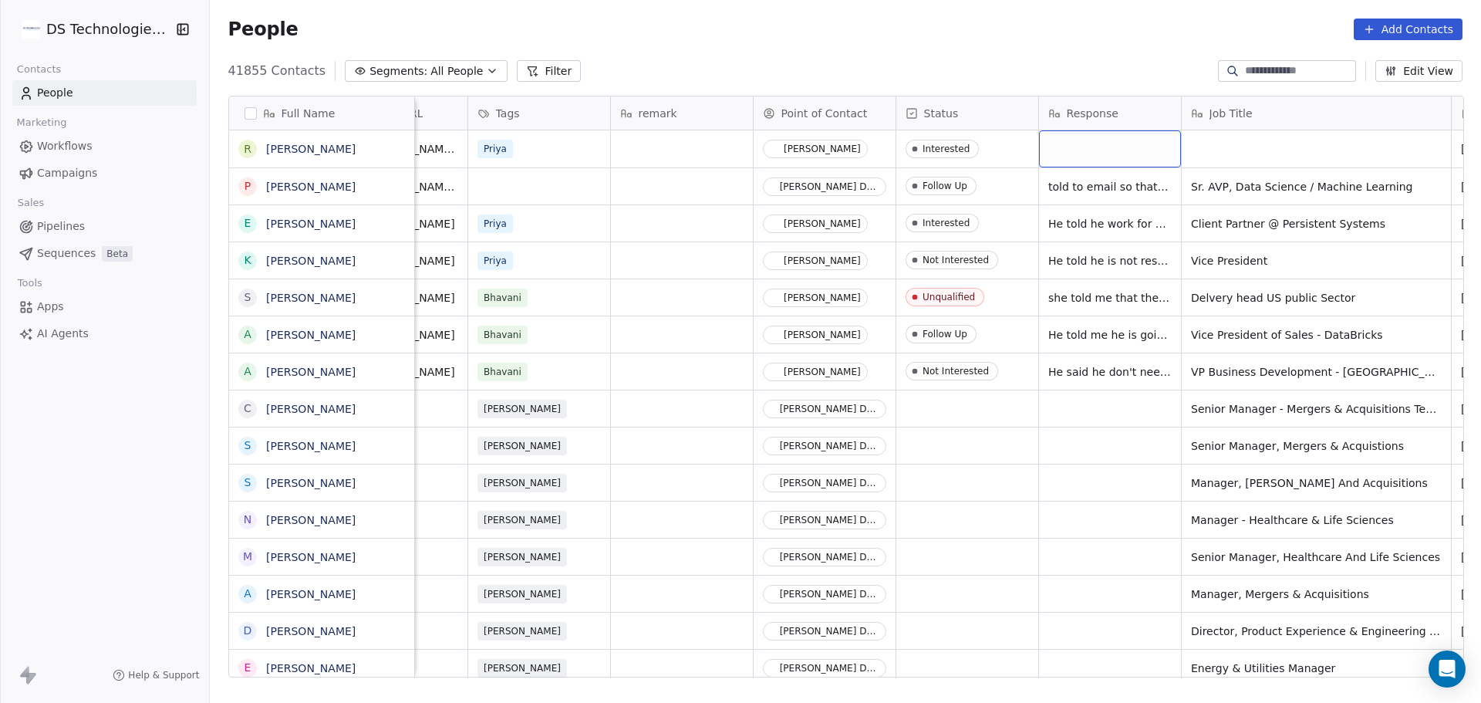
click at [1106, 144] on div "grid" at bounding box center [1110, 148] width 142 height 37
type textarea "**********"
click at [1247, 146] on html "DS Technologies Inc Contacts People Marketing Workflows Campaigns Sales Pipelin…" at bounding box center [740, 351] width 1481 height 703
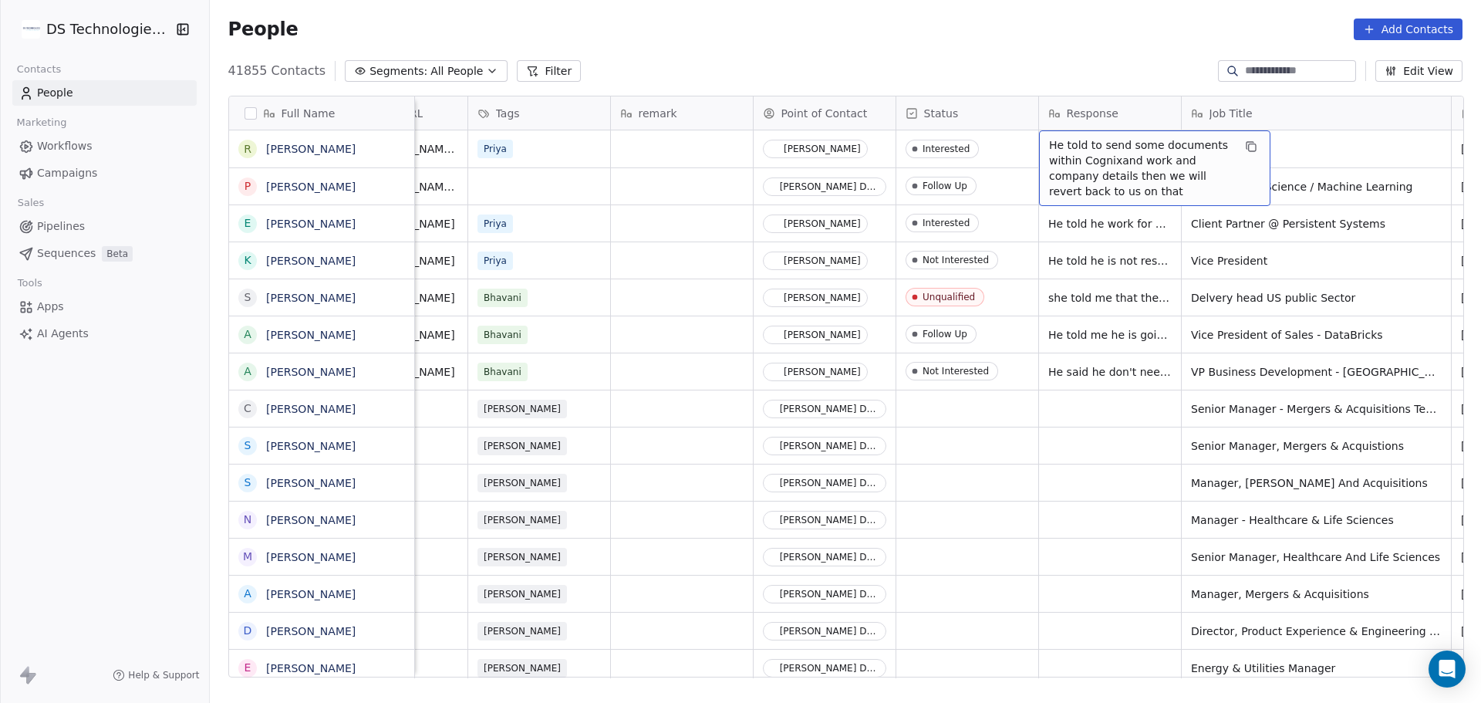
click at [1082, 158] on span "He told to send some documents within Cognixand work and company details then w…" at bounding box center [1141, 168] width 184 height 62
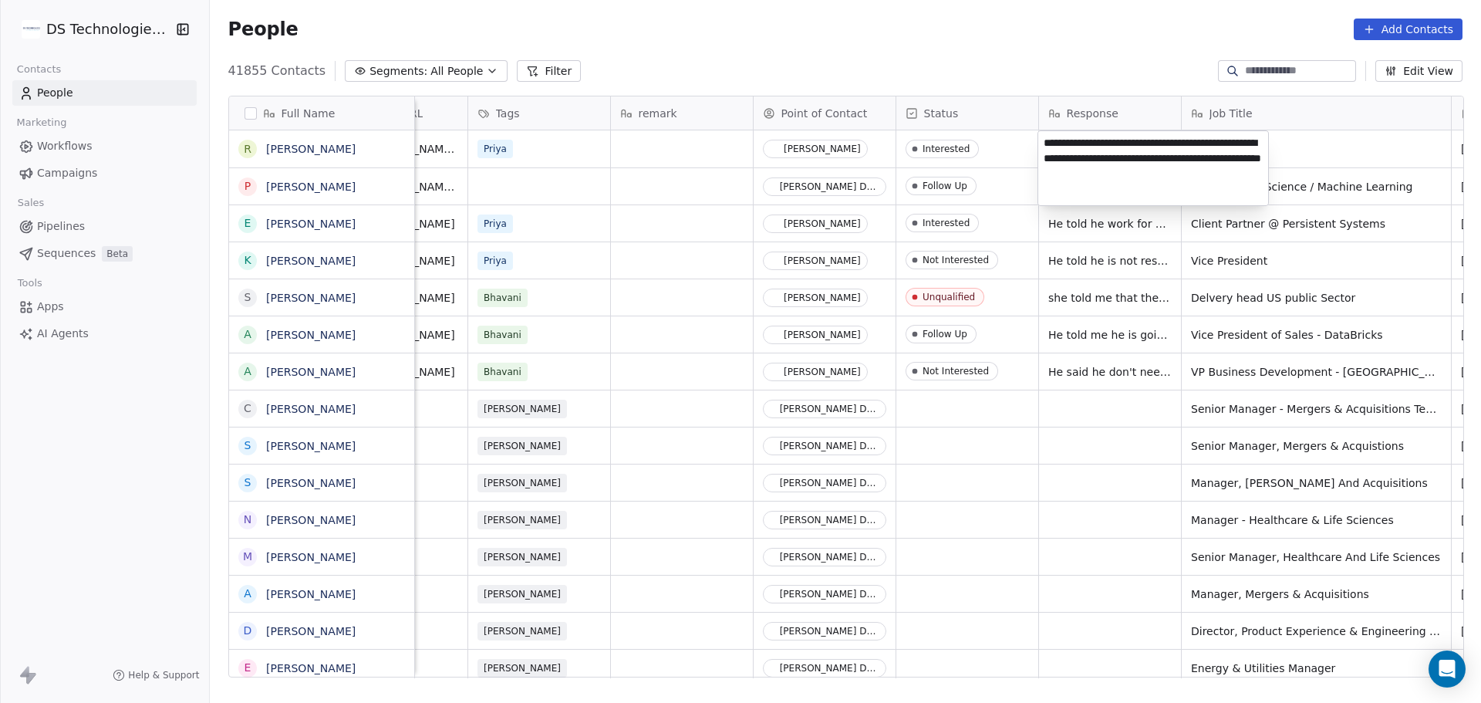
type textarea "**********"
click at [1327, 146] on html "DS Technologies Inc Contacts People Marketing Workflows Campaigns Sales Pipelin…" at bounding box center [740, 351] width 1481 height 703
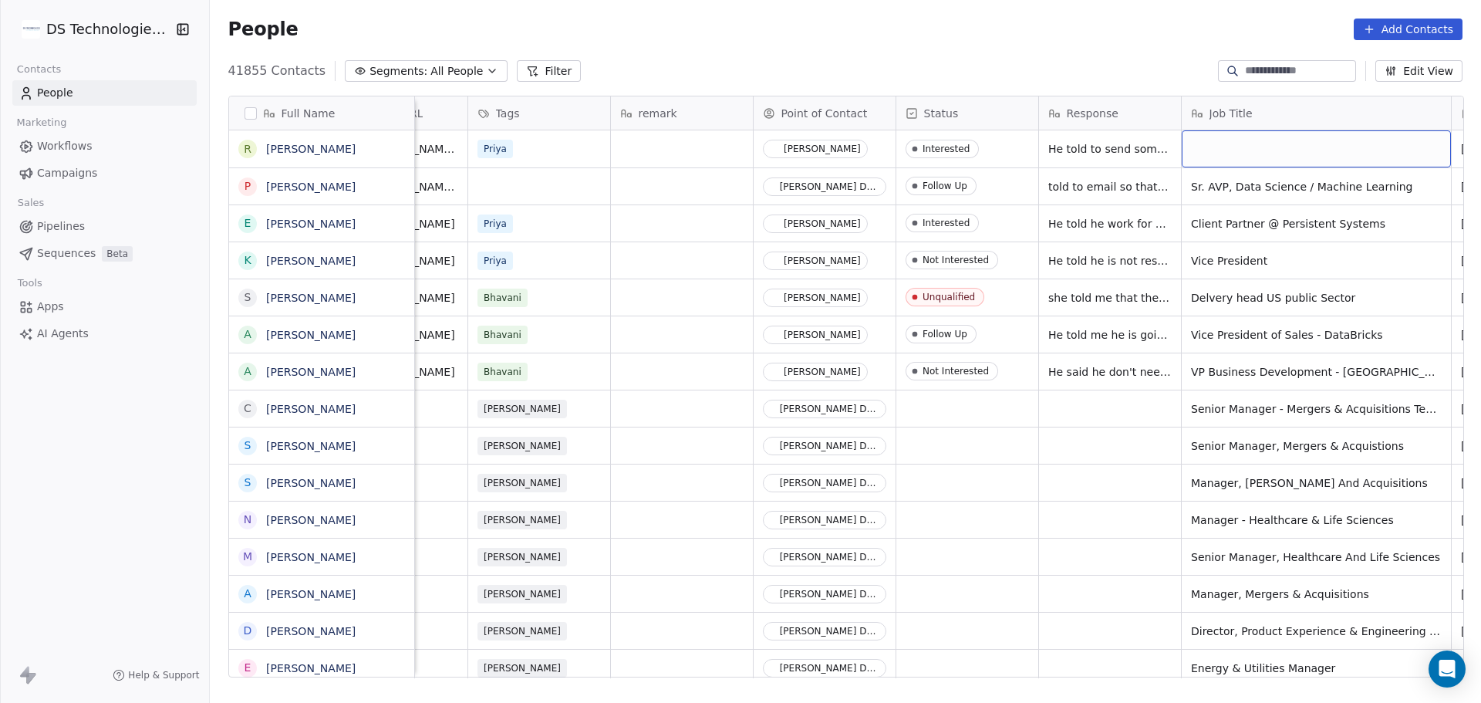
click at [1277, 150] on div "grid" at bounding box center [1316, 148] width 269 height 37
click at [659, 146] on html "DS Technologies Inc Contacts People Marketing Workflows Campaigns Sales Pipelin…" at bounding box center [740, 351] width 1481 height 703
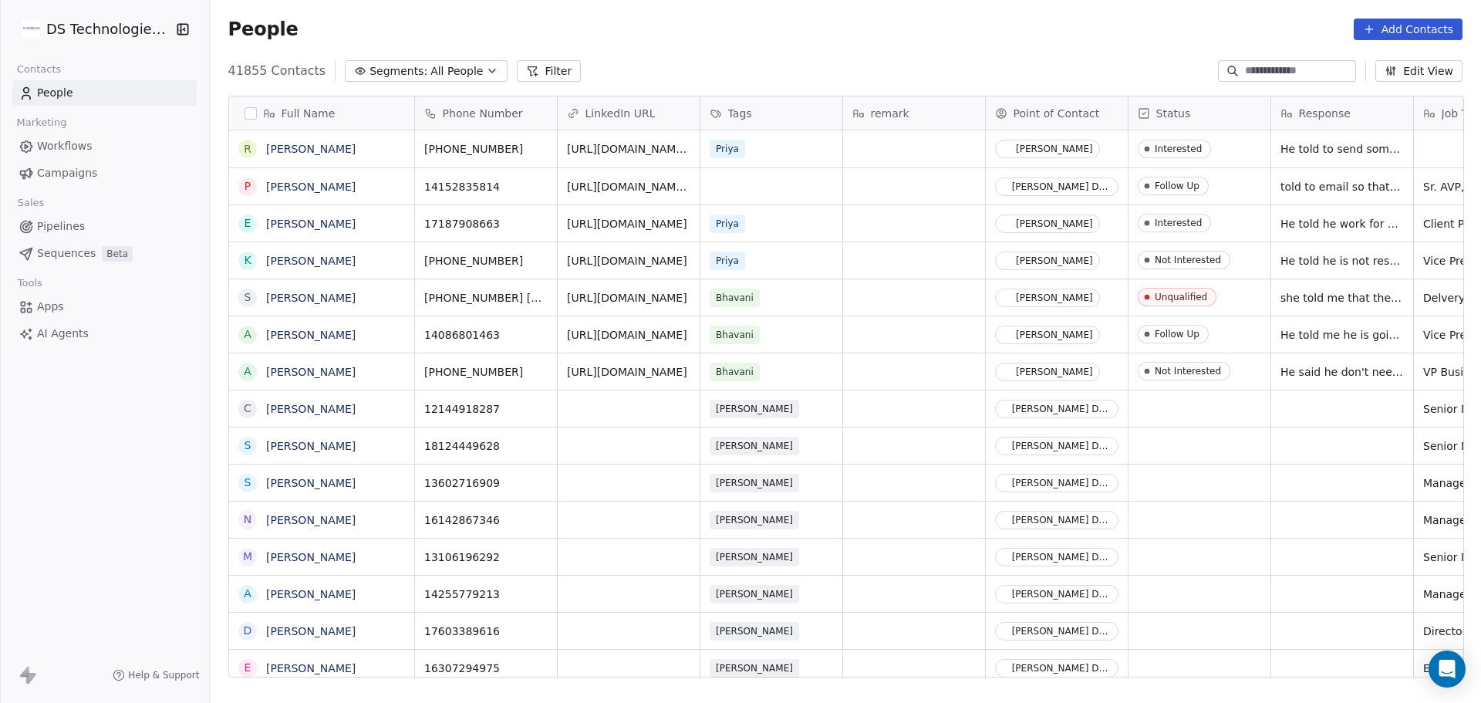
scroll to position [0, 0]
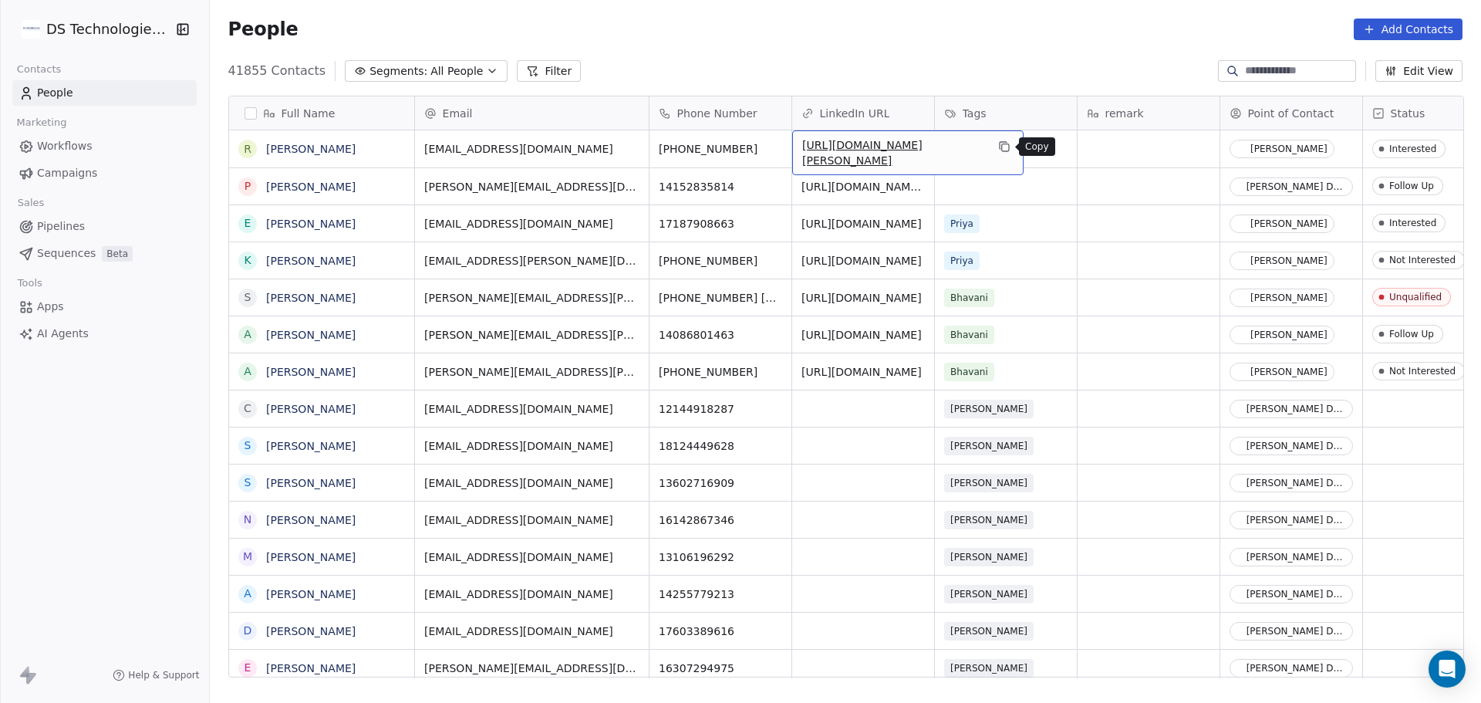
click at [1006, 146] on icon "grid" at bounding box center [1004, 146] width 12 height 12
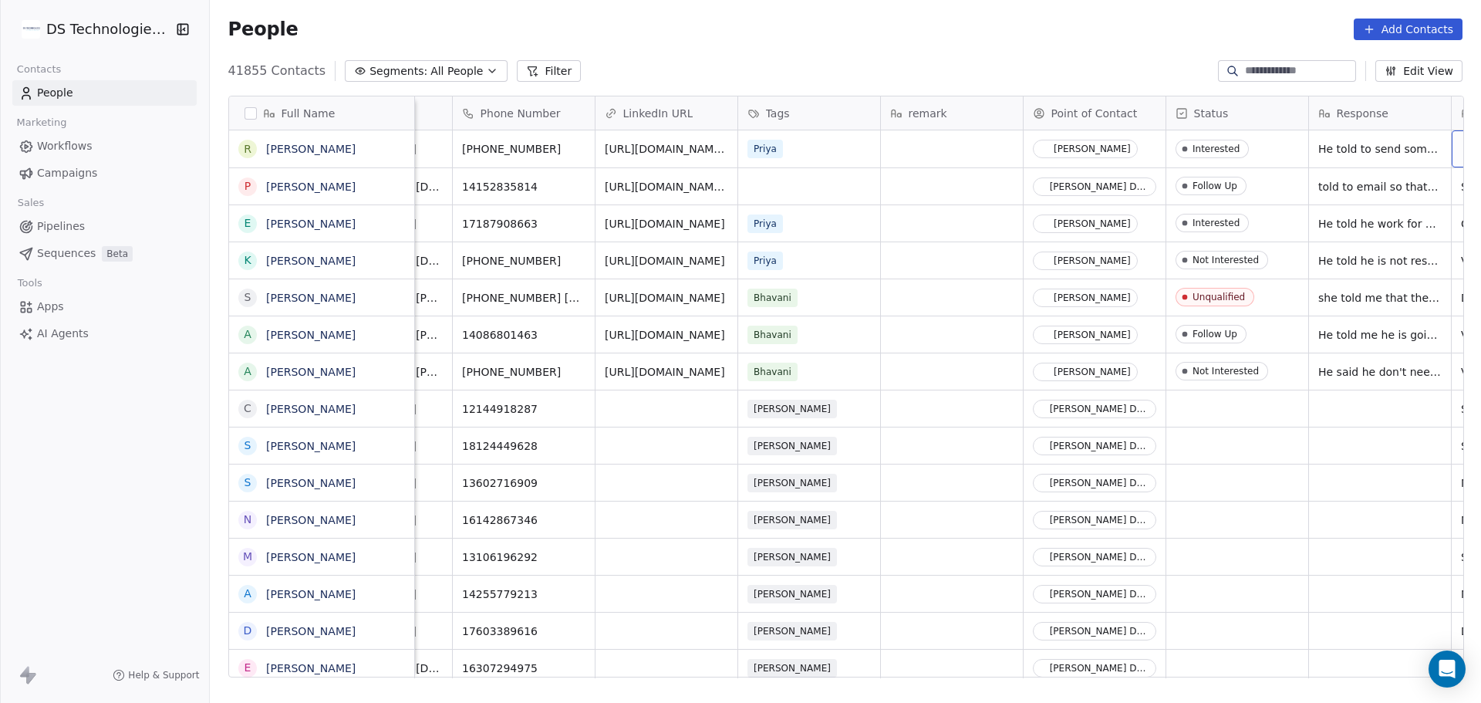
scroll to position [0, 467]
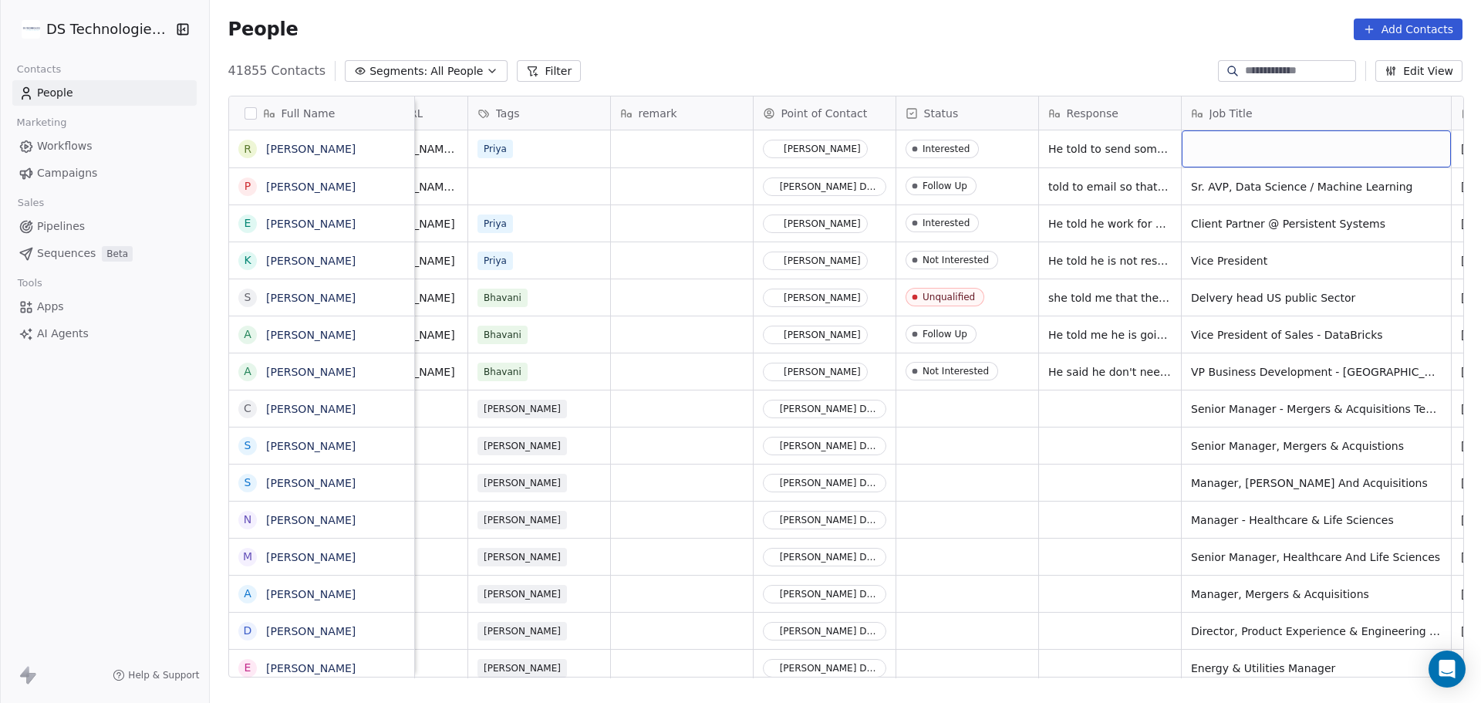
click at [1205, 157] on div "grid" at bounding box center [1316, 148] width 269 height 37
paste textarea "**********"
type textarea "**********"
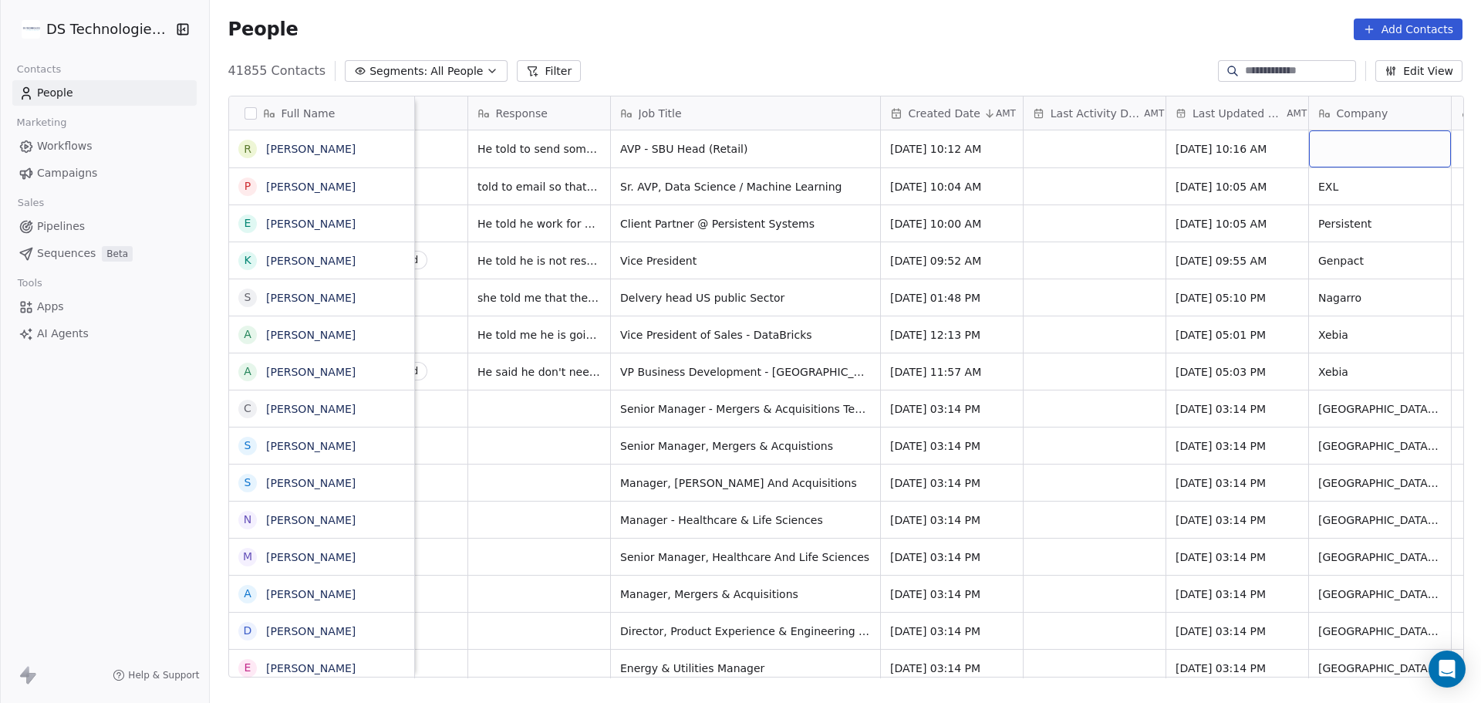
scroll to position [0, 1180]
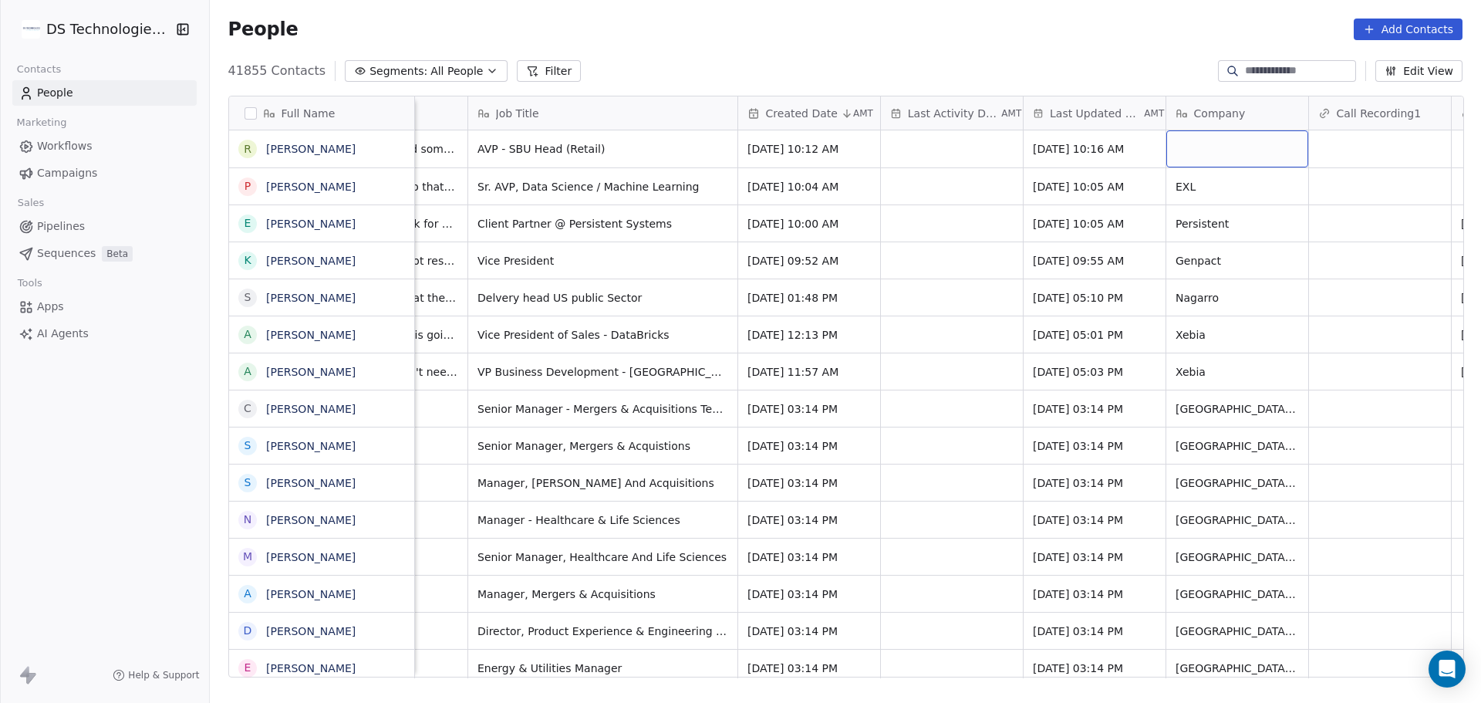
click at [1224, 150] on div "grid" at bounding box center [1237, 148] width 142 height 37
type textarea "*********"
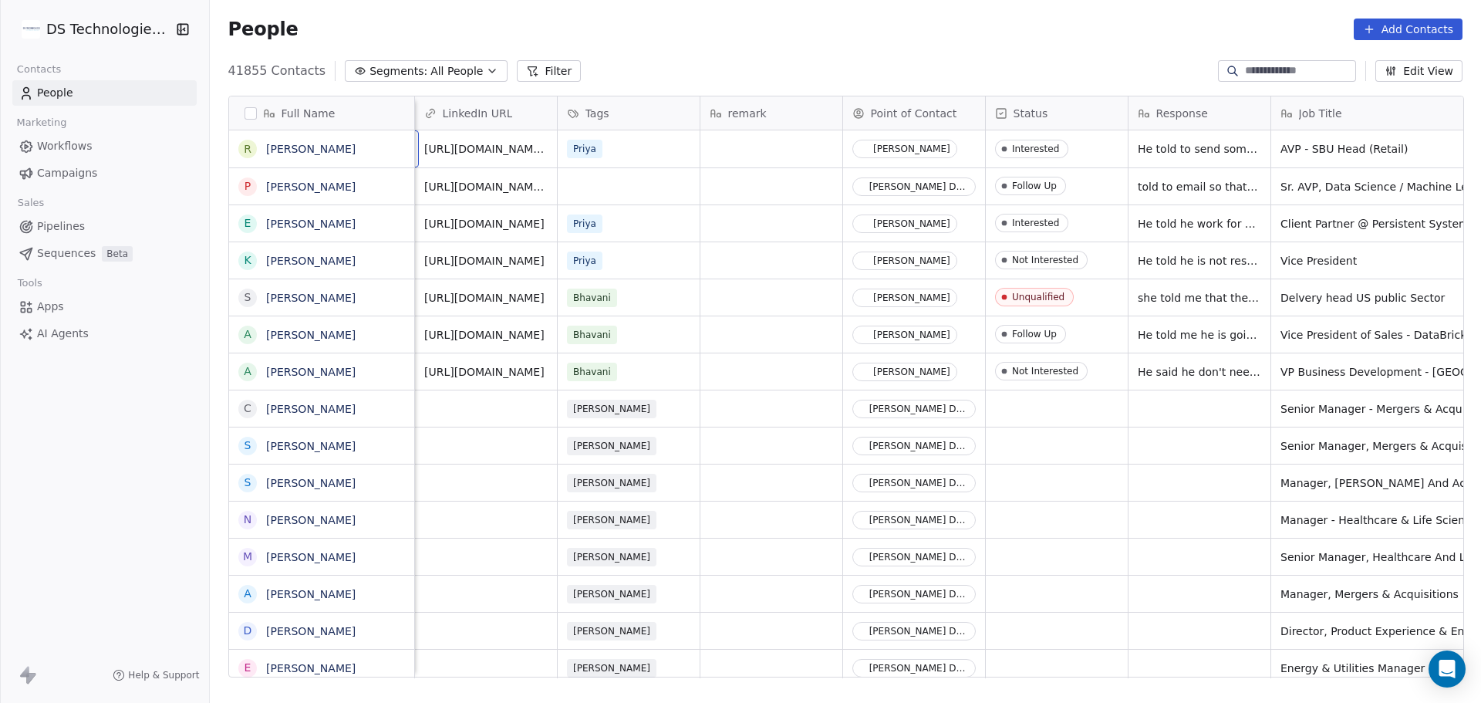
scroll to position [0, 234]
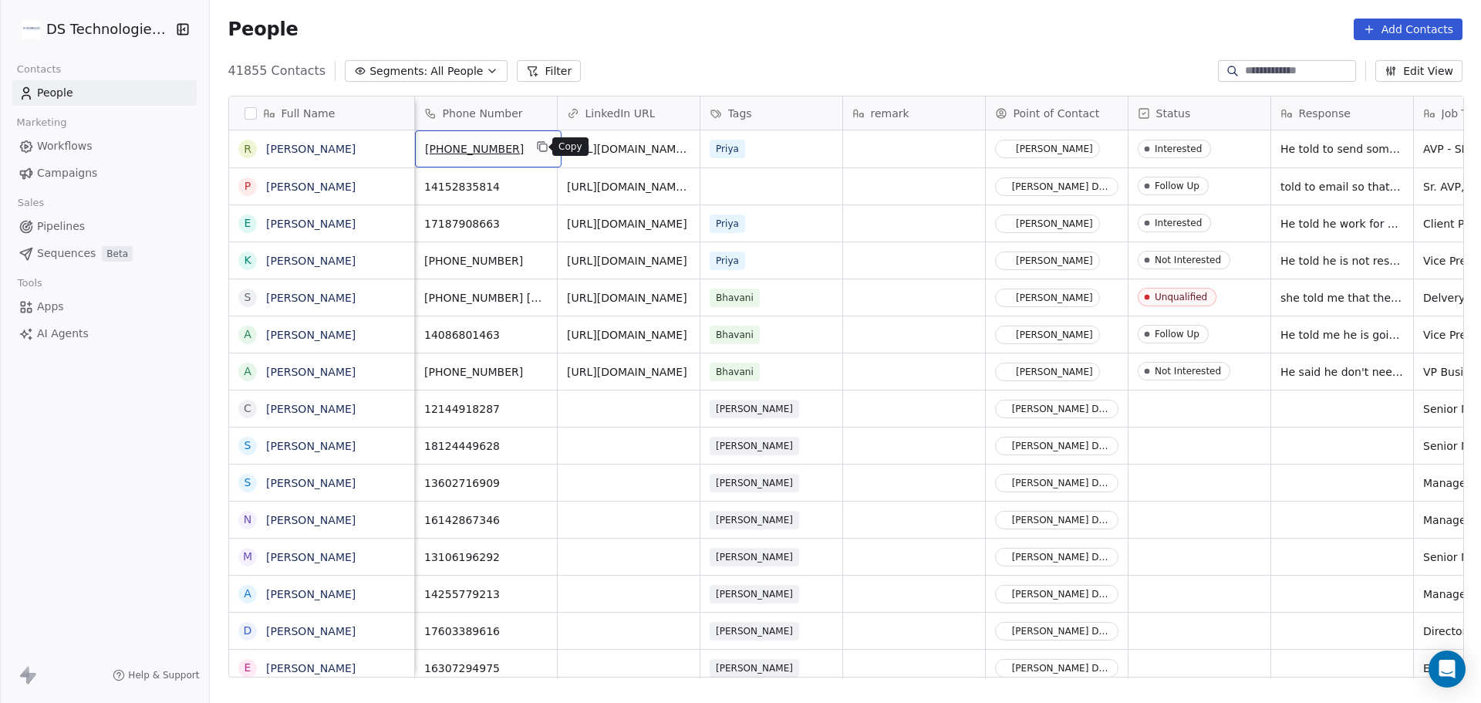
click at [539, 148] on icon "grid" at bounding box center [542, 147] width 7 height 7
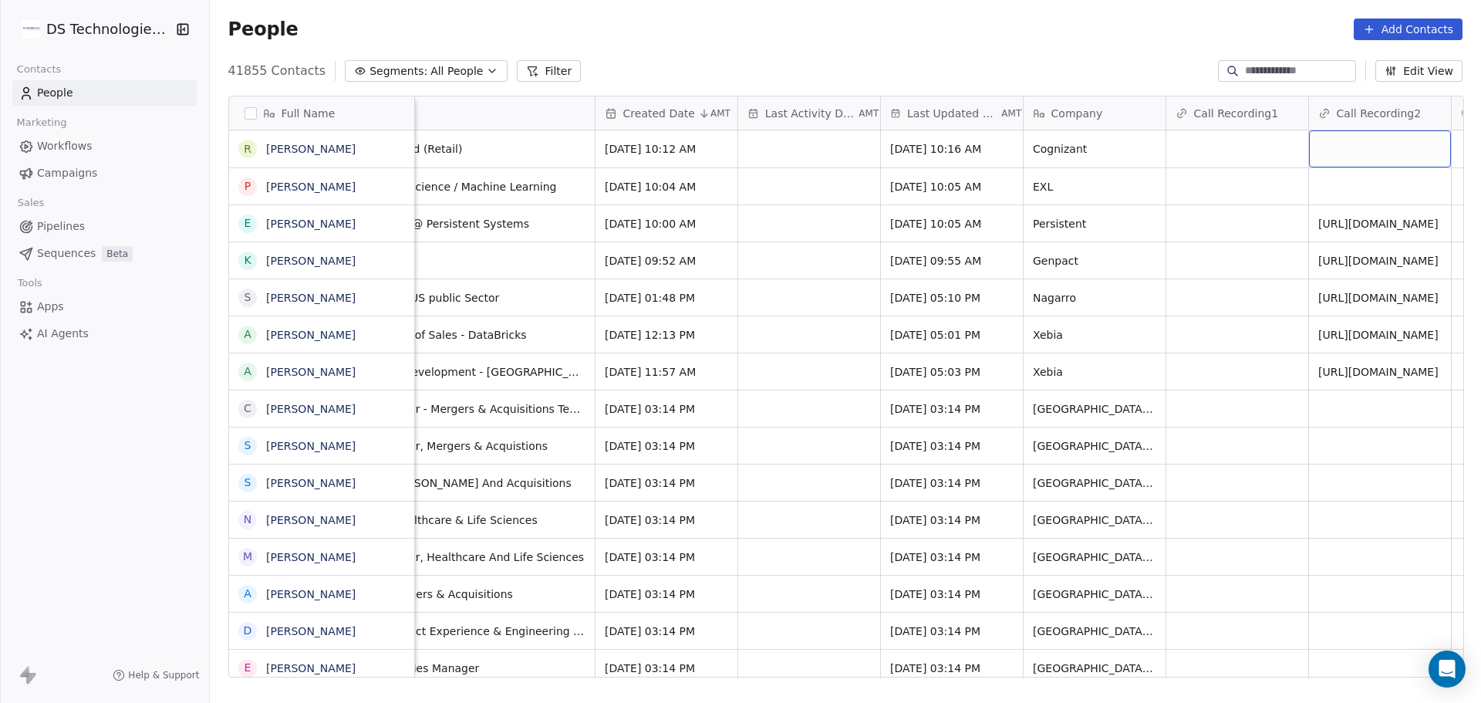
scroll to position [0, 1465]
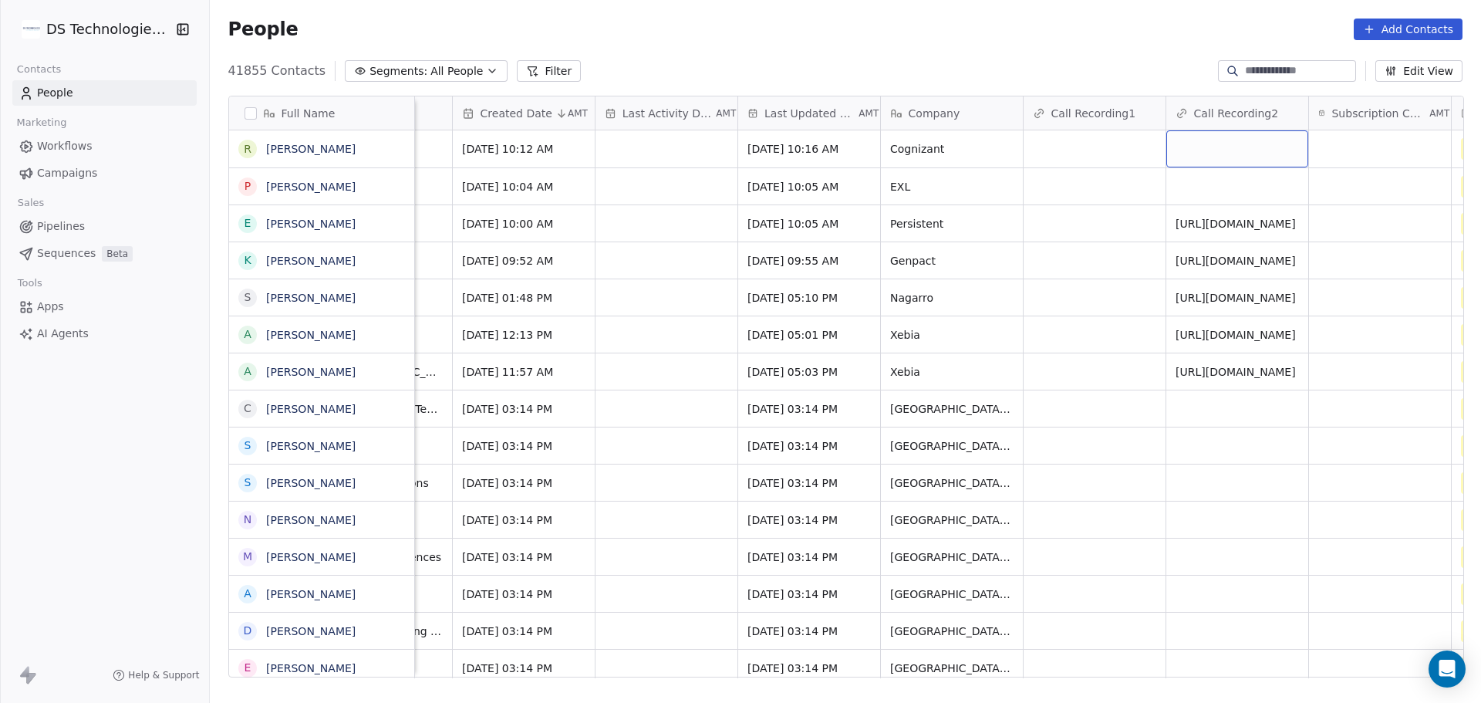
click at [1192, 153] on div "grid" at bounding box center [1237, 148] width 142 height 37
type input "**********"
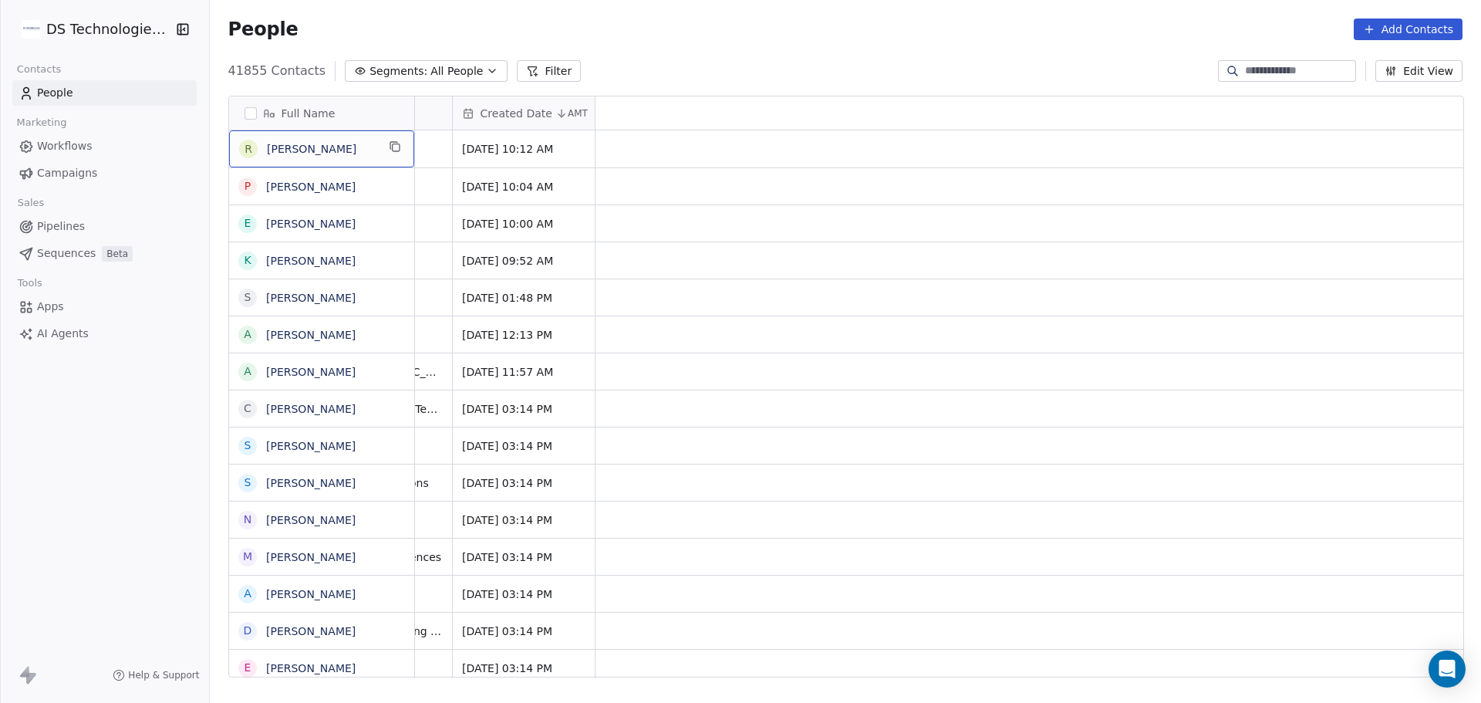
scroll to position [0, 0]
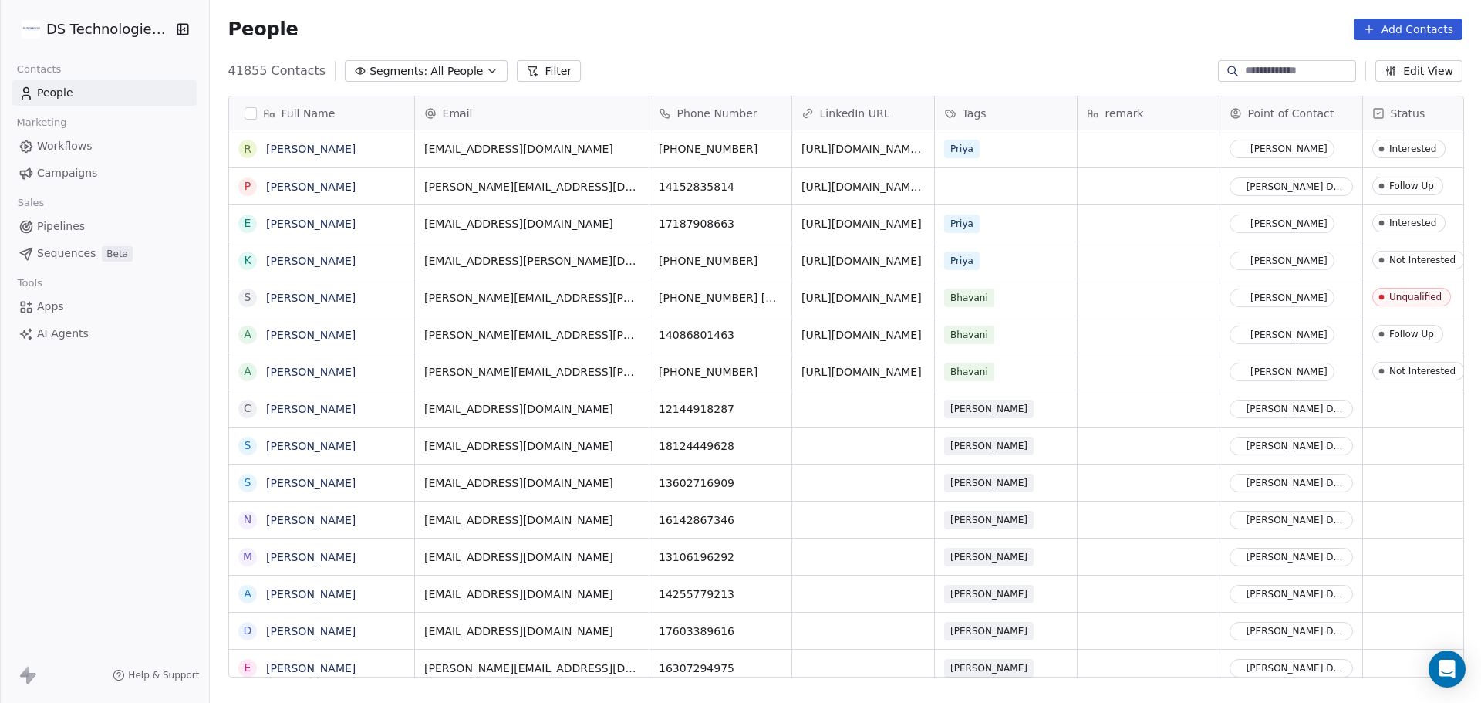
click at [1158, 128] on div "remark" at bounding box center [1148, 112] width 142 height 33
click at [1009, 162] on html "DS Technologies Inc Contacts People Marketing Workflows Campaigns Sales Pipelin…" at bounding box center [740, 351] width 1481 height 703
